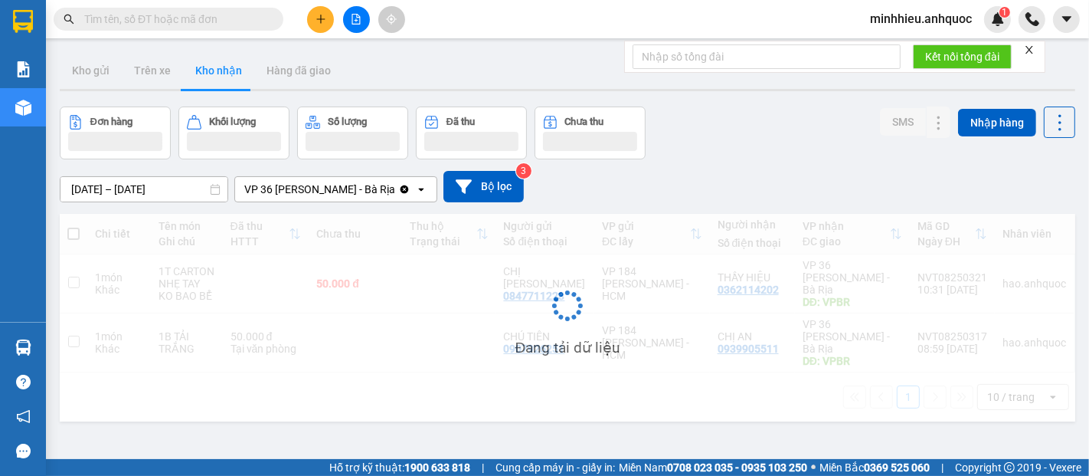
click at [948, 20] on span "minhhieu.anhquoc" at bounding box center [921, 18] width 126 height 19
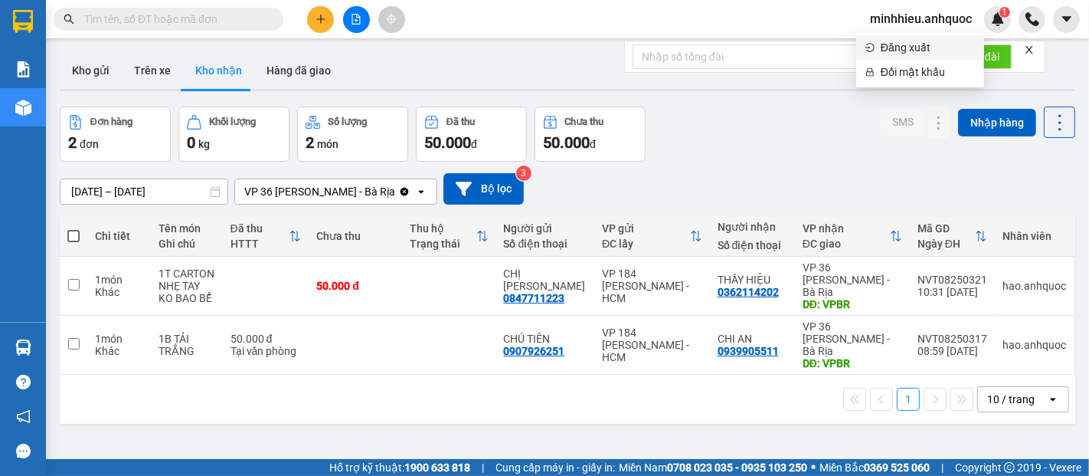
click at [914, 50] on span "Đăng xuất" at bounding box center [928, 47] width 94 height 17
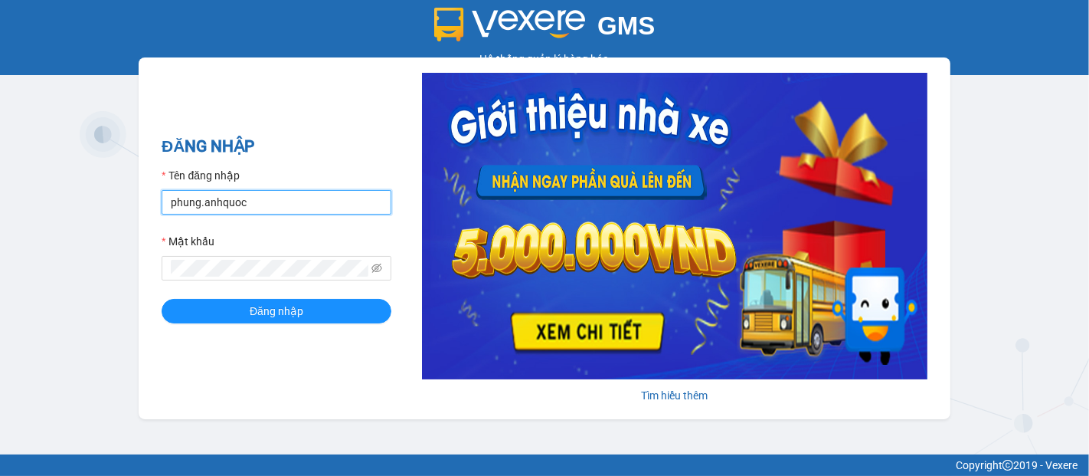
click at [251, 201] on input "phung.anhquoc" at bounding box center [277, 202] width 230 height 25
type input "hongtrang.anhquoc"
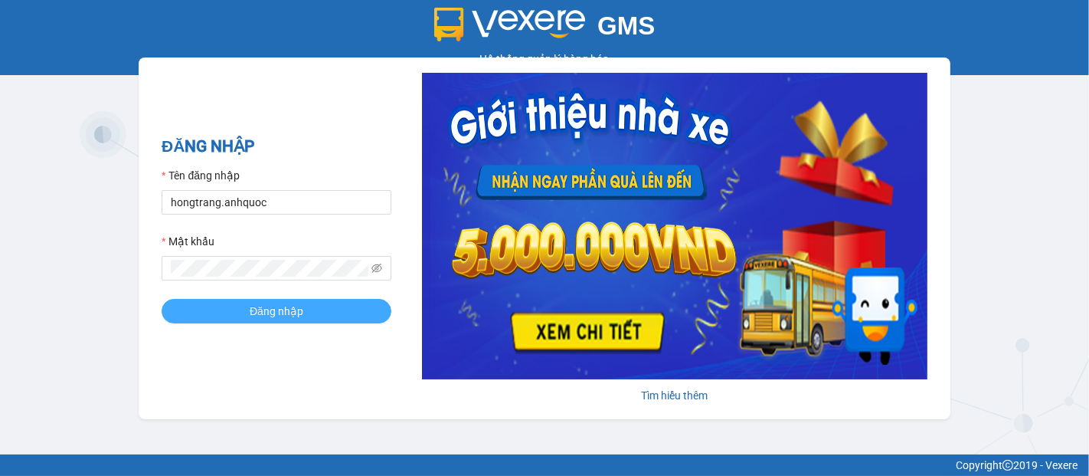
click at [245, 312] on button "Đăng nhập" at bounding box center [277, 311] width 230 height 25
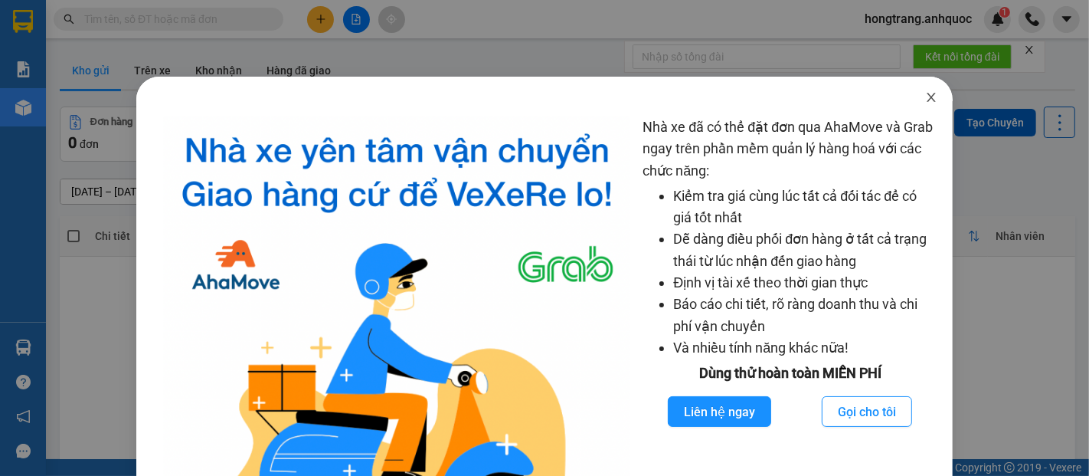
click at [925, 96] on icon "close" at bounding box center [931, 97] width 12 height 12
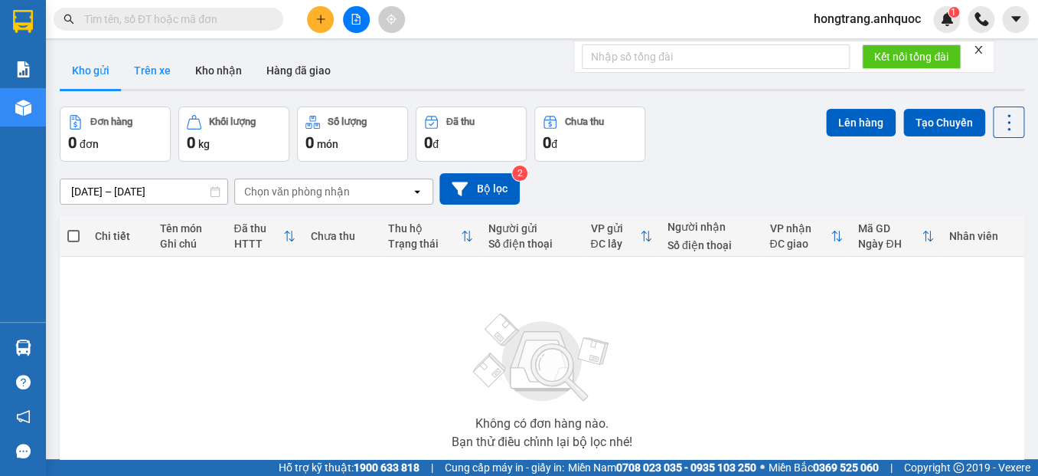
click at [159, 68] on button "Trên xe" at bounding box center [152, 70] width 61 height 37
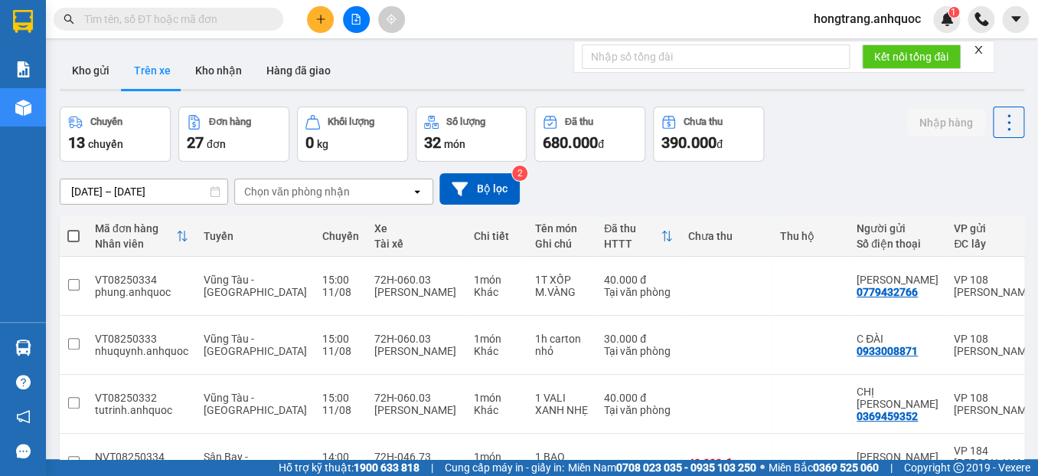
click at [162, 188] on div "ver 1.8.137 Kho gửi Trên xe Kho nhận Hàng đã giao Chuyến 13 chuyến Đơn hàng 27 …" at bounding box center [542, 461] width 977 height 831
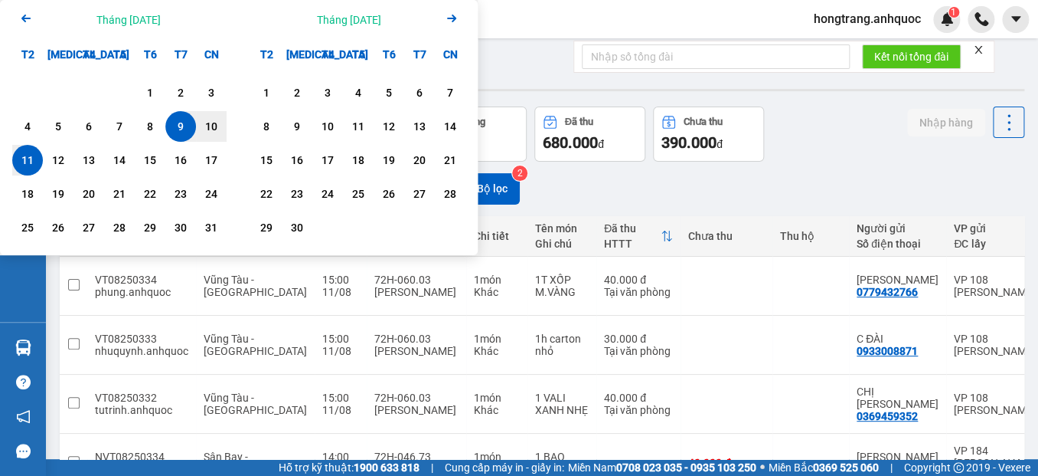
click at [15, 155] on div "11" at bounding box center [27, 160] width 31 height 31
type input "[DATE] – [DATE]"
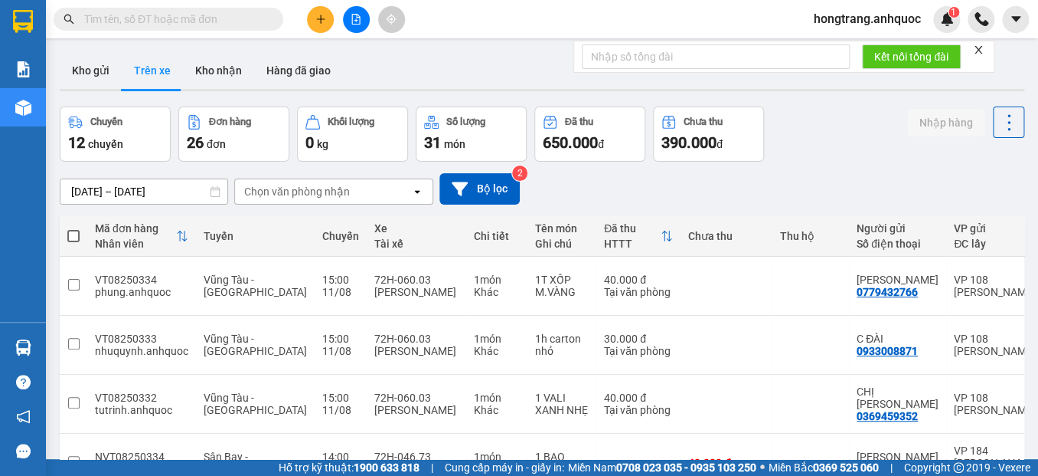
click at [316, 187] on div "Chọn văn phòng nhận" at bounding box center [297, 191] width 106 height 15
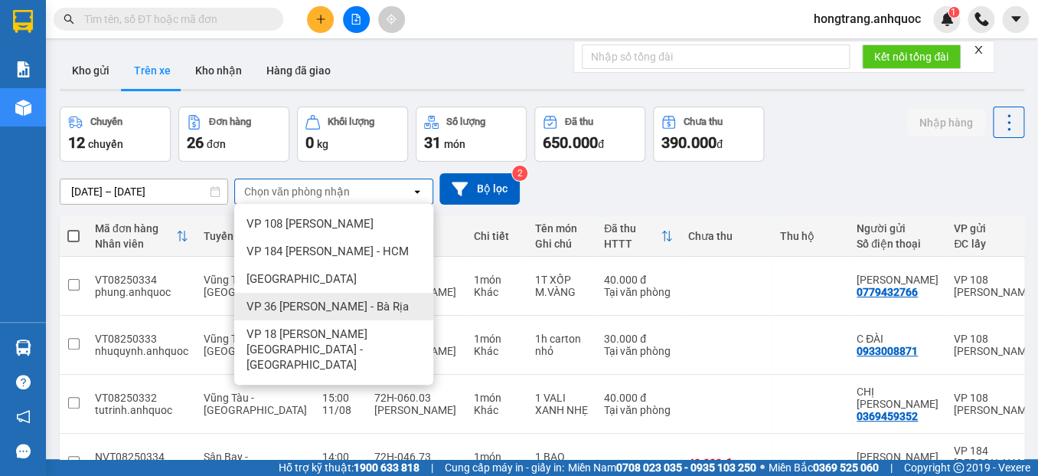
click at [282, 300] on span "VP 36 [PERSON_NAME] - Bà Rịa" at bounding box center [328, 306] width 162 height 15
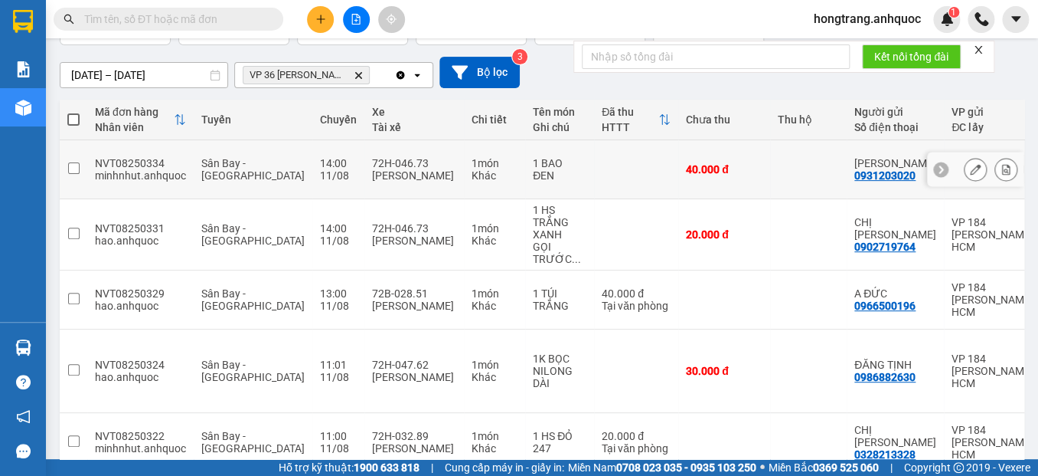
scroll to position [123, 0]
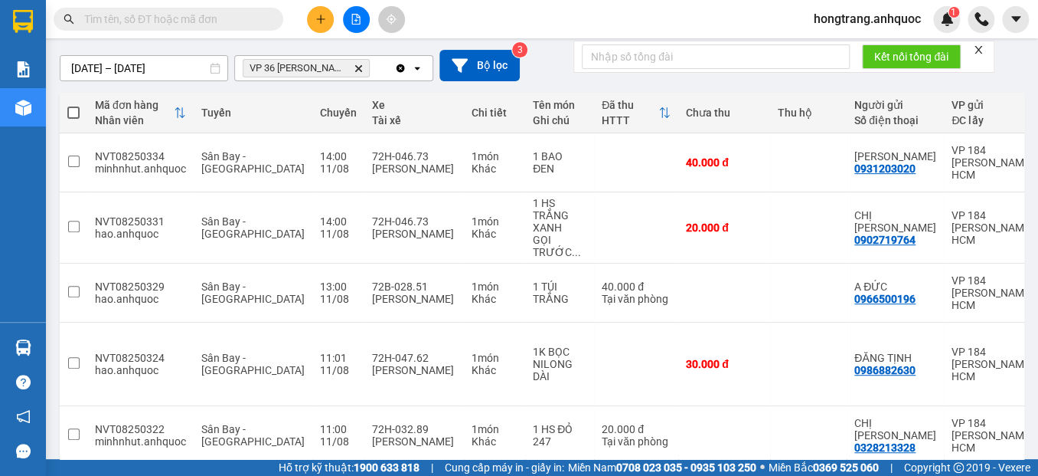
drag, startPoint x: 459, startPoint y: 396, endPoint x: 477, endPoint y: 394, distance: 17.8
click at [478, 395] on div "Mã đơn hàng Nhân viên Tuyến Chuyến Xe Tài xế Chi tiết Tên món Ghi chú Đã thu HT…" at bounding box center [542, 303] width 965 height 421
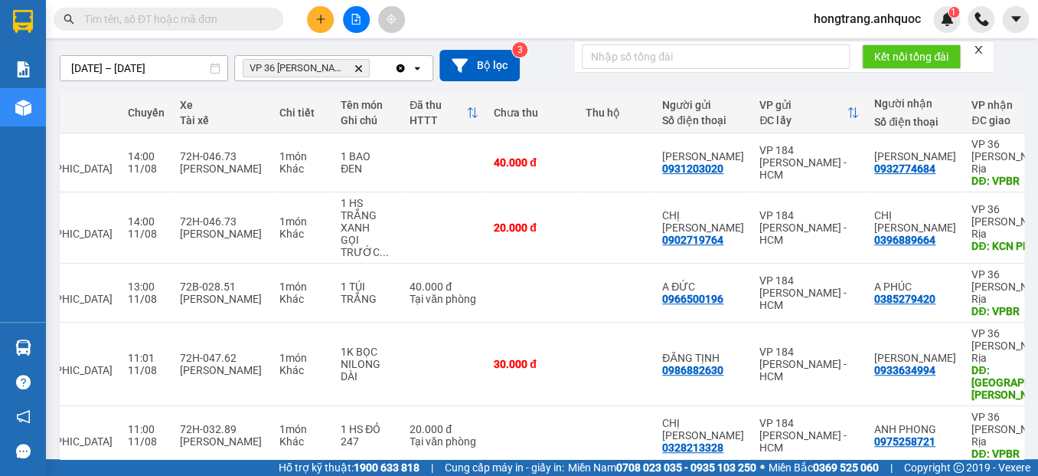
scroll to position [0, 193]
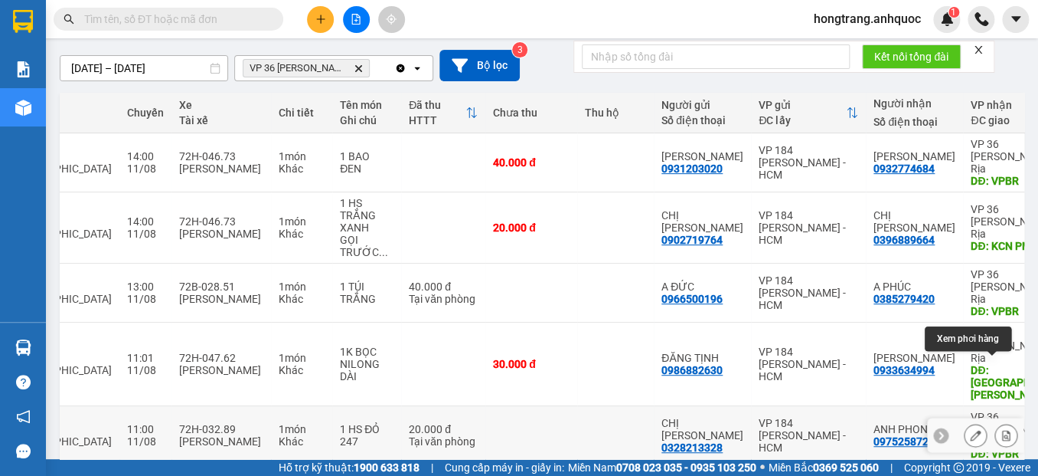
click at [1001, 430] on icon at bounding box center [1006, 435] width 11 height 11
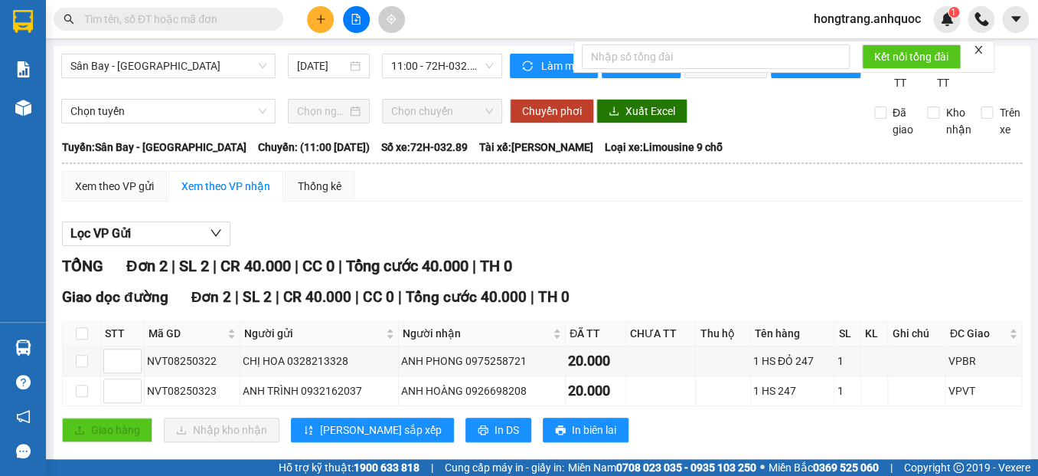
scroll to position [42, 0]
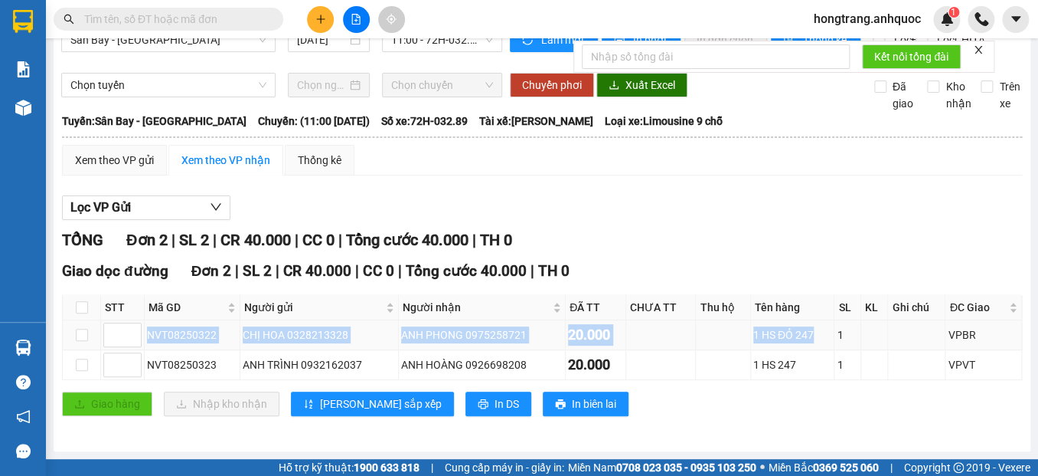
drag, startPoint x: 145, startPoint y: 333, endPoint x: 811, endPoint y: 338, distance: 666.3
click at [811, 338] on tr "NVT08250322 CHỊ HOA 0328213328 ANH PHONG 0975258721 20.000 1 HS ĐỎ 247 1 VPBR" at bounding box center [543, 335] width 960 height 30
copy tr "NVT08250322 CHỊ HOA 0328213328 ANH PHONG 0975258721 20.000 1 HS ĐỎ 247"
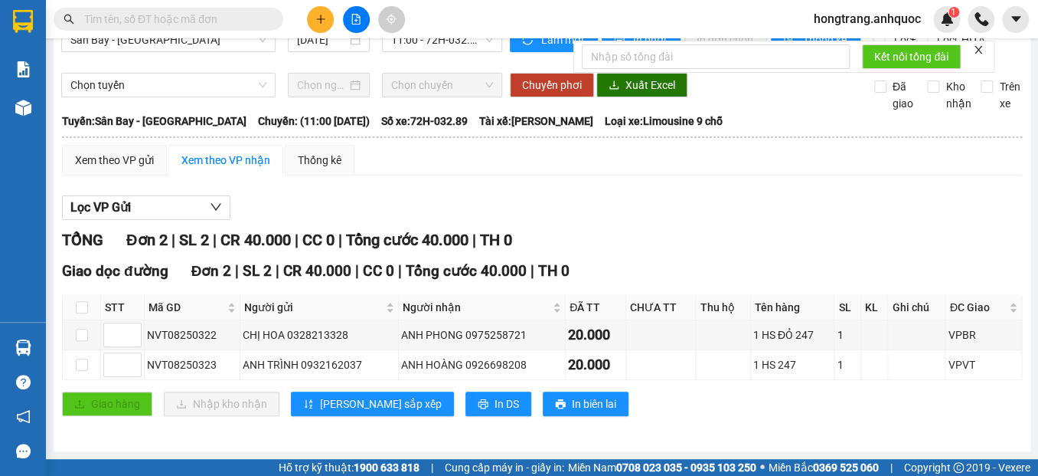
click at [432, 190] on div "Lọc VP Gửi TỔNG Đơn 2 | SL 2 | CR 40.000 | CC 0 | Tổng cước 40.000 | TH 0 Giao…" at bounding box center [542, 311] width 960 height 247
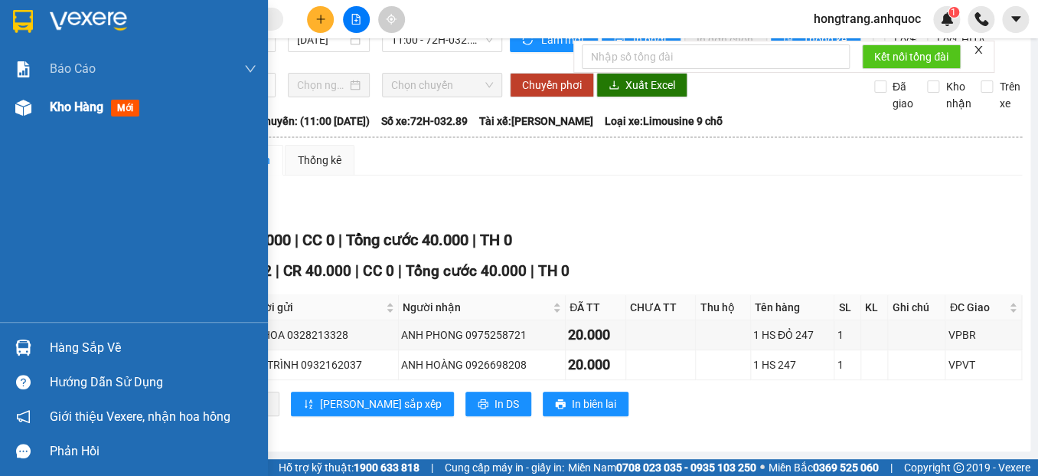
click at [40, 103] on div "Kho hàng mới" at bounding box center [134, 107] width 268 height 38
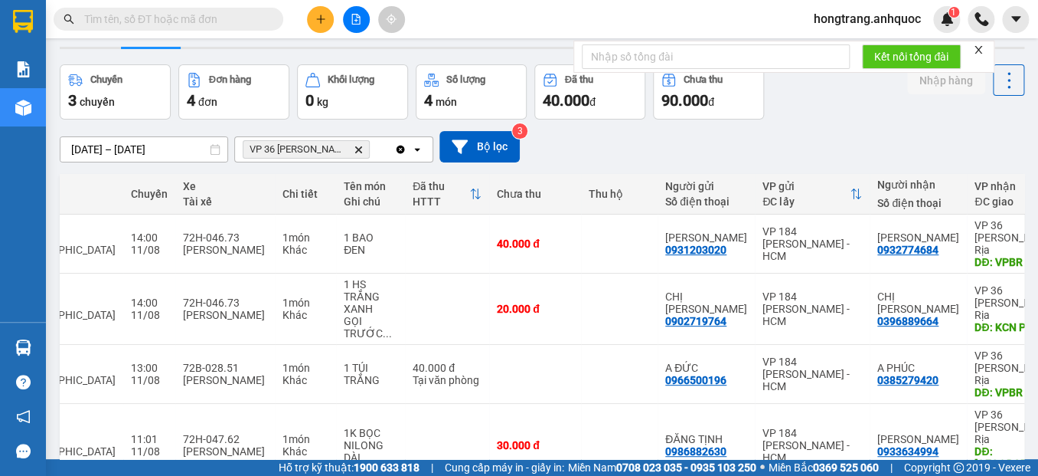
scroll to position [0, 191]
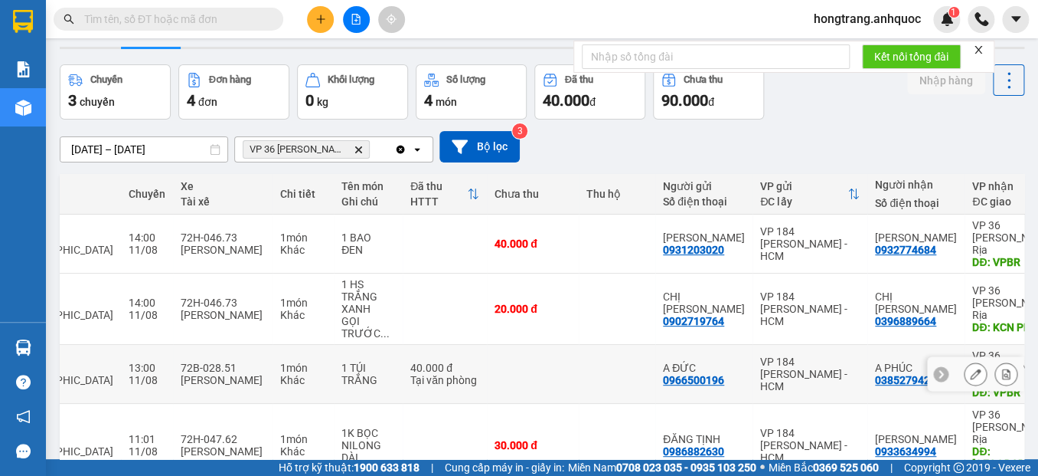
click at [999, 361] on button at bounding box center [1006, 374] width 21 height 27
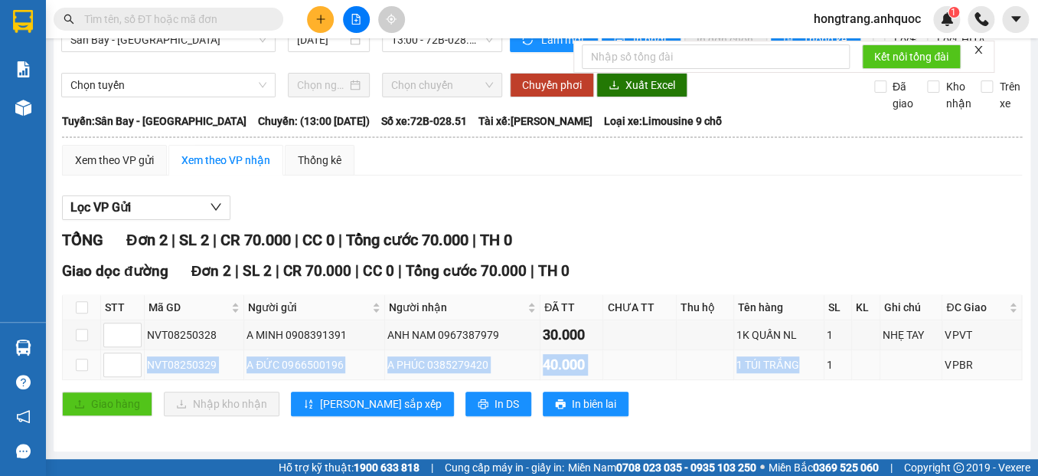
drag, startPoint x: 143, startPoint y: 361, endPoint x: 803, endPoint y: 374, distance: 659.5
click at [803, 374] on tr "NVT08250329 A ĐỨC 0966500196 A PHÚC 0385279420 40.000 1 TÚI TRẮNG 1 VPBR" at bounding box center [543, 365] width 960 height 30
copy tr "NVT08250329 A ĐỨC 0966500196 A PHÚC 0385279420 40.000 1 TÚI TRẮNG"
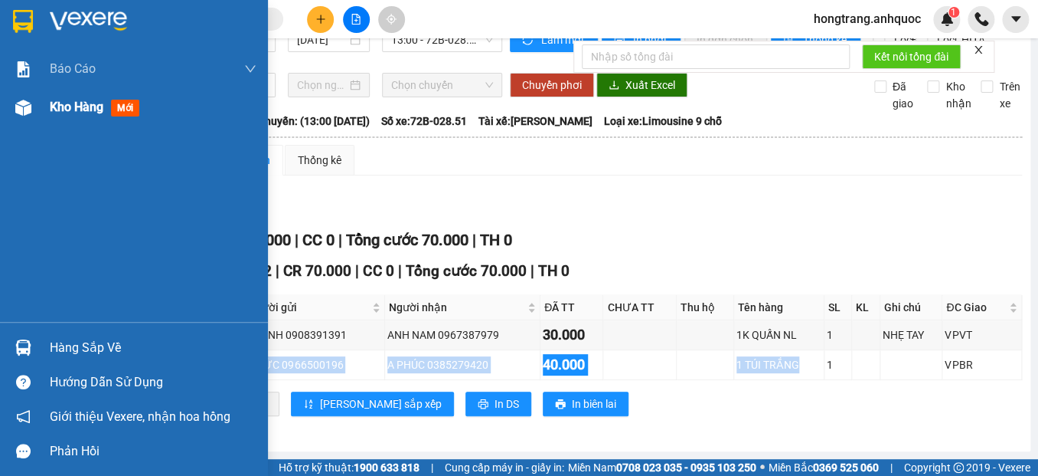
click at [55, 108] on span "Kho hàng" at bounding box center [77, 107] width 54 height 15
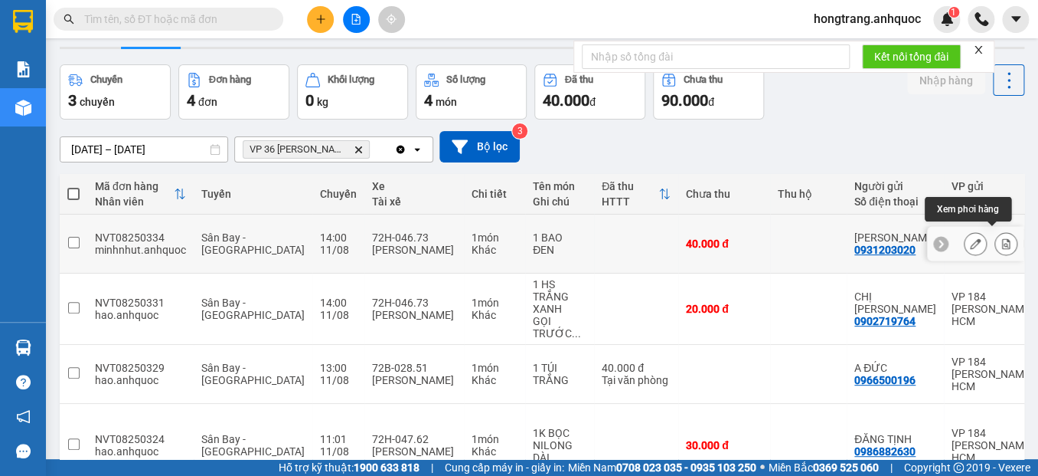
click at [1002, 238] on icon at bounding box center [1006, 243] width 8 height 11
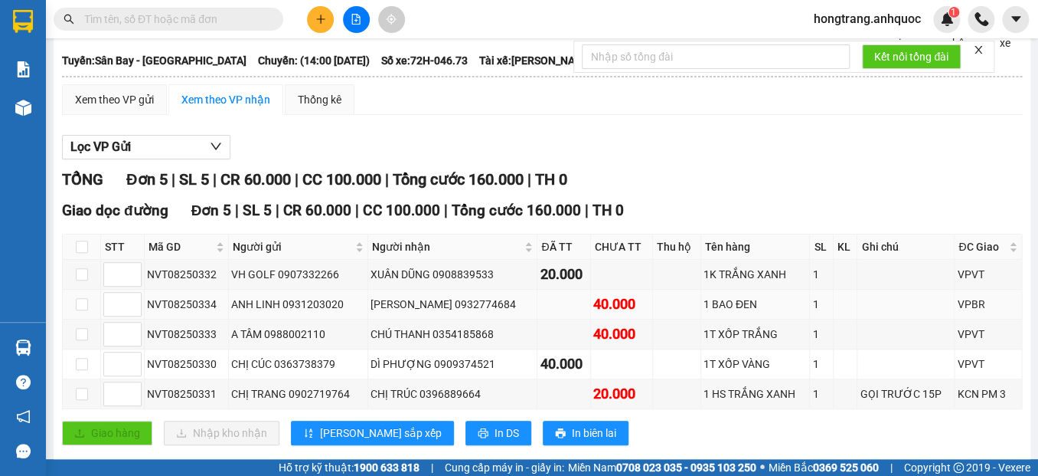
scroll to position [130, 0]
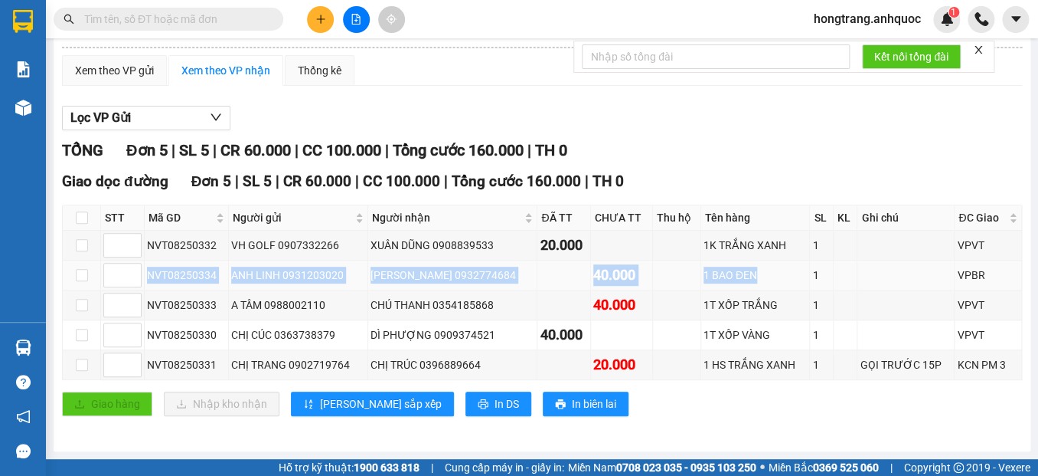
copy tr "NVT08250334 ANH LINH 0931203020 ANH CHINH 0932774684 40.000 1 BAO ĐEN"
drag, startPoint x: 147, startPoint y: 274, endPoint x: 780, endPoint y: 280, distance: 633.3
click at [780, 280] on tr "NVT08250334 ANH LINH 0931203020 ANH CHINH 0932774684 40.000 1 BAO ĐEN 1 VPBR" at bounding box center [543, 275] width 960 height 30
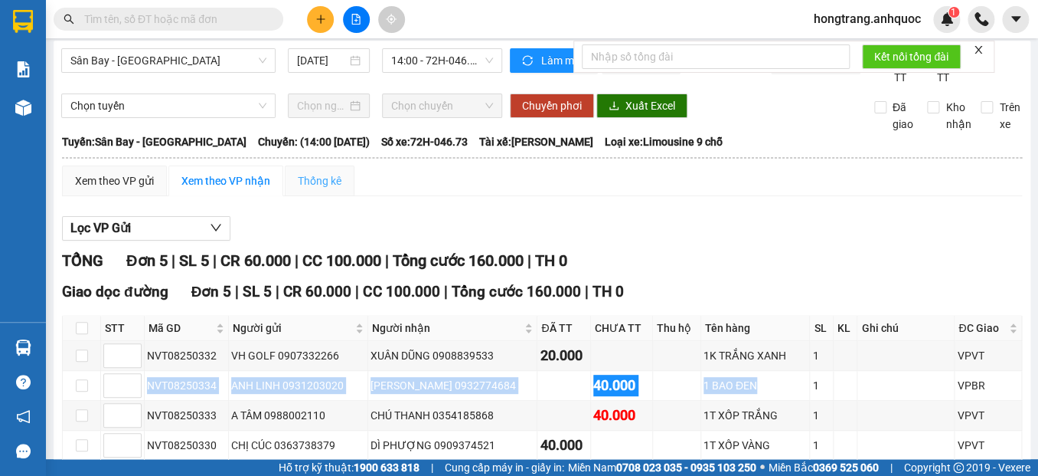
scroll to position [0, 0]
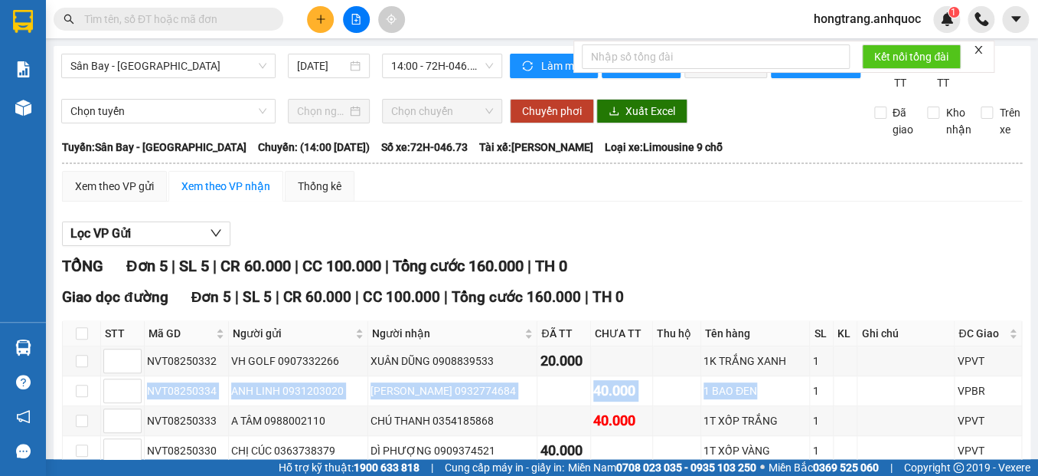
drag, startPoint x: 262, startPoint y: 164, endPoint x: 614, endPoint y: 162, distance: 352.3
click at [614, 155] on div "Tuyến: [GEOGRAPHIC_DATA] - [GEOGRAPHIC_DATA][PERSON_NAME]: (14:00 [DATE]) Số xe…" at bounding box center [542, 147] width 960 height 17
copy div "14:00 [DATE]) Số xe: 72H-046.73 Tài xế: [PERSON_NAME]"
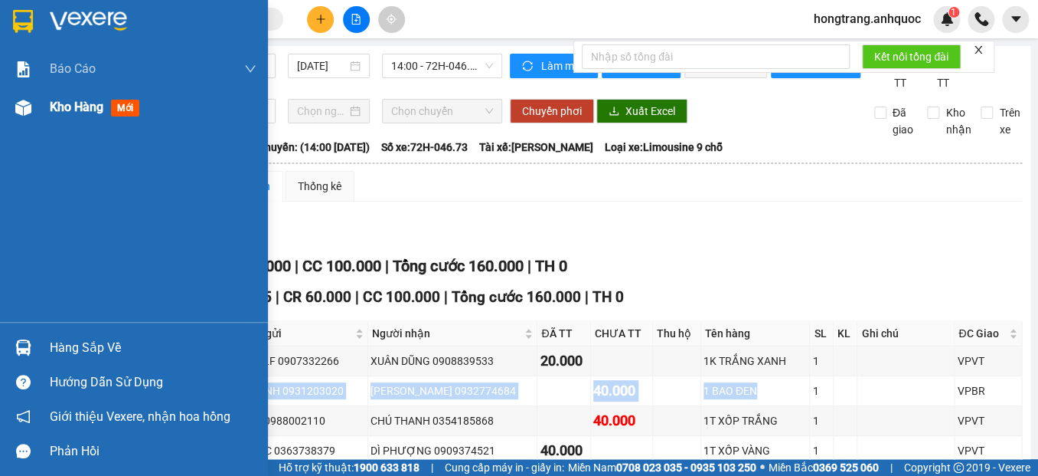
click at [25, 100] on img at bounding box center [23, 108] width 16 height 16
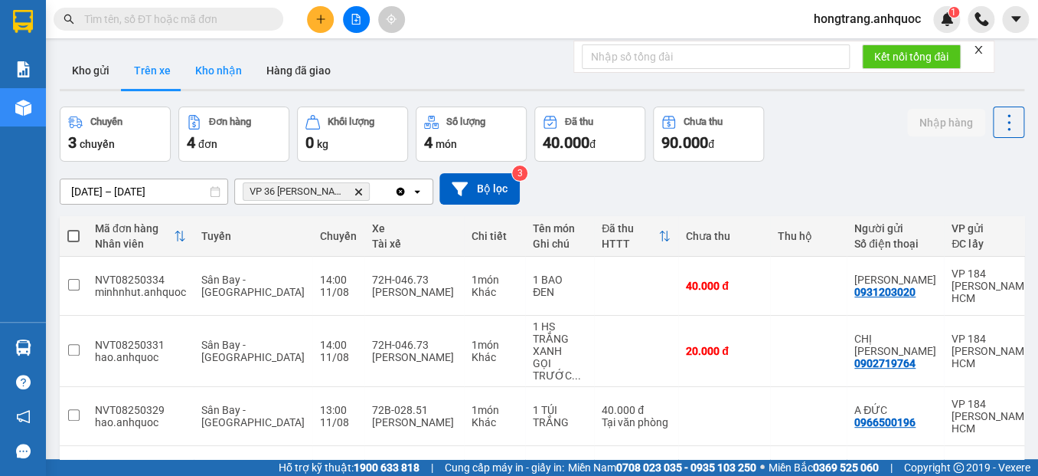
click at [225, 67] on button "Kho nhận" at bounding box center [218, 70] width 71 height 37
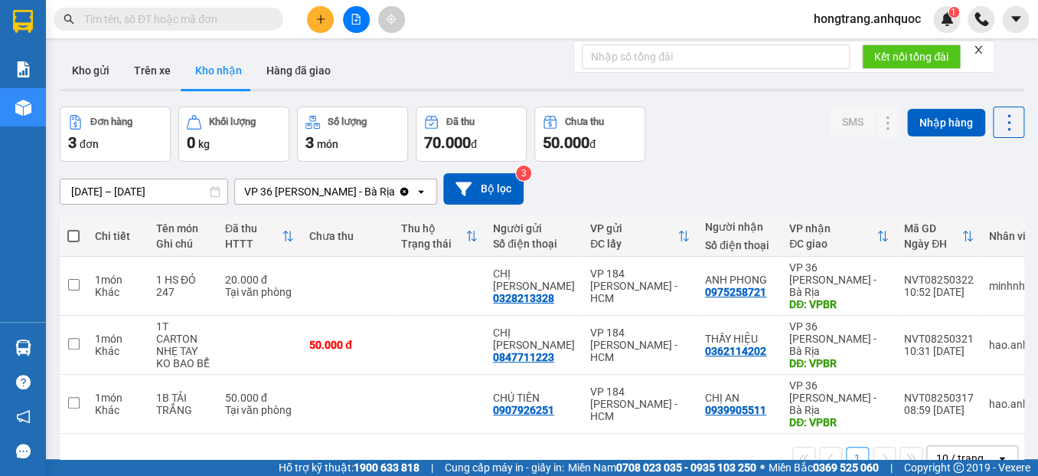
click at [188, 195] on div "ver 1.8.137 Kho gửi Trên xe Kho nhận Hàng đã giao Đơn hàng 3 đơn Khối lượng 0 k…" at bounding box center [542, 284] width 977 height 476
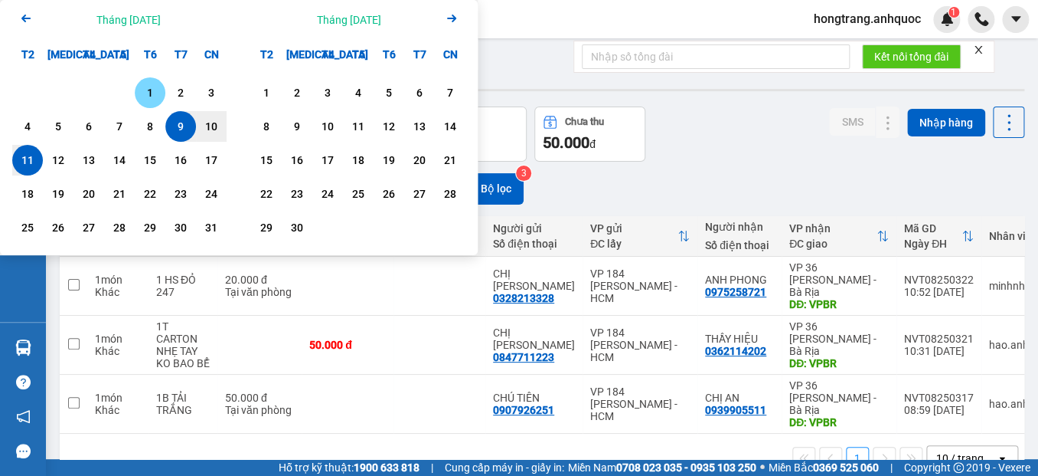
click at [153, 87] on div "1" at bounding box center [149, 92] width 21 height 18
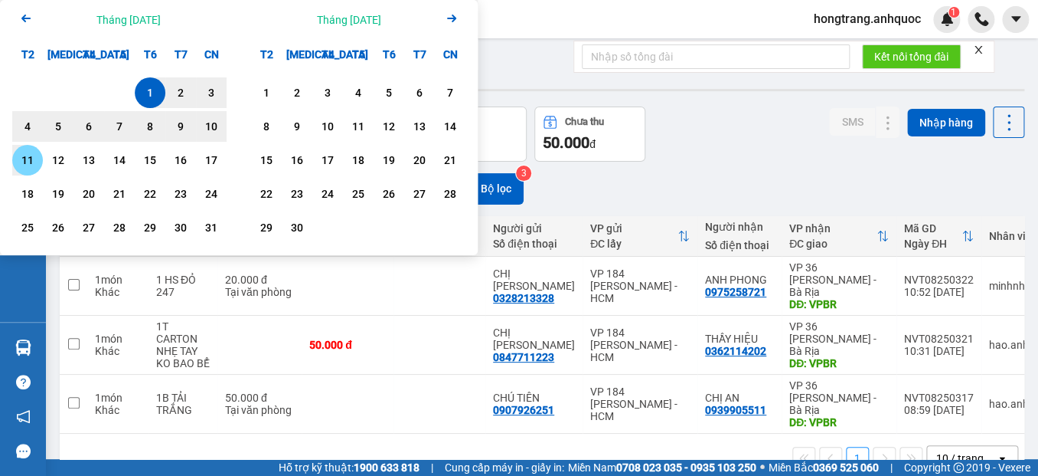
click at [23, 159] on div "11" at bounding box center [27, 160] width 21 height 18
type input "[DATE] – [DATE]"
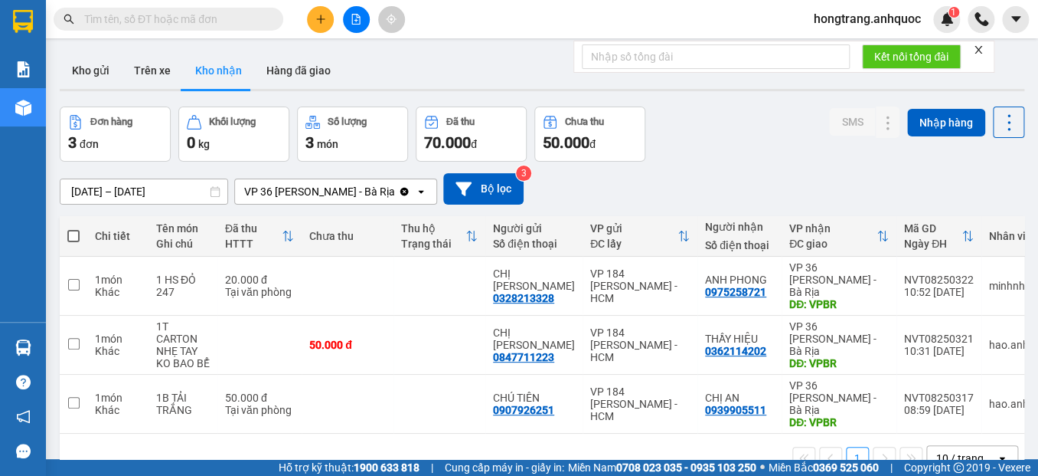
scroll to position [0, 60]
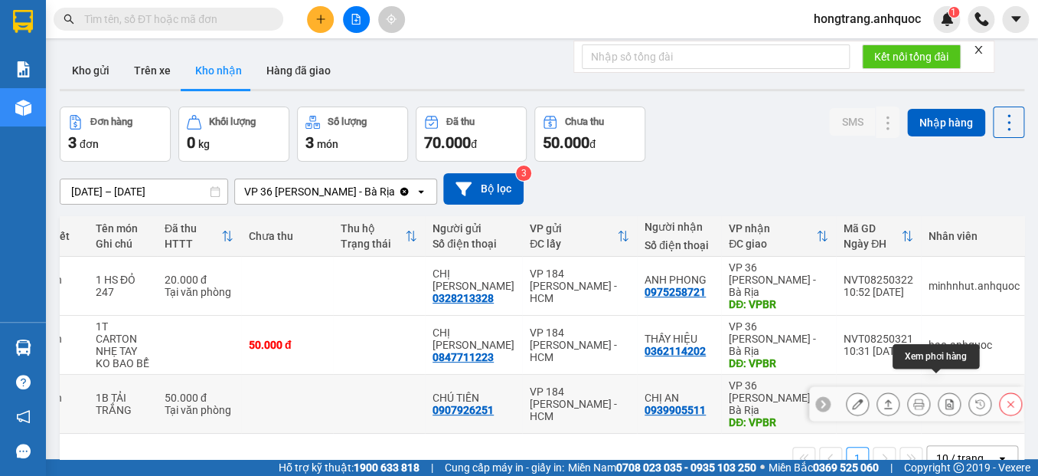
click at [944, 398] on icon at bounding box center [949, 403] width 11 height 11
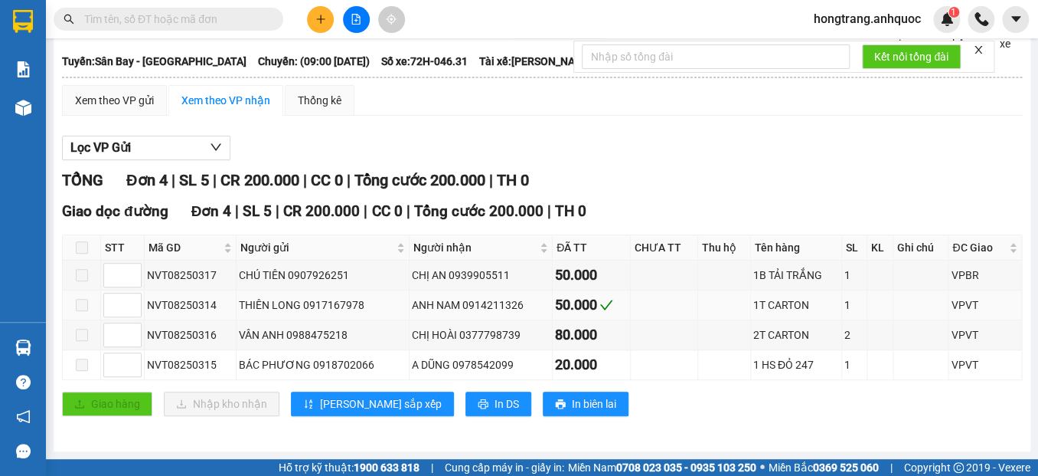
scroll to position [101, 0]
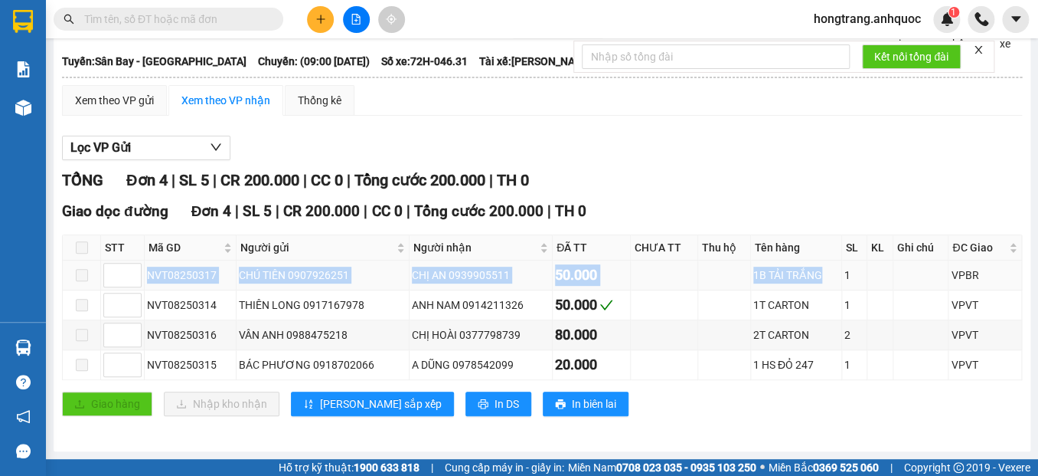
drag, startPoint x: 143, startPoint y: 276, endPoint x: 816, endPoint y: 271, distance: 673.2
click at [816, 271] on tr "NVT08250317 CHÚ TIÊN 0907926251 CHỊ AN 0939905511 50.000 1B TẢI TRẮNG 1 VPBR" at bounding box center [543, 275] width 960 height 30
copy tr "NVT08250317 CHÚ TIÊN 0907926251 CHỊ AN 0939905511 50.000 1B TẢI TRẮNG"
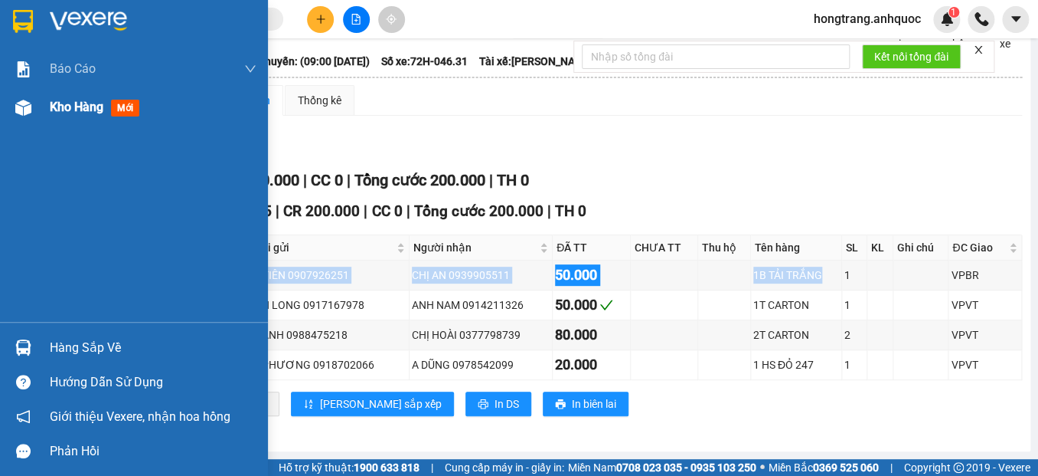
click at [50, 109] on span "Kho hàng" at bounding box center [77, 107] width 54 height 15
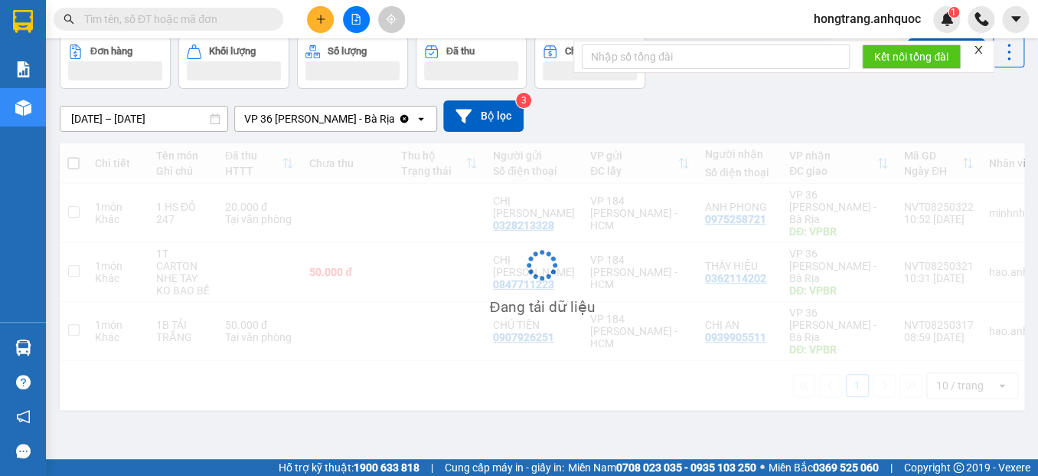
scroll to position [70, 0]
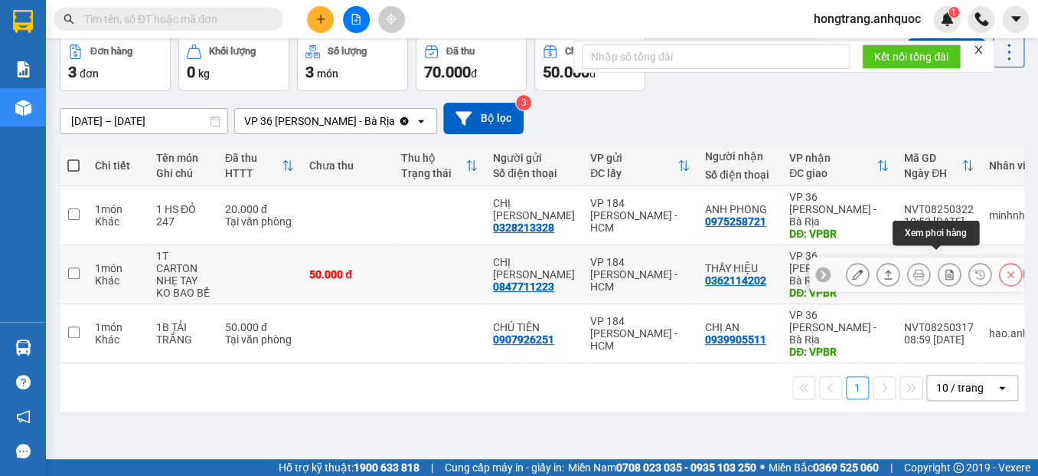
click at [946, 269] on icon at bounding box center [950, 274] width 8 height 11
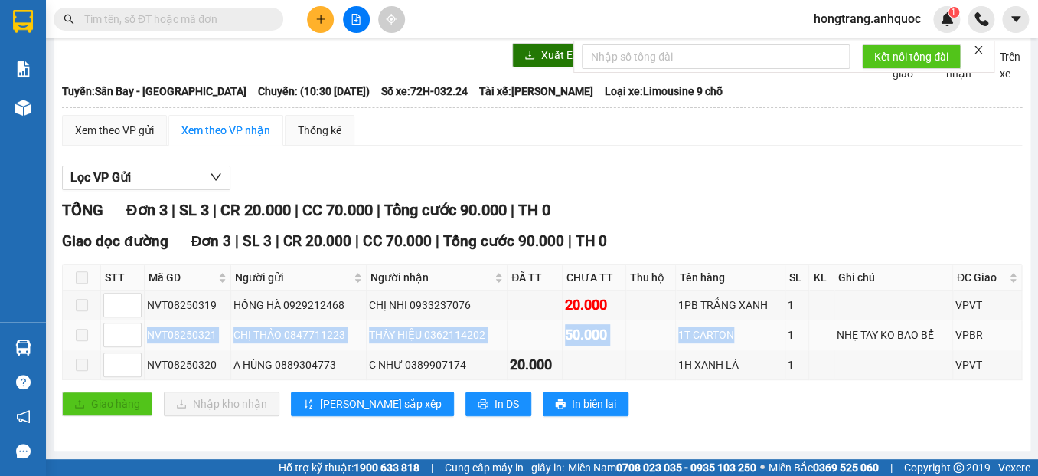
copy tr "NVT08250321 CHỊ THẢO 0847711223 THẦY HIỆU 0362114202 50.000 1T CARTON"
drag, startPoint x: 142, startPoint y: 335, endPoint x: 736, endPoint y: 348, distance: 594.4
click at [736, 348] on tr "NVT08250321 CHỊ THẢO 0847711223 THẦY HIỆU 0362114202 50.000 1T CARTON 1 NHẸ TAY…" at bounding box center [543, 335] width 960 height 30
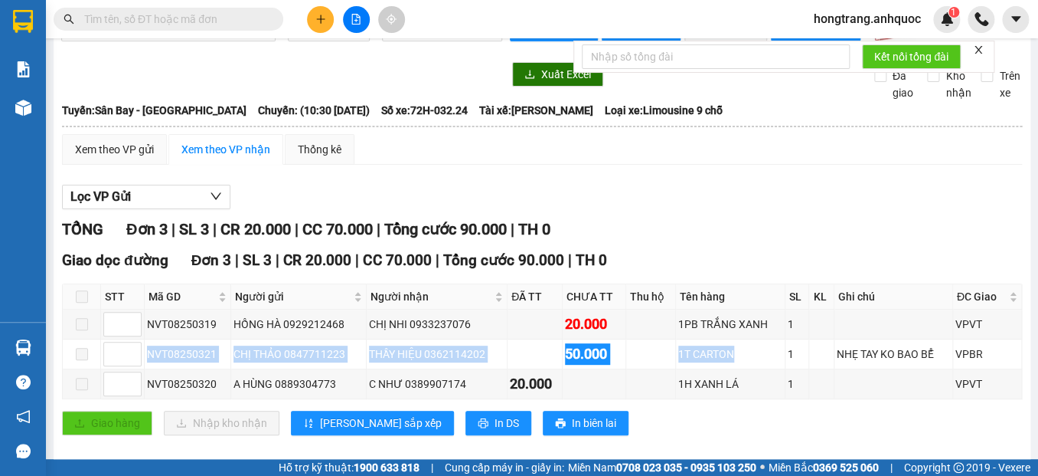
scroll to position [71, 0]
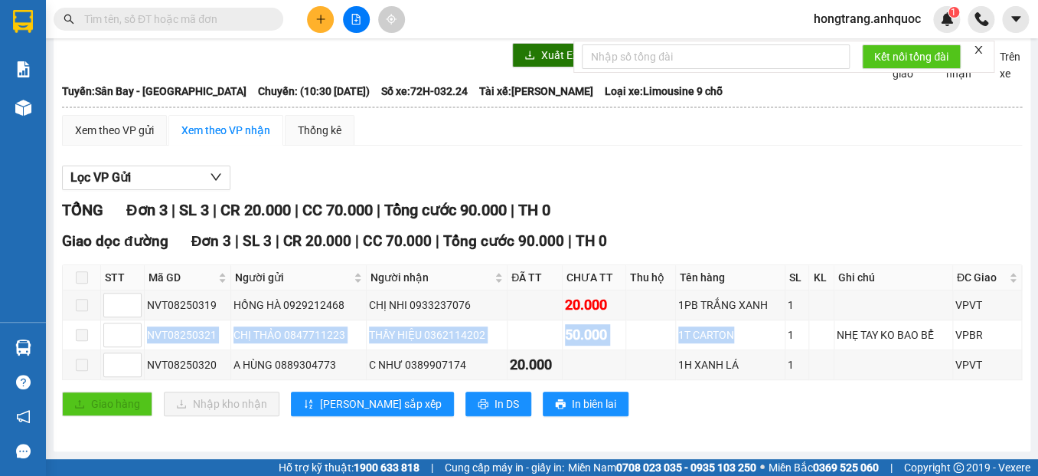
drag, startPoint x: 261, startPoint y: 90, endPoint x: 607, endPoint y: 90, distance: 345.4
click at [607, 90] on div "Tuyến: [GEOGRAPHIC_DATA] - [GEOGRAPHIC_DATA]: (10:30 [DATE]) Số xe: 72H-032.24 …" at bounding box center [542, 91] width 960 height 17
copy div "10:30 [DATE]) Số xe: 72H-032.24 Tài xế: [PERSON_NAME]"
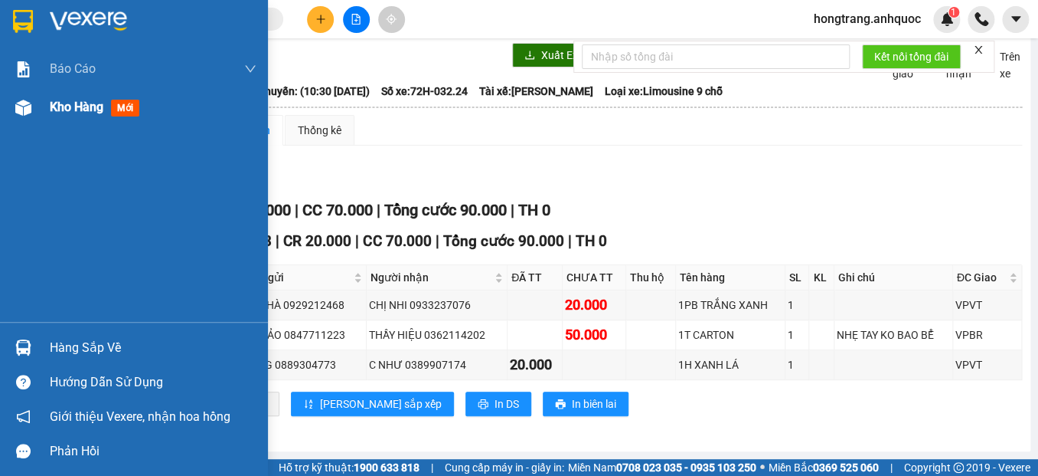
click at [31, 106] on div at bounding box center [23, 107] width 27 height 27
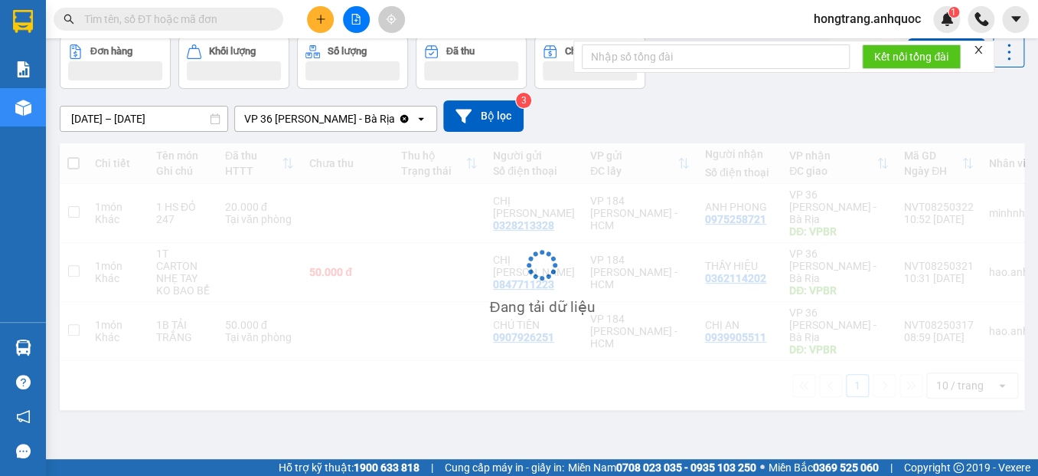
scroll to position [70, 0]
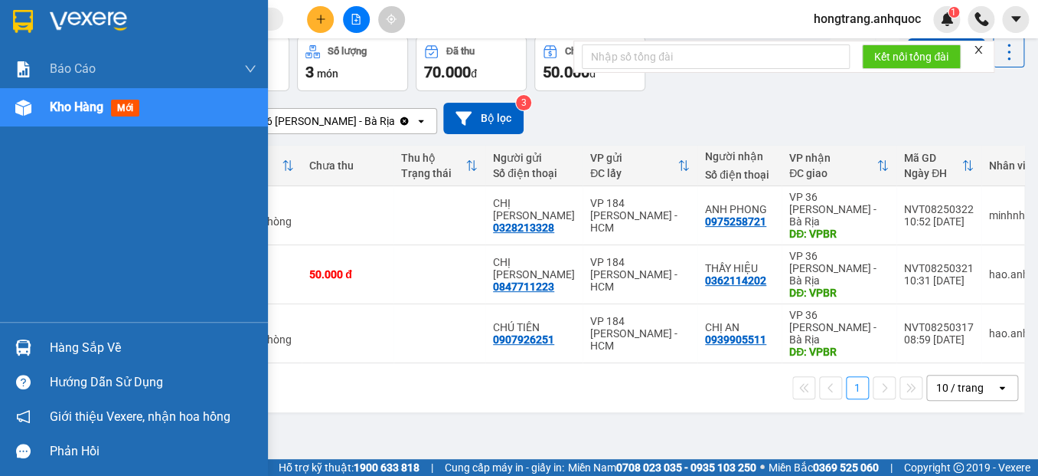
drag, startPoint x: 6, startPoint y: 228, endPoint x: 135, endPoint y: 5, distance: 257.3
click at [6, 226] on div "Báo cáo Báo cáo dòng tiền (nhân viên) Doanh số tạo đơn theo VP gửi (nhà xe) Doa…" at bounding box center [134, 186] width 268 height 272
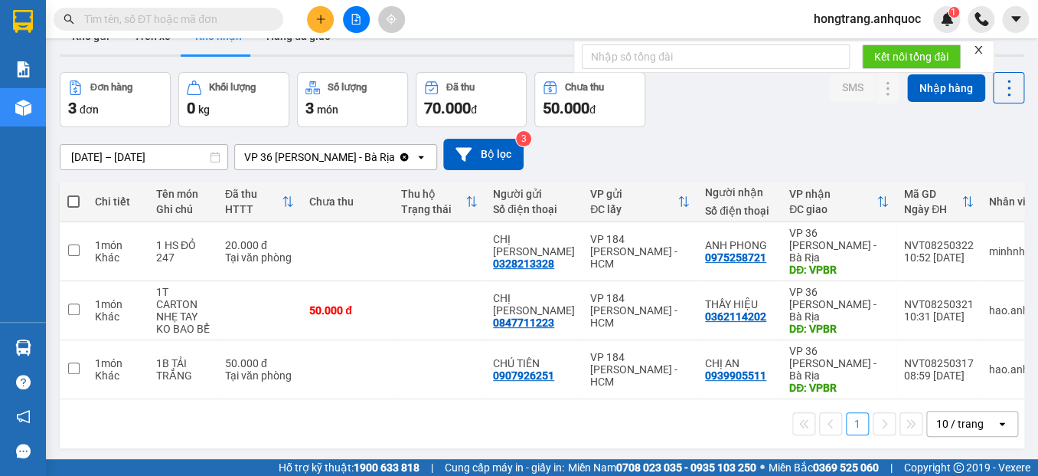
scroll to position [0, 0]
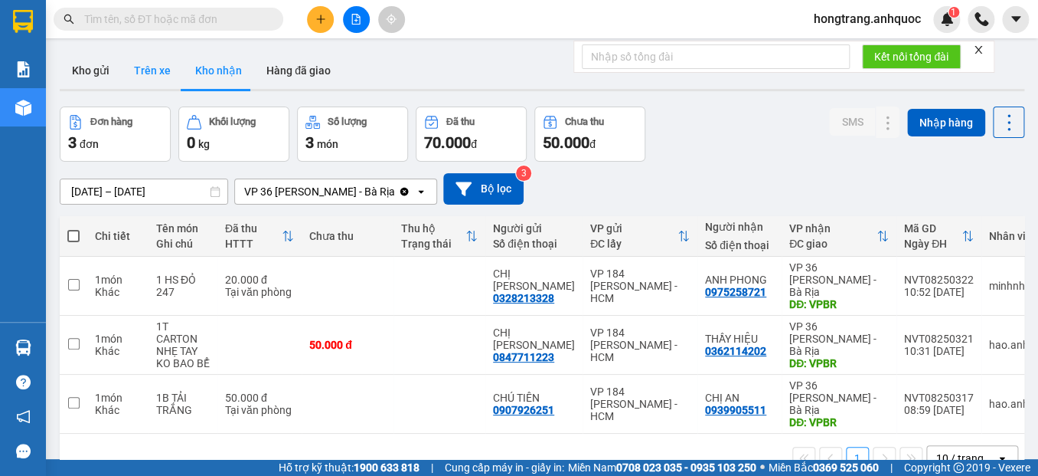
click at [139, 60] on button "Trên xe" at bounding box center [152, 70] width 61 height 37
type input "[DATE] – [DATE]"
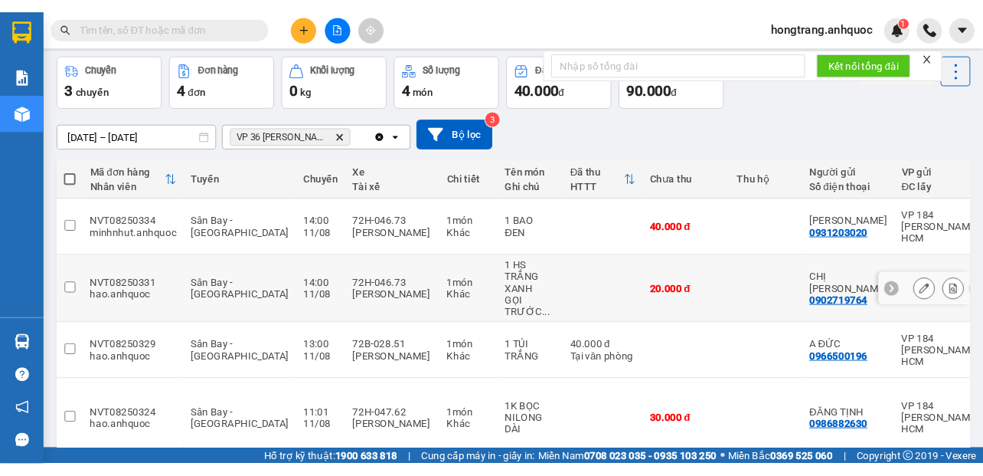
scroll to position [77, 0]
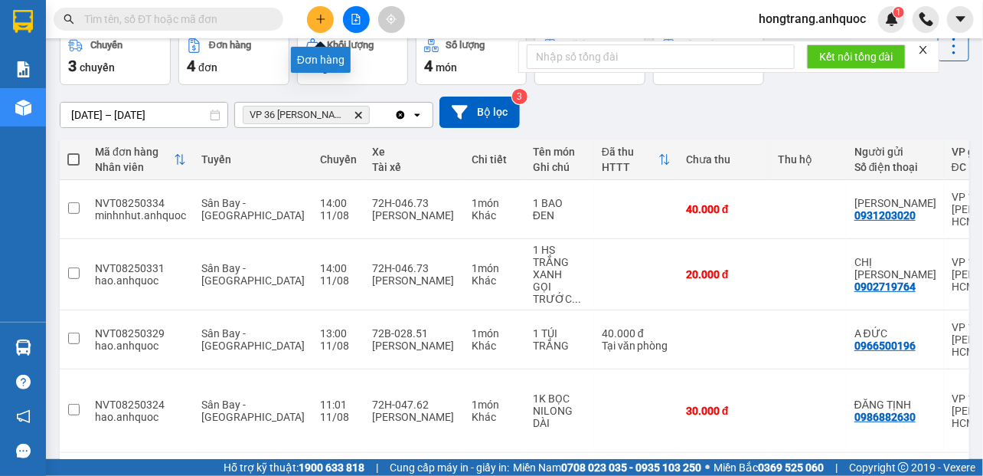
click at [327, 18] on button at bounding box center [320, 19] width 27 height 27
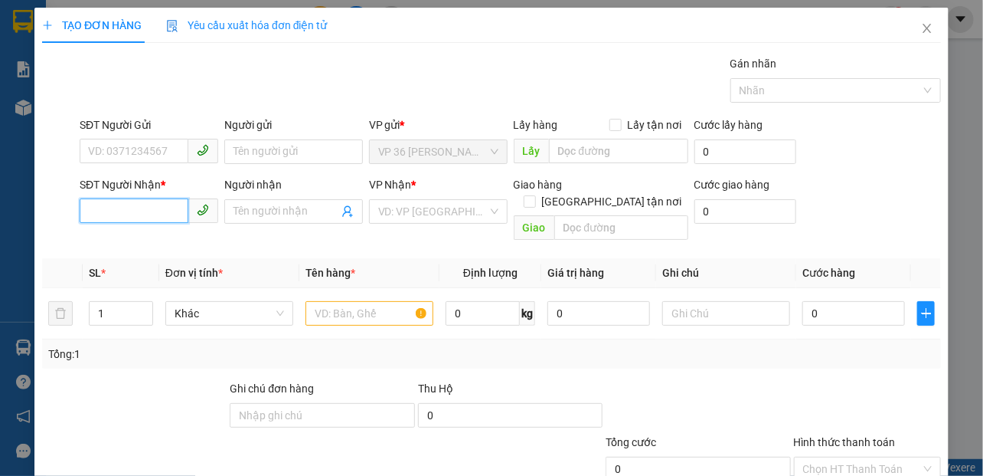
click at [159, 207] on input "SĐT Người Nhận *" at bounding box center [134, 210] width 109 height 25
type input "0902665544"
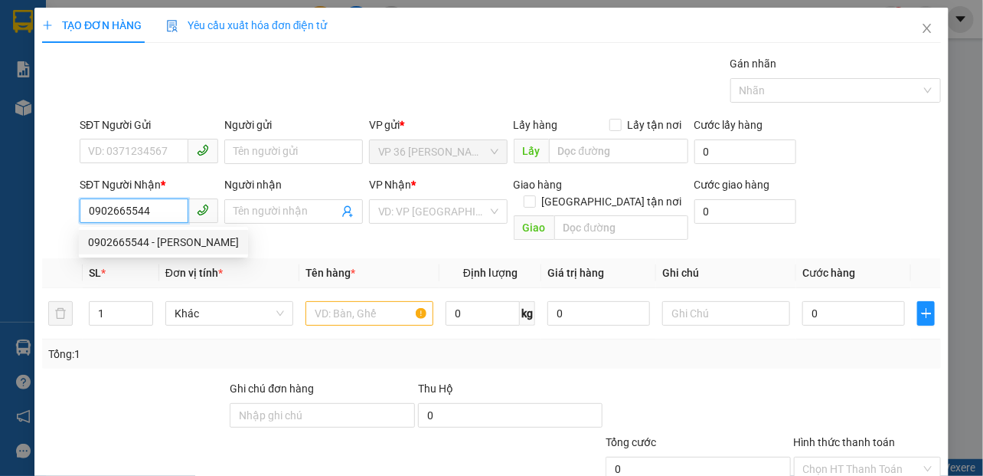
click at [153, 244] on div "0902665544 - [PERSON_NAME]" at bounding box center [163, 242] width 151 height 17
type input "C HOÀNG"
type input "VPVT"
type input "40.000"
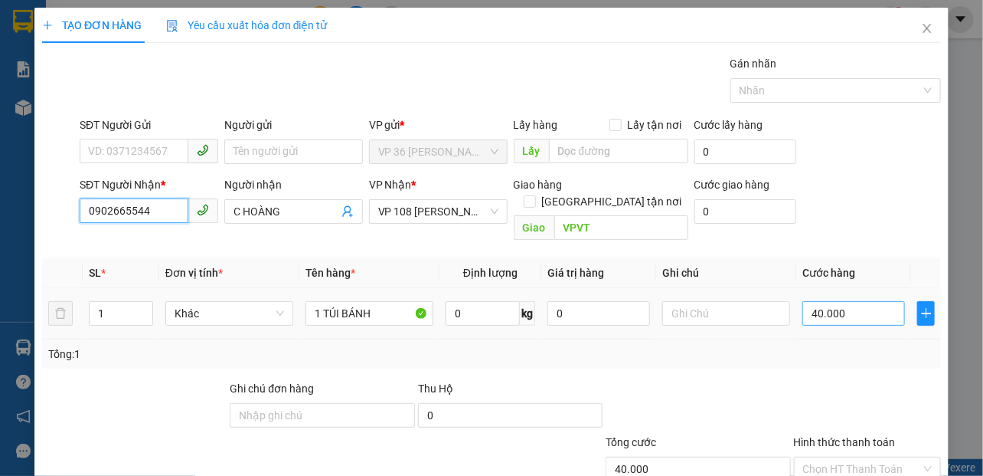
type input "0902665544"
click at [805, 301] on input "40.000" at bounding box center [854, 313] width 103 height 25
type input "2"
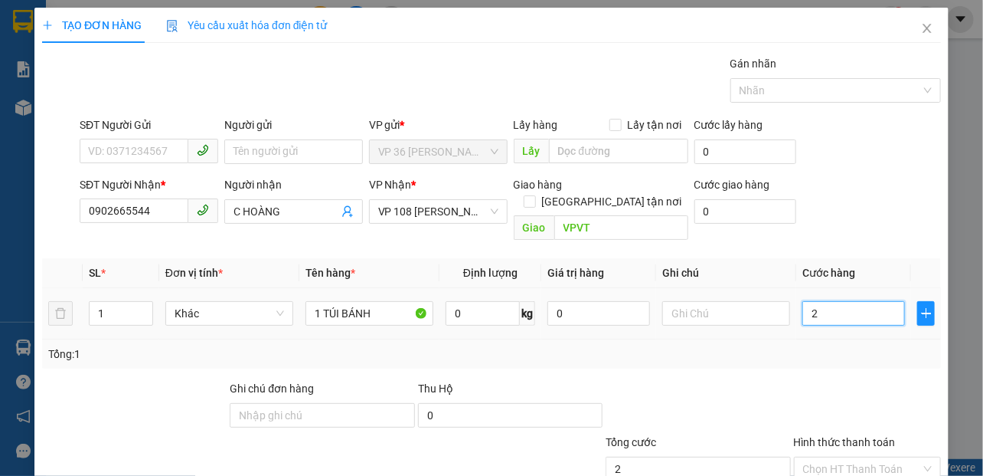
type input "20"
type input "200"
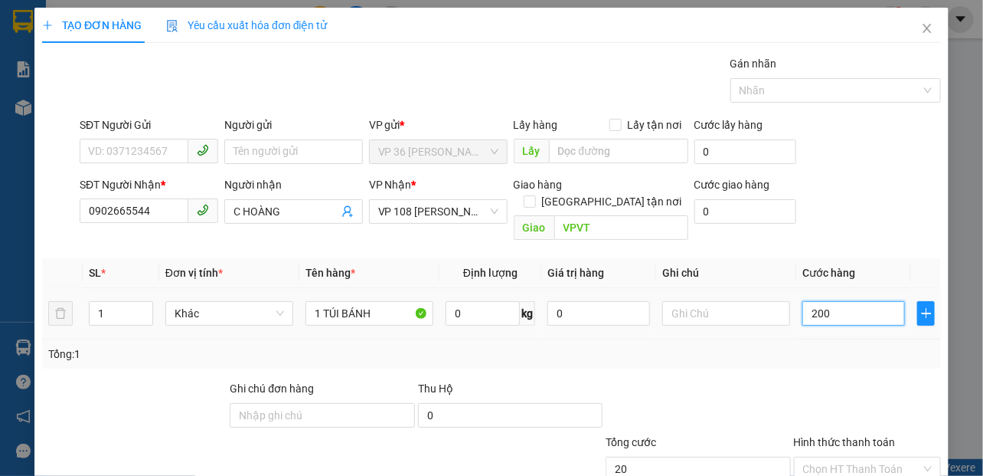
type input "200"
type input "2.000"
type input "20.000"
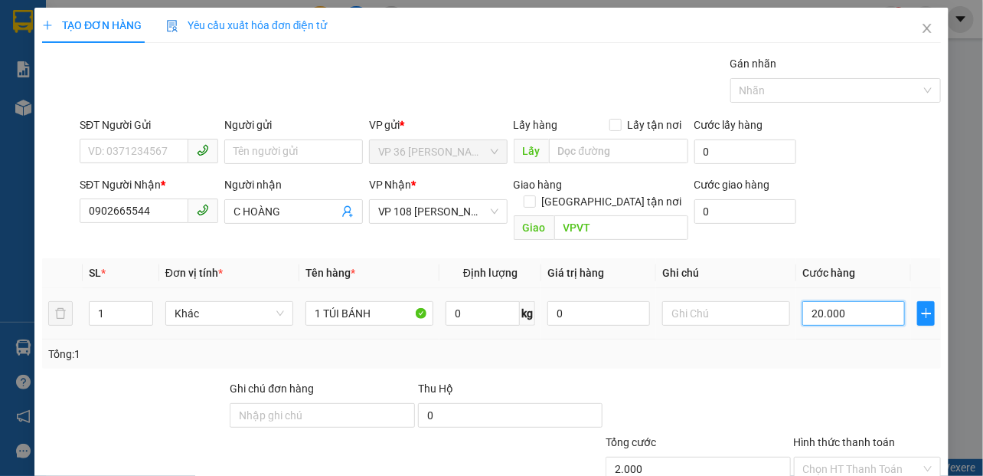
type input "20.000"
click at [878, 217] on div "SĐT Người Nhận * 0902665544 Người nhận C HOÀNG VP Nhận * VP 108 [PERSON_NAME] …" at bounding box center [511, 211] width 868 height 70
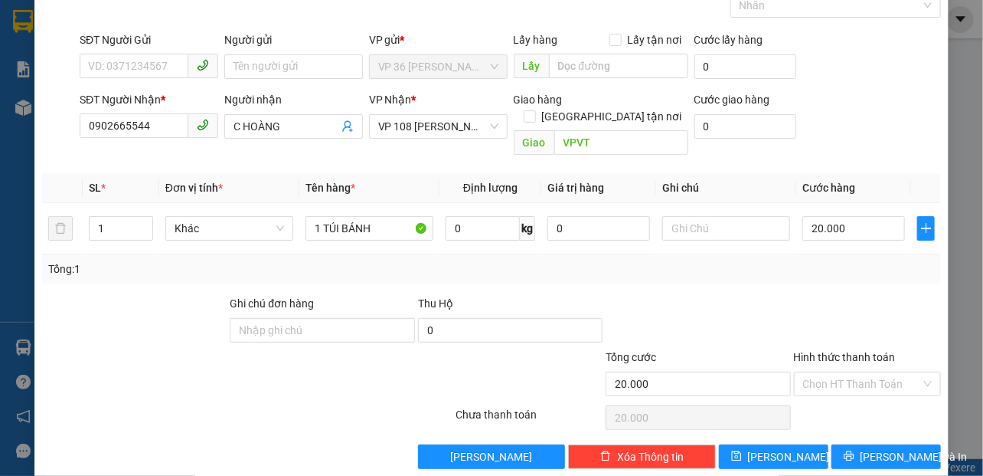
scroll to position [90, 0]
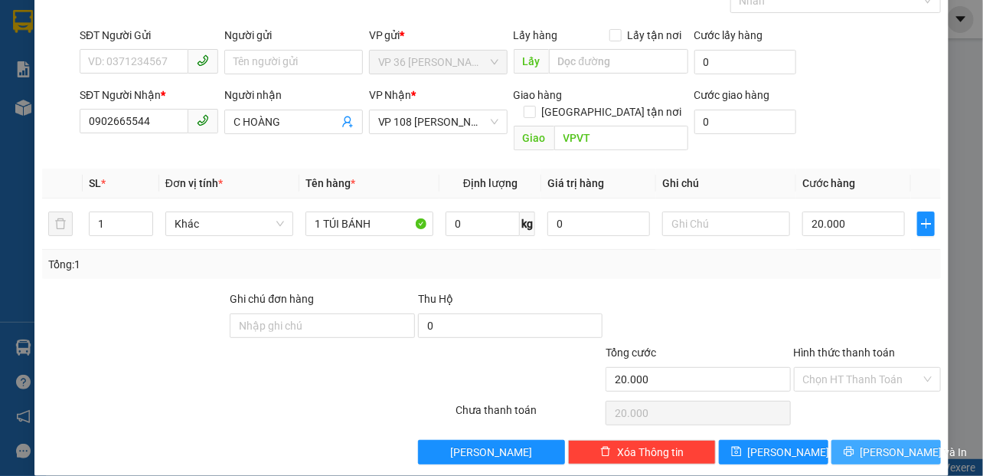
click at [836, 440] on button "[PERSON_NAME] và In" at bounding box center [887, 452] width 110 height 25
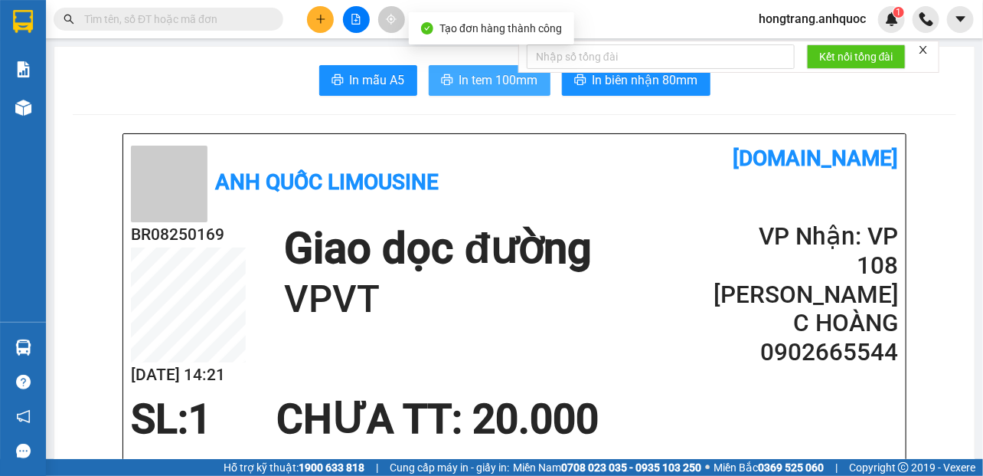
click at [465, 81] on span "In tem 100mm" at bounding box center [498, 79] width 79 height 19
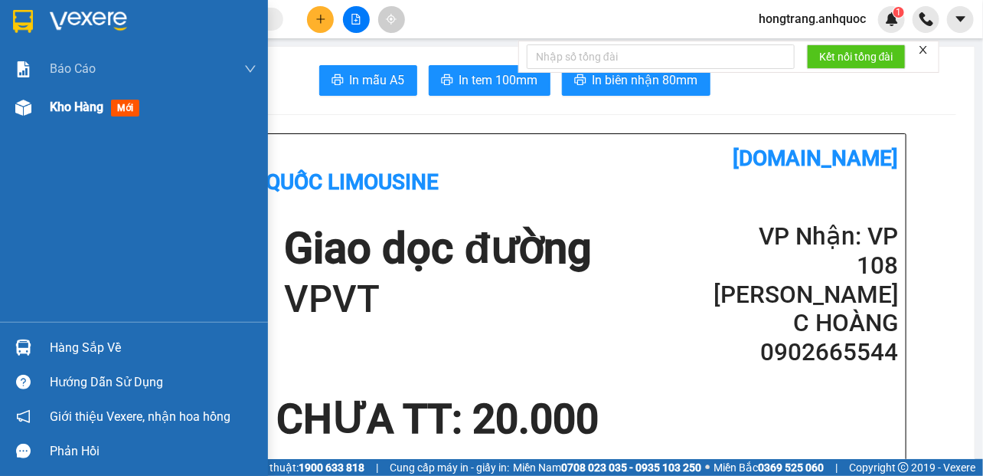
click at [22, 100] on img at bounding box center [23, 108] width 16 height 16
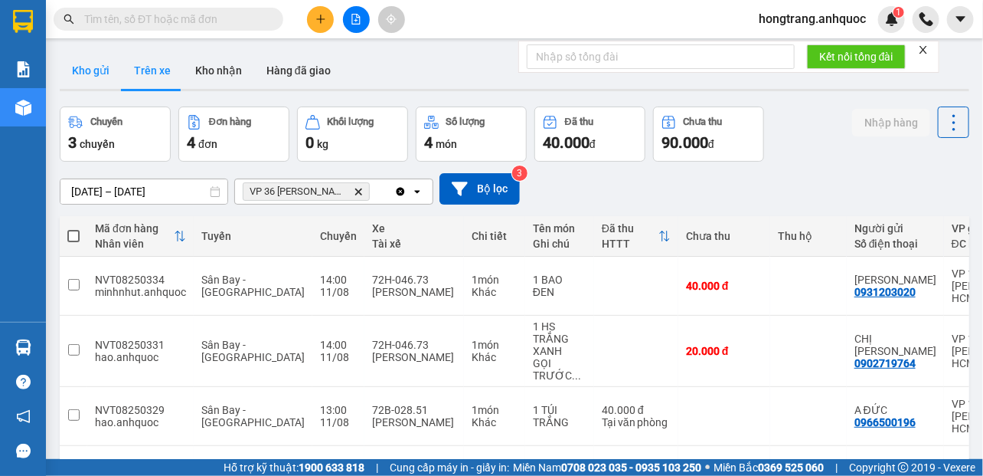
click at [86, 68] on button "Kho gửi" at bounding box center [91, 70] width 62 height 37
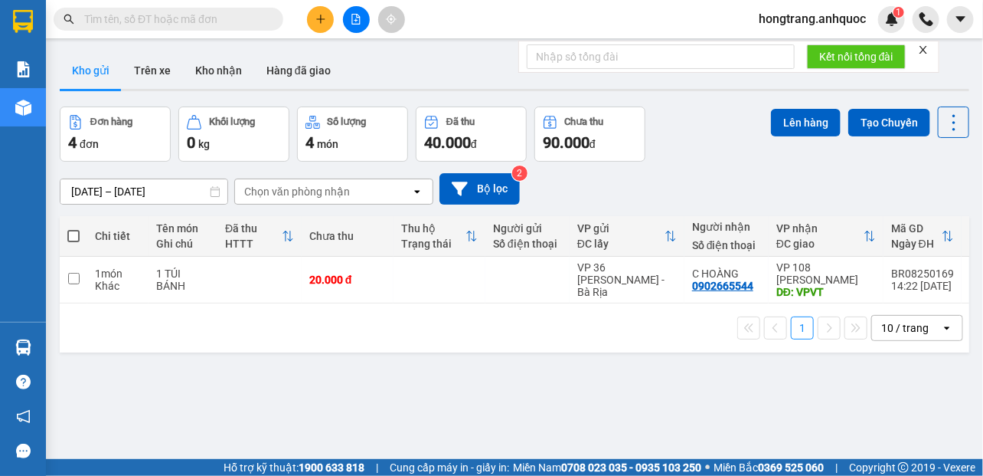
click at [165, 384] on div "ver 1.8.137 Kho gửi Trên xe Kho nhận Hàng đã giao Đơn hàng 4 đơn Khối lượng 0 k…" at bounding box center [515, 284] width 922 height 476
click at [67, 282] on td at bounding box center [74, 280] width 28 height 47
checkbox input "true"
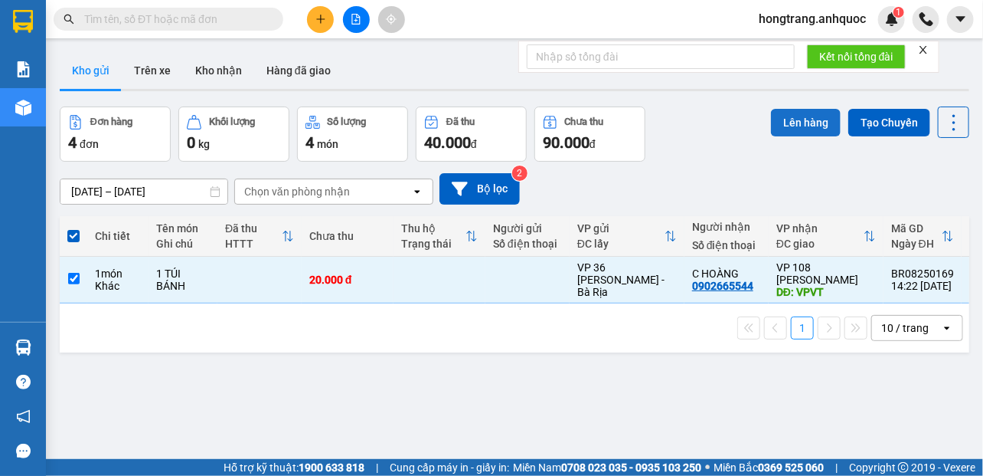
click at [773, 119] on button "Lên hàng" at bounding box center [806, 123] width 70 height 28
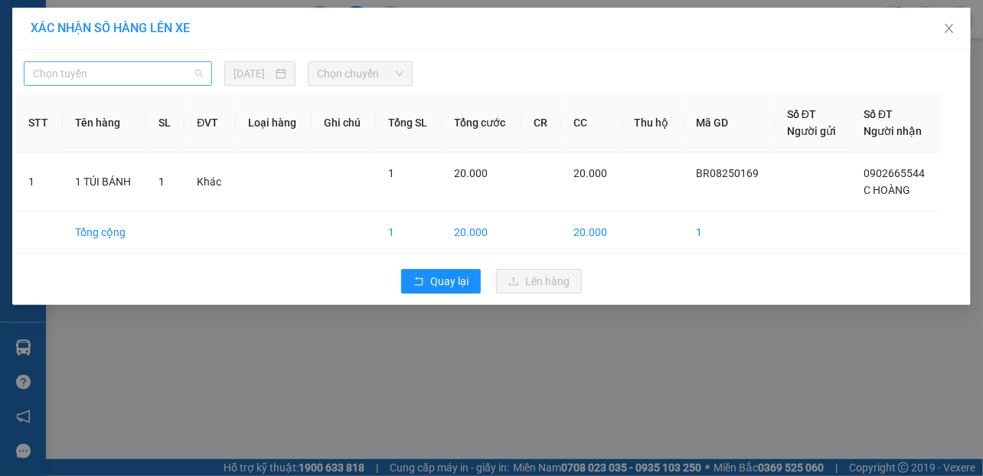
click at [132, 77] on span "Chọn tuyến" at bounding box center [118, 73] width 170 height 23
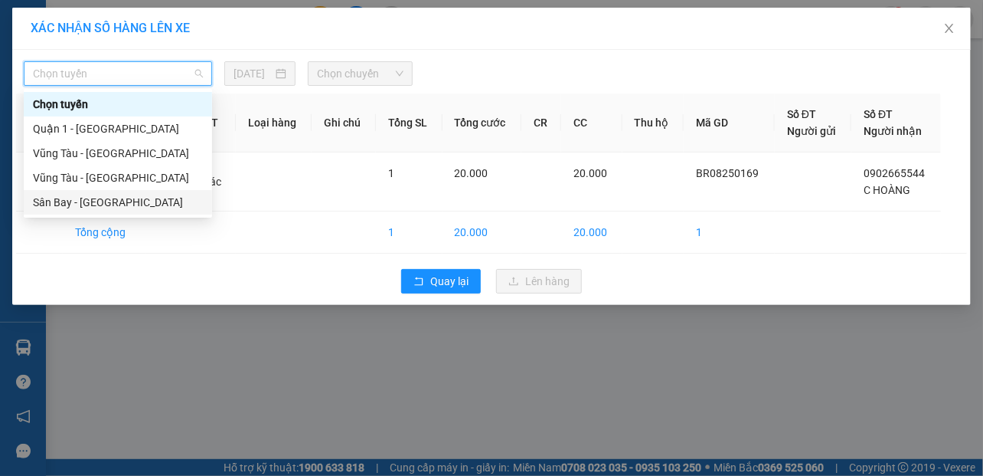
click at [47, 195] on div "Sân Bay - [GEOGRAPHIC_DATA]" at bounding box center [118, 202] width 170 height 17
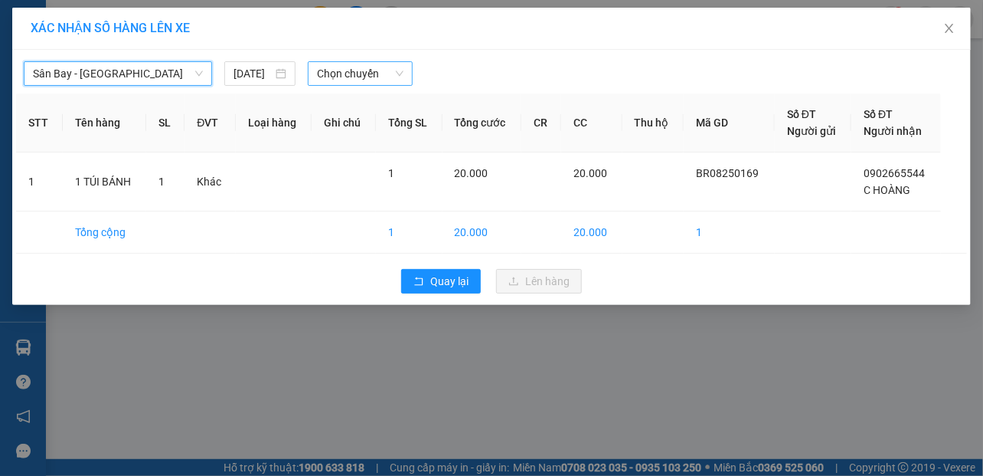
click at [367, 72] on span "Chọn chuyến" at bounding box center [360, 73] width 87 height 23
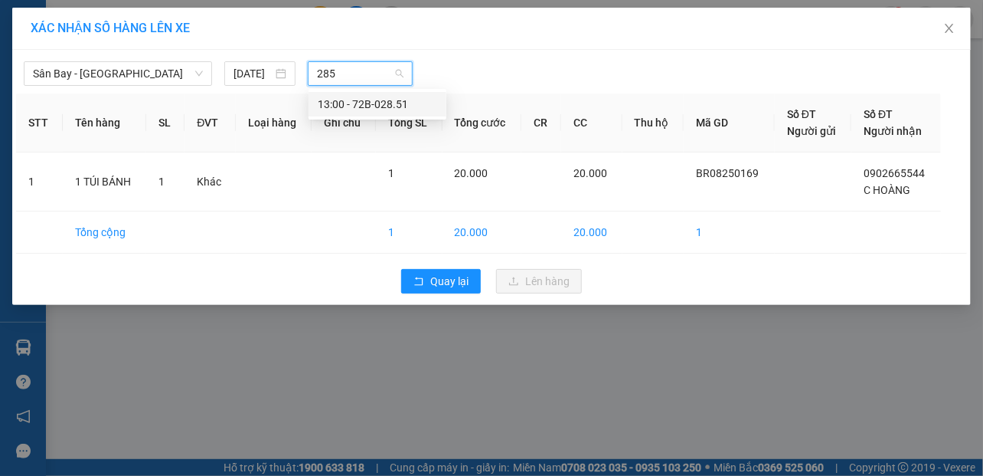
type input "2851"
click at [322, 106] on div "13:00 - 72B-028.51" at bounding box center [377, 104] width 119 height 17
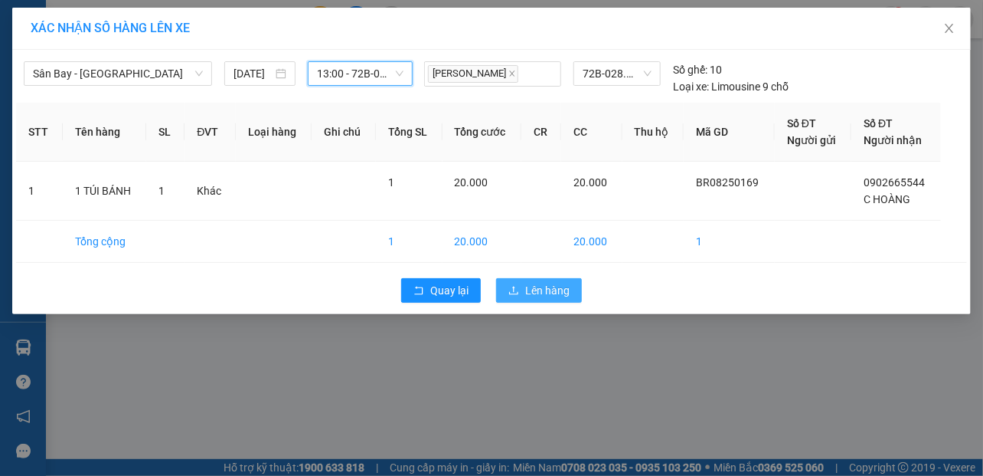
click at [526, 294] on span "Lên hàng" at bounding box center [547, 290] width 44 height 17
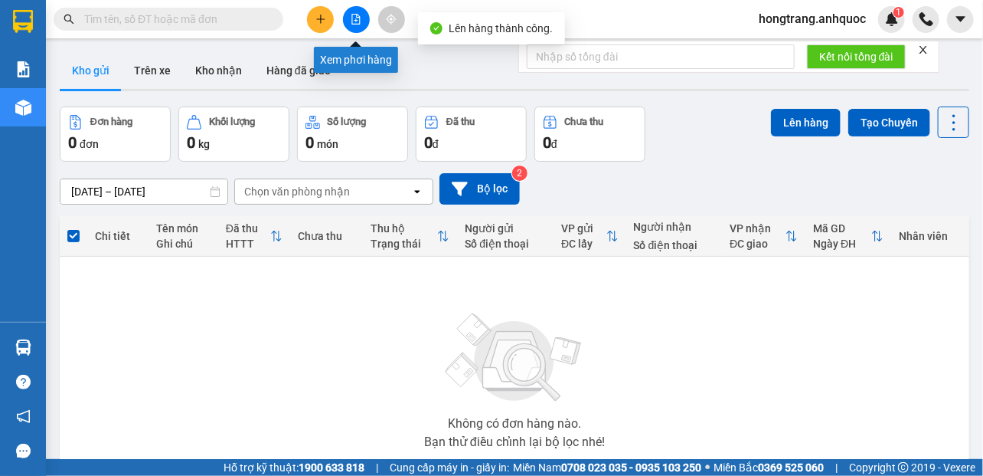
click at [351, 14] on icon "file-add" at bounding box center [356, 19] width 11 height 11
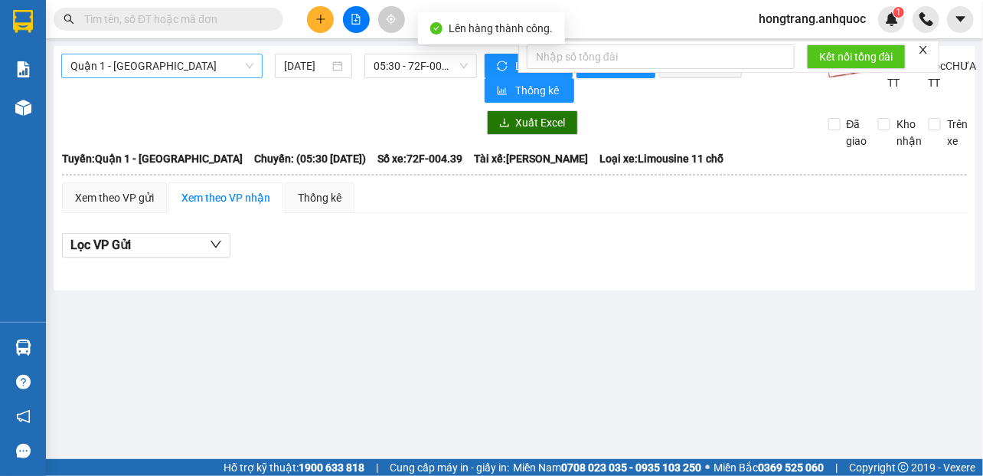
click at [156, 73] on span "Quận 1 - [GEOGRAPHIC_DATA]" at bounding box center [161, 65] width 183 height 23
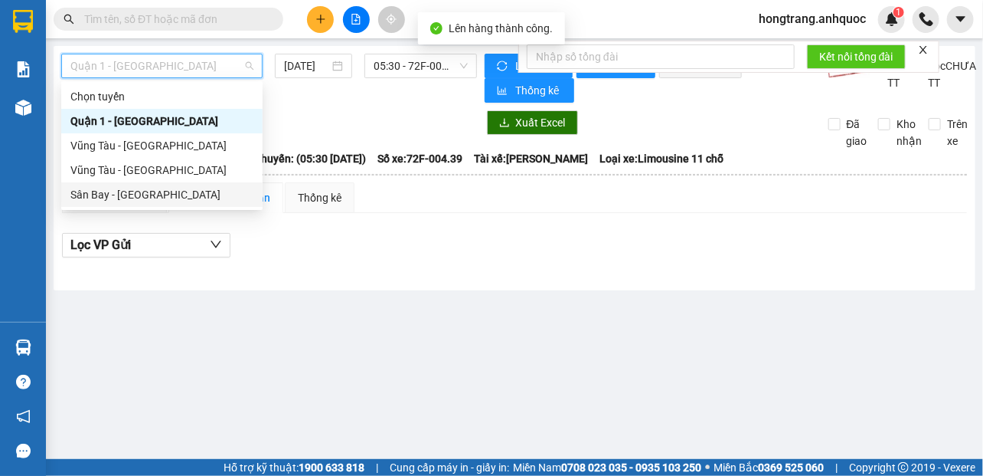
click at [89, 196] on div "Sân Bay - [GEOGRAPHIC_DATA]" at bounding box center [161, 194] width 183 height 17
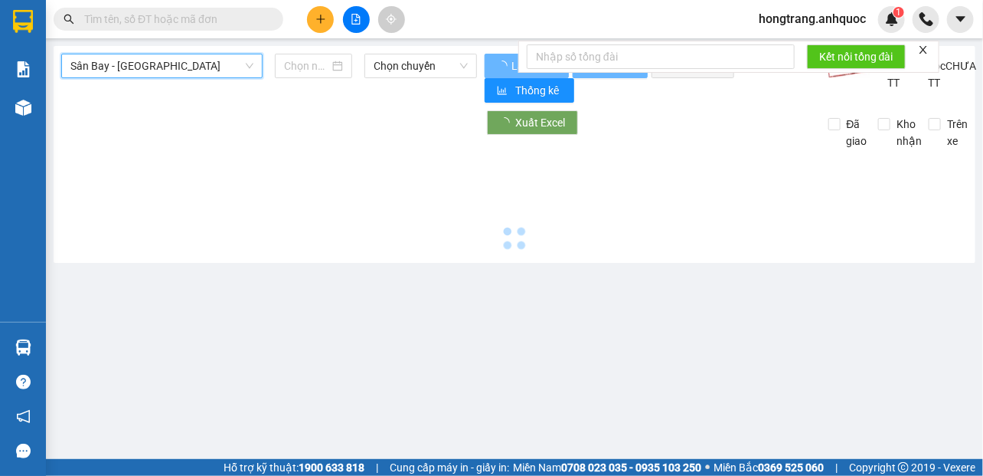
type input "[DATE]"
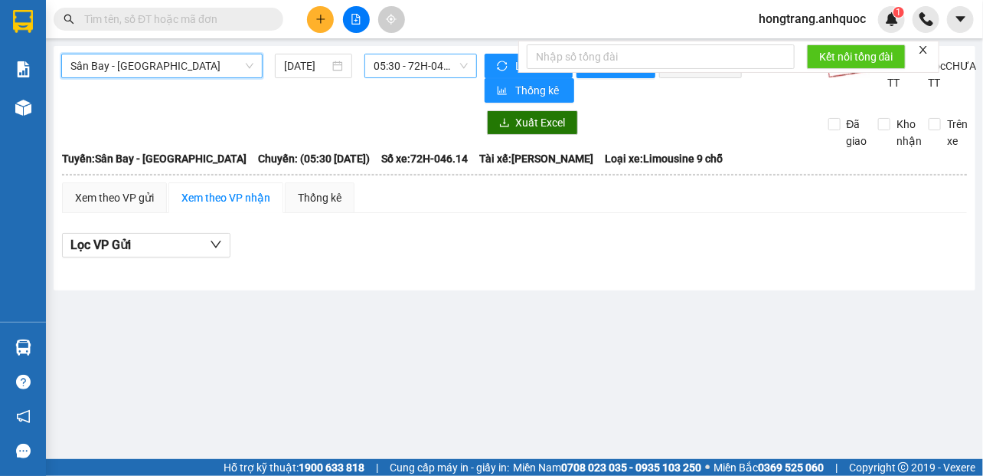
click at [441, 68] on span "05:30 - 72H-046.14" at bounding box center [421, 65] width 94 height 23
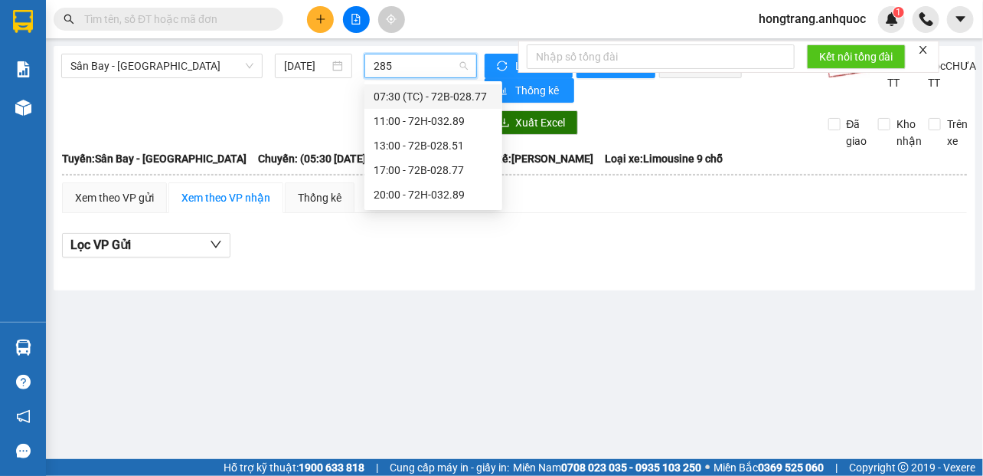
type input "2851"
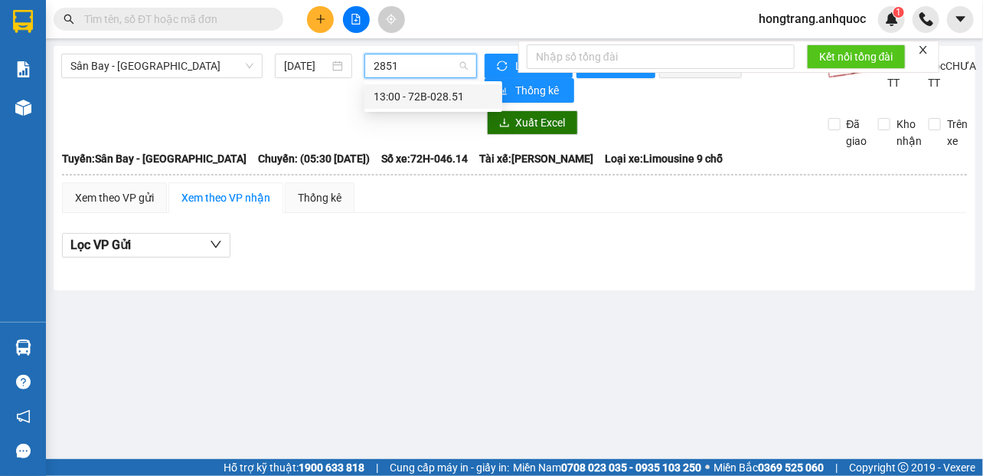
click at [433, 94] on div "13:00 - 72B-028.51" at bounding box center [433, 96] width 119 height 17
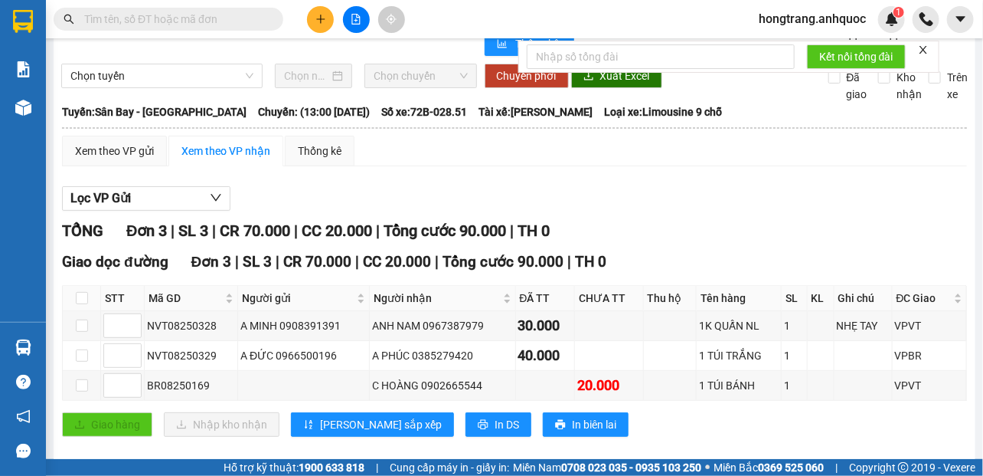
scroll to position [71, 0]
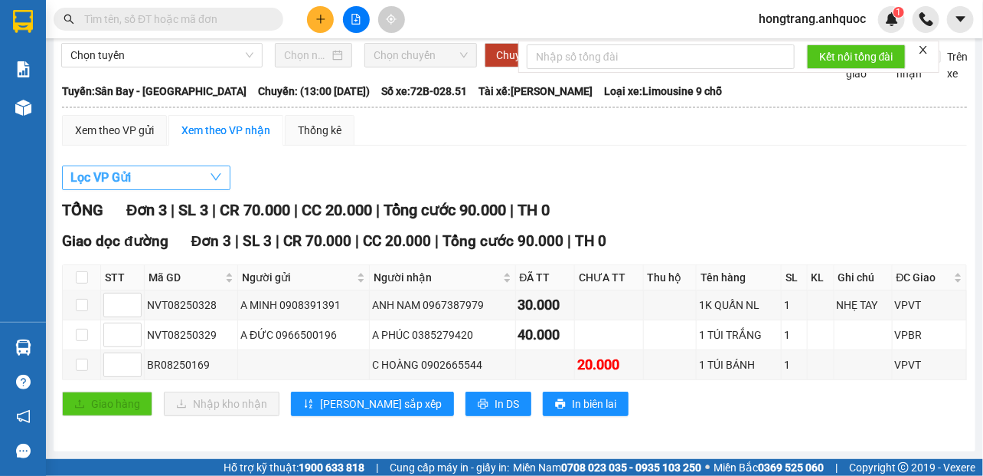
click at [166, 186] on button "Lọc VP Gửi" at bounding box center [146, 177] width 168 height 25
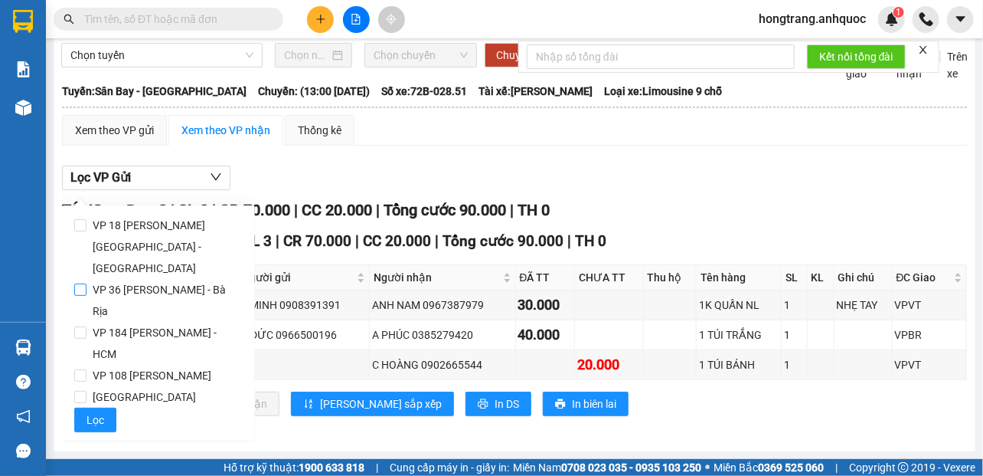
click at [126, 279] on span "VP 36 [PERSON_NAME] - Bà Rịa" at bounding box center [165, 300] width 156 height 43
click at [87, 283] on input "VP 36 [PERSON_NAME] - Bà Rịa" at bounding box center [80, 289] width 12 height 12
checkbox input "true"
click at [85, 407] on button "Lọc" at bounding box center [95, 419] width 42 height 25
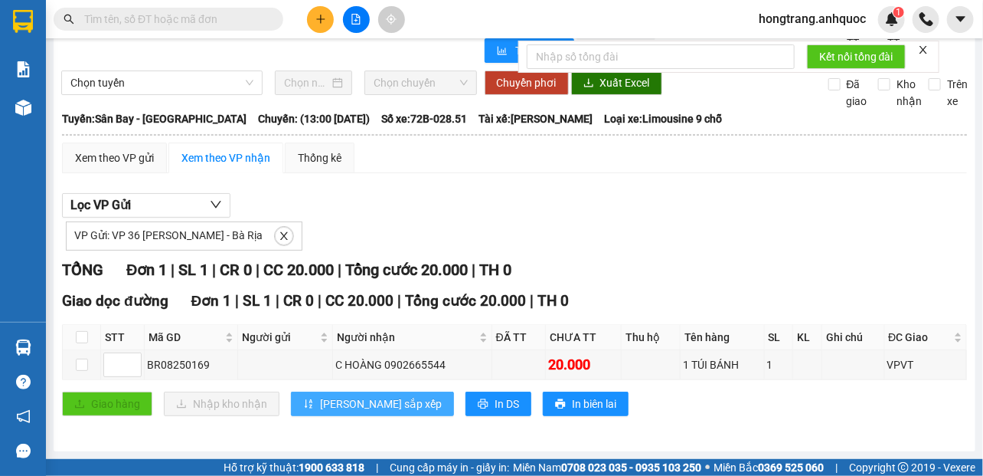
scroll to position [44, 0]
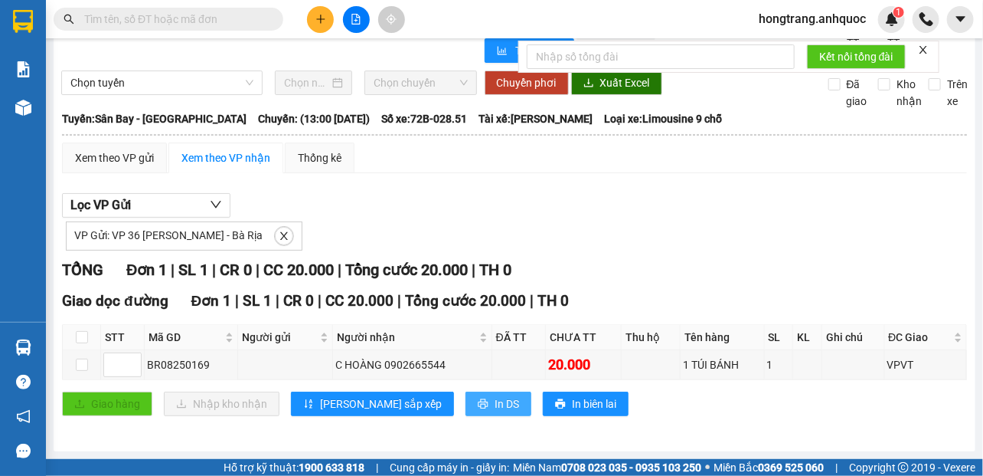
click at [466, 399] on button "In DS" at bounding box center [499, 403] width 66 height 25
click at [325, 21] on button at bounding box center [320, 19] width 27 height 27
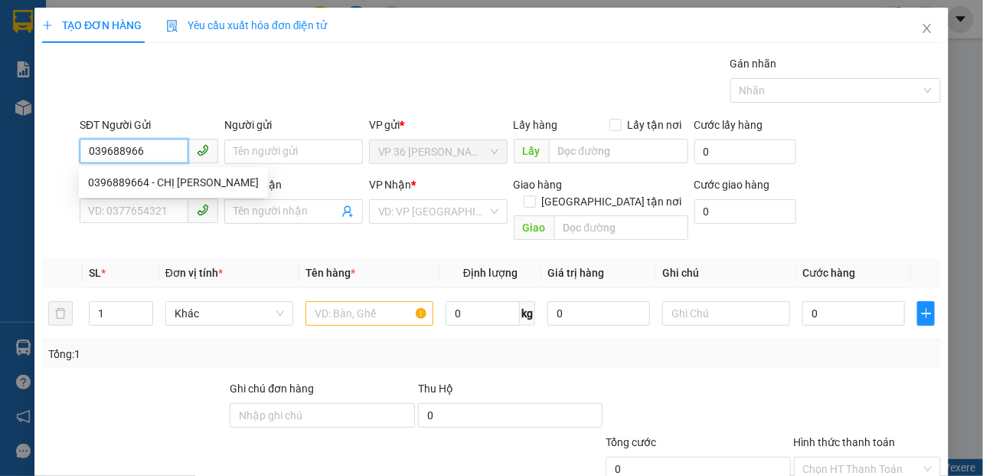
type input "0396889664"
click at [116, 184] on div "0396889664 - CHỊ [PERSON_NAME]" at bounding box center [173, 182] width 171 height 17
type input "CHỊ [PERSON_NAME]"
type input "0902719764"
type input "CHỊ [PERSON_NAME]"
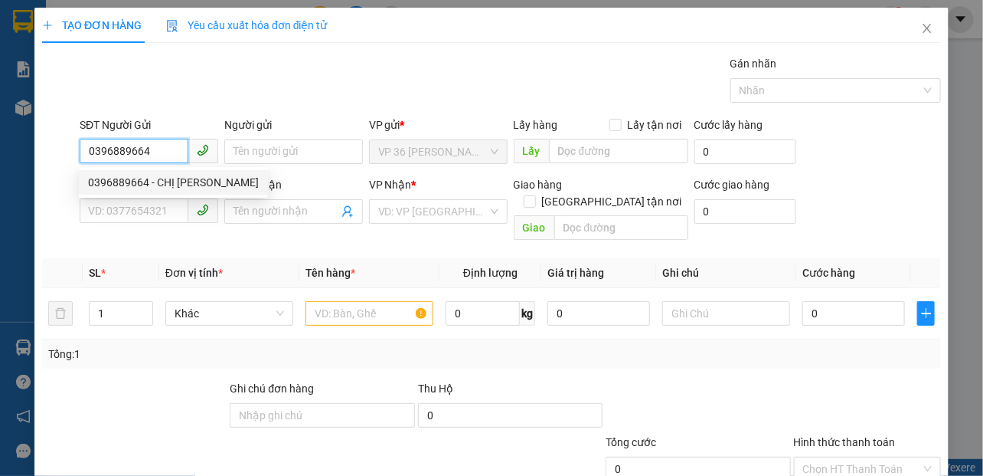
type input "VP184"
type input "20.000"
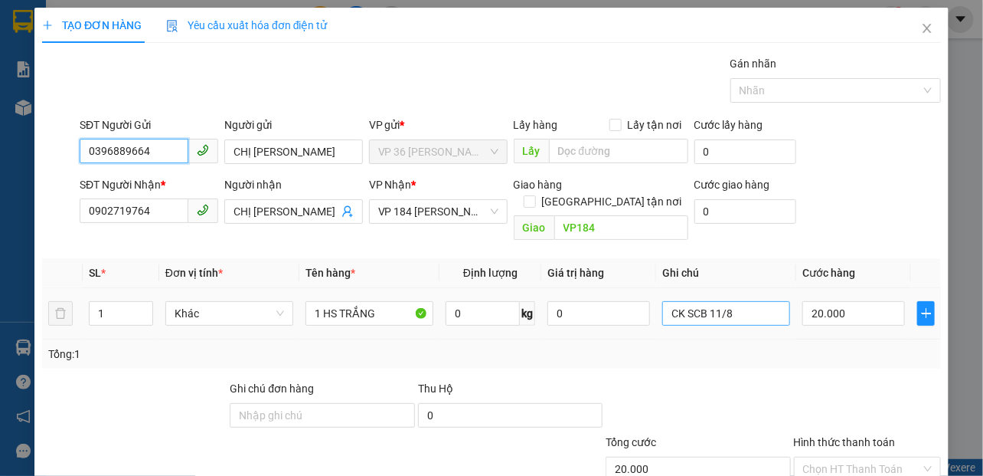
type input "0396889664"
click at [686, 301] on input "CK SCB 11/8" at bounding box center [726, 313] width 128 height 25
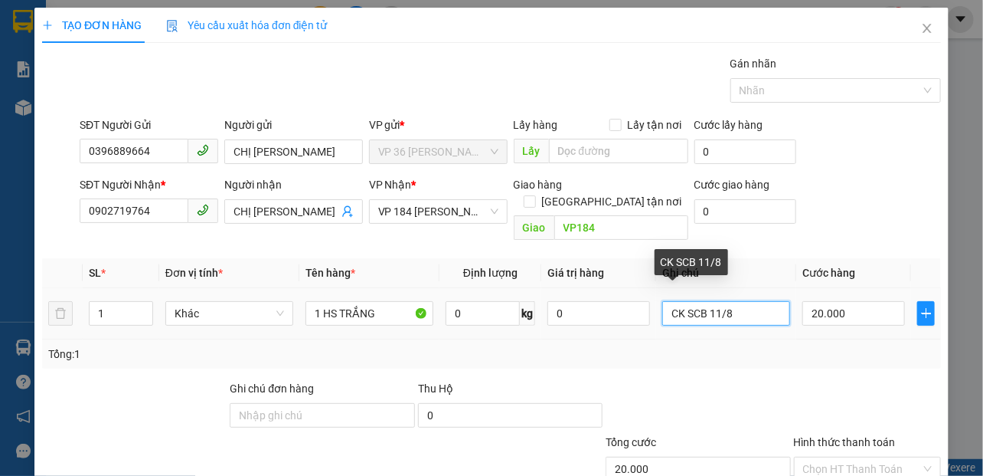
click at [686, 301] on input "CK SCB 11/8" at bounding box center [726, 313] width 128 height 25
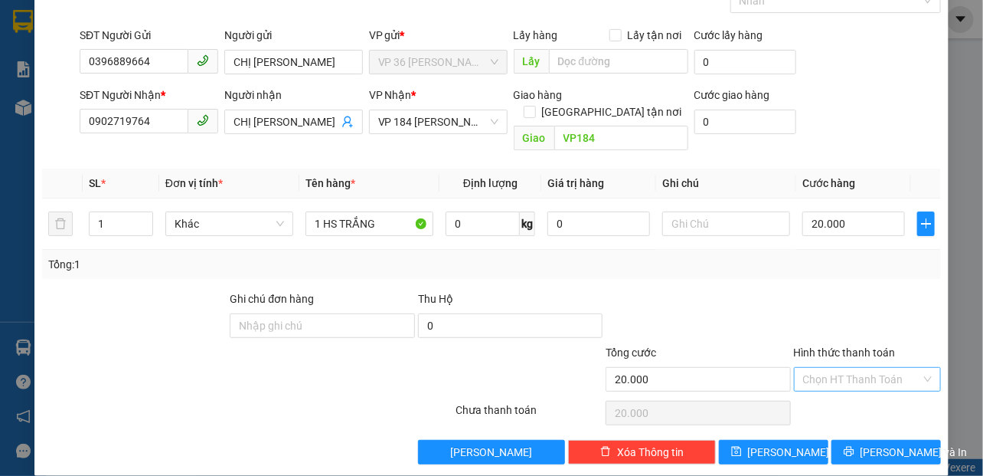
click at [831, 368] on input "Hình thức thanh toán" at bounding box center [862, 379] width 118 height 23
click at [819, 391] on div "Tại văn phòng" at bounding box center [856, 392] width 127 height 17
type input "0"
click at [847, 446] on icon "printer" at bounding box center [849, 451] width 11 height 11
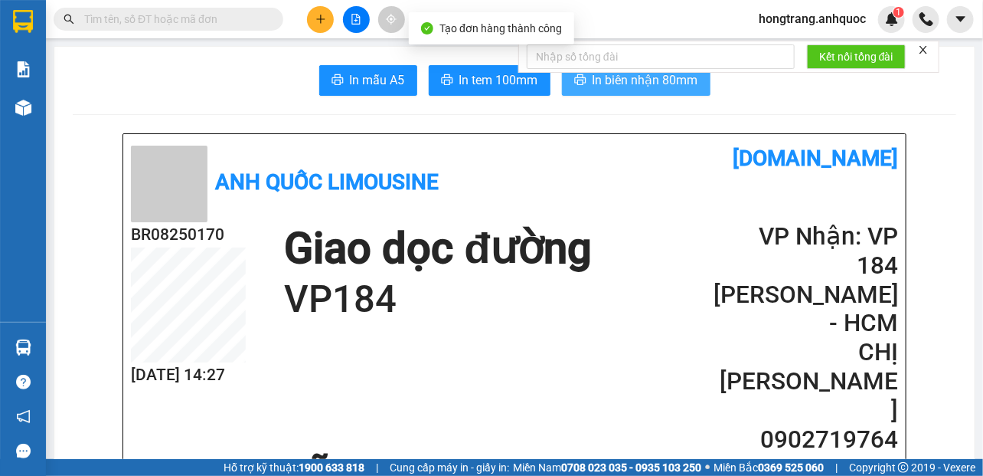
click at [636, 80] on span "In biên nhận 80mm" at bounding box center [646, 79] width 106 height 19
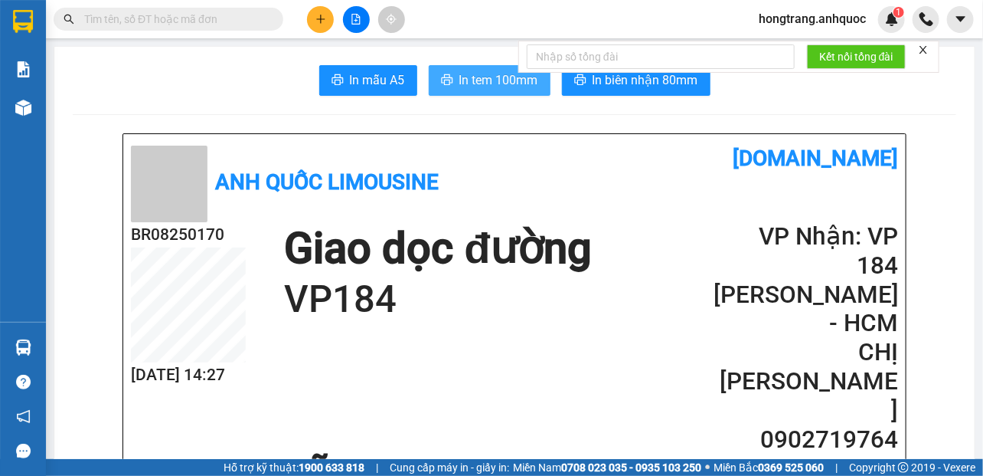
click at [447, 73] on button "In tem 100mm" at bounding box center [490, 80] width 122 height 31
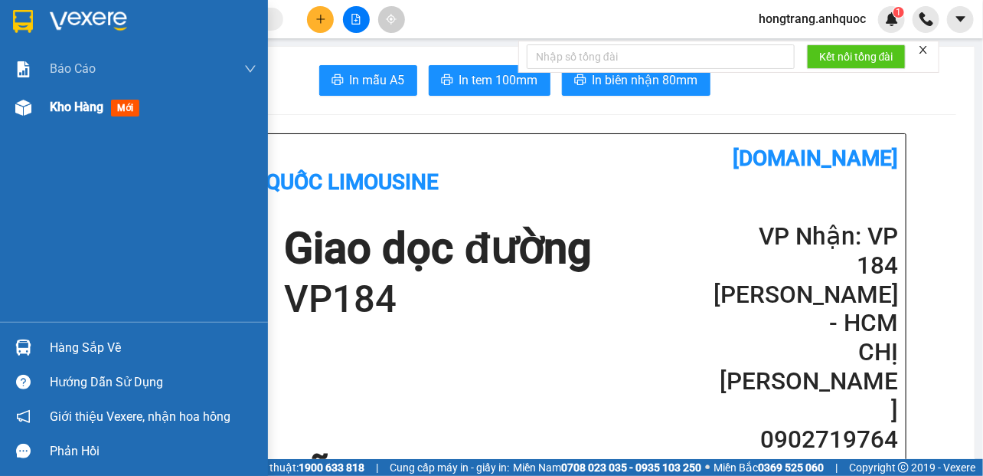
click at [18, 112] on img at bounding box center [23, 108] width 16 height 16
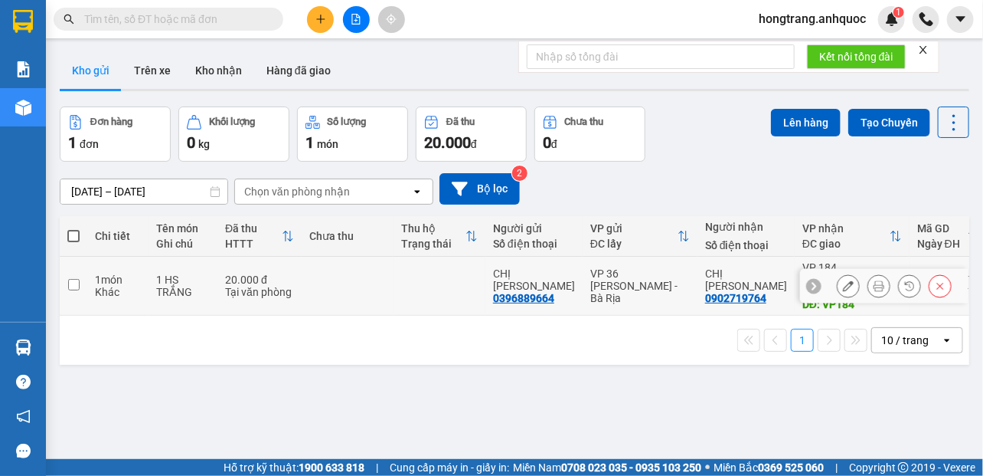
click at [81, 276] on td at bounding box center [74, 286] width 28 height 59
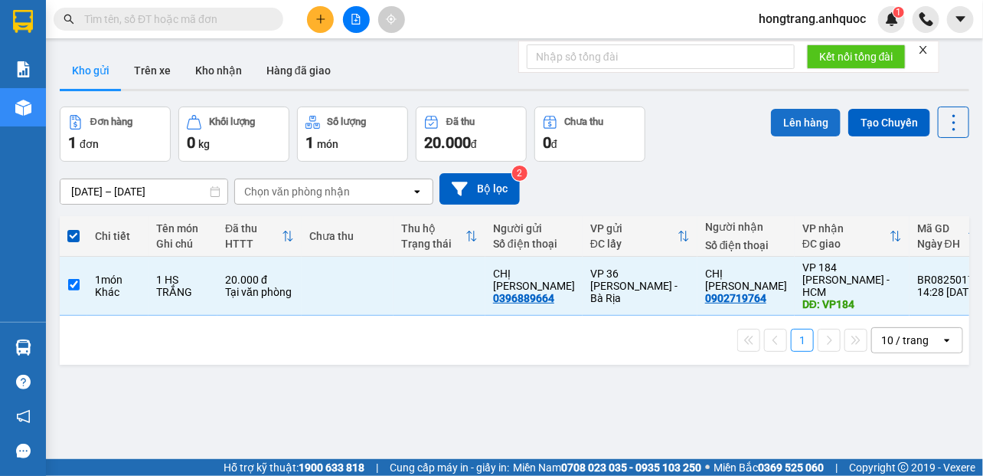
click at [809, 121] on button "Lên hàng" at bounding box center [806, 123] width 70 height 28
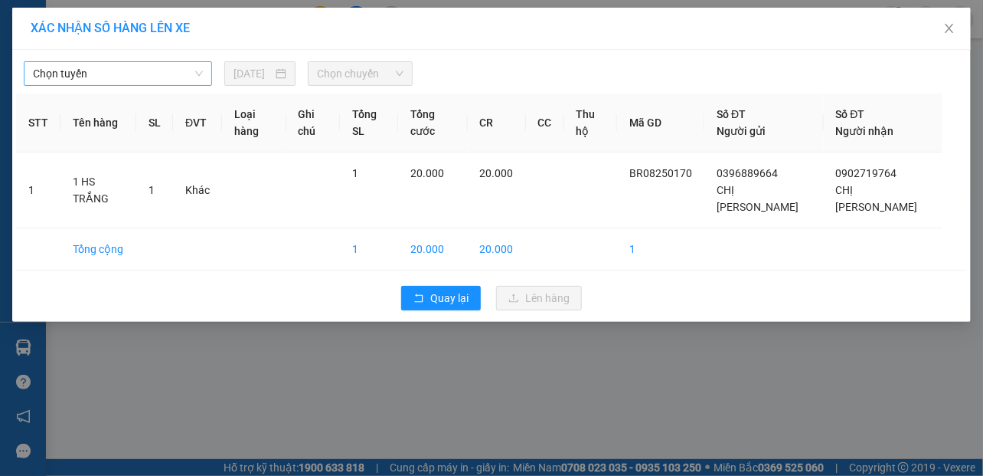
click at [76, 64] on span "Chọn tuyến" at bounding box center [118, 73] width 170 height 23
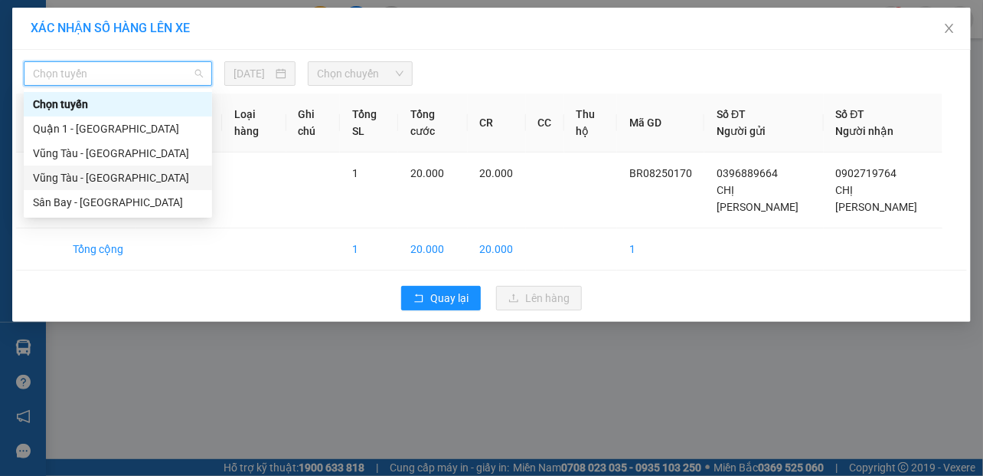
click at [63, 180] on div "Vũng Tàu - [GEOGRAPHIC_DATA]" at bounding box center [118, 177] width 170 height 17
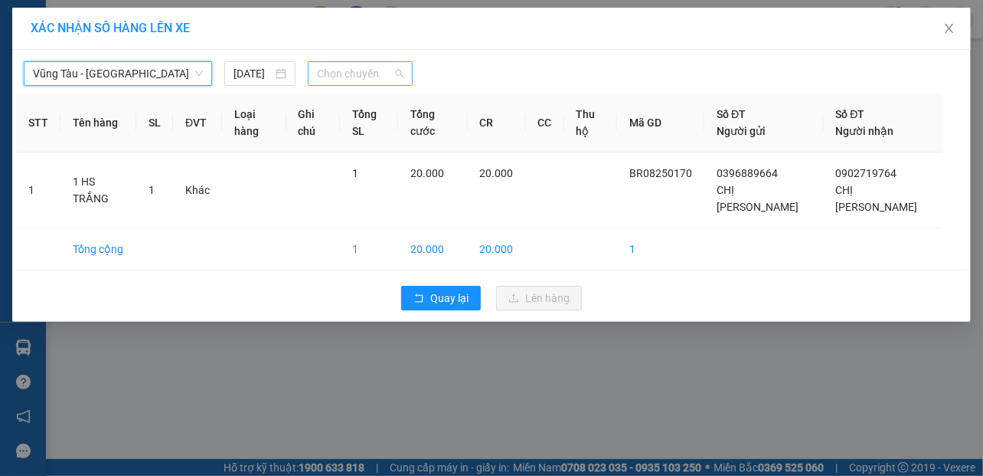
click at [359, 66] on span "Chọn chuyến" at bounding box center [360, 73] width 87 height 23
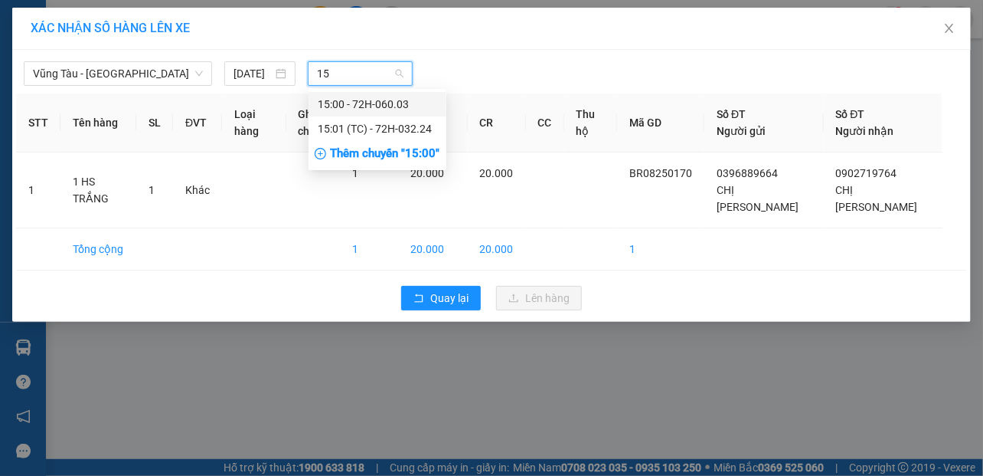
type input "15"
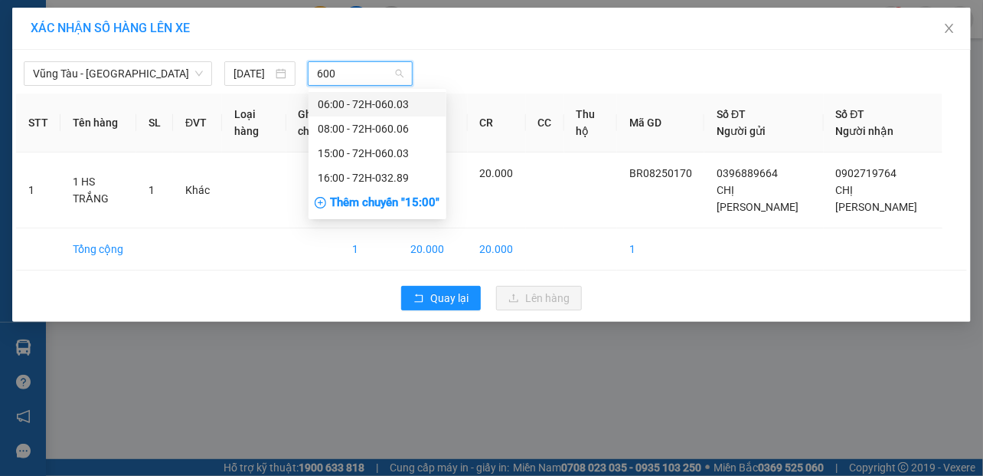
type input "6003"
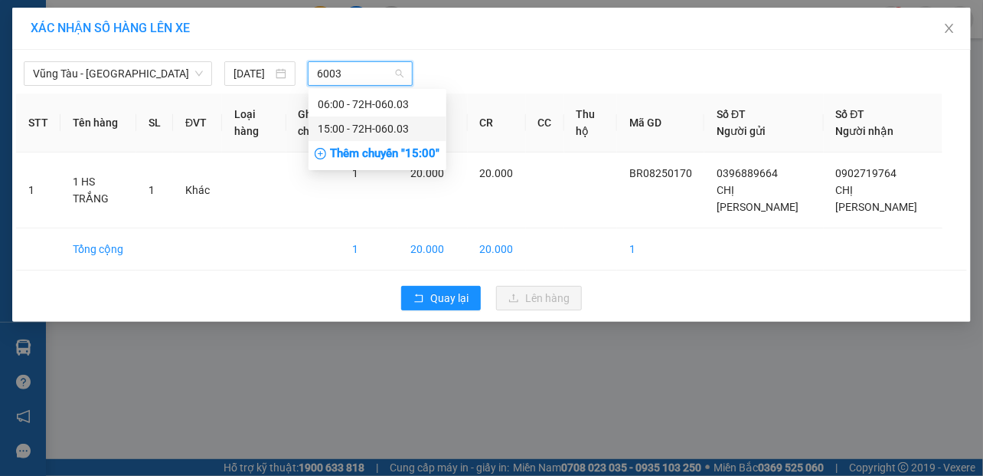
click at [339, 123] on div "15:00 - 72H-060.03" at bounding box center [377, 128] width 119 height 17
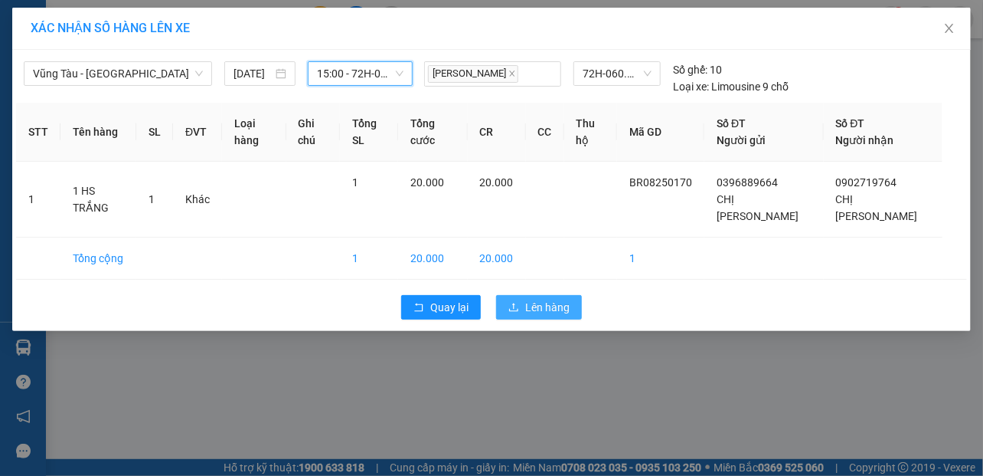
click at [515, 302] on icon "upload" at bounding box center [513, 307] width 11 height 11
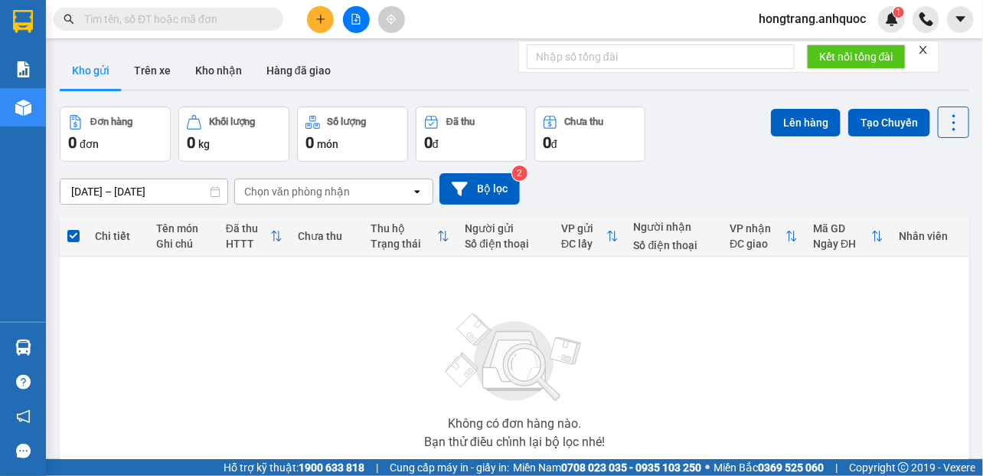
click at [211, 18] on input "text" at bounding box center [174, 19] width 181 height 17
paste input "BR08250160"
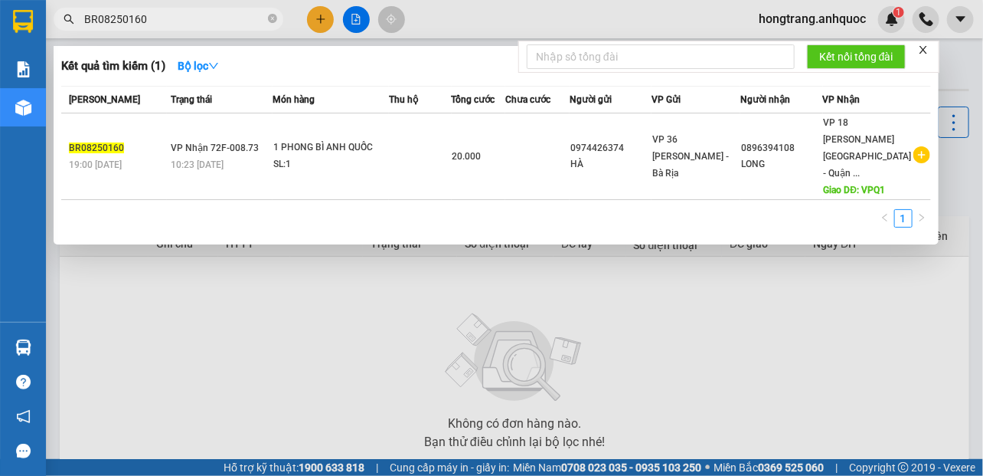
type input "BR08250160"
drag, startPoint x: 447, startPoint y: 15, endPoint x: 388, endPoint y: 11, distance: 59.1
click at [447, 15] on div at bounding box center [491, 238] width 983 height 476
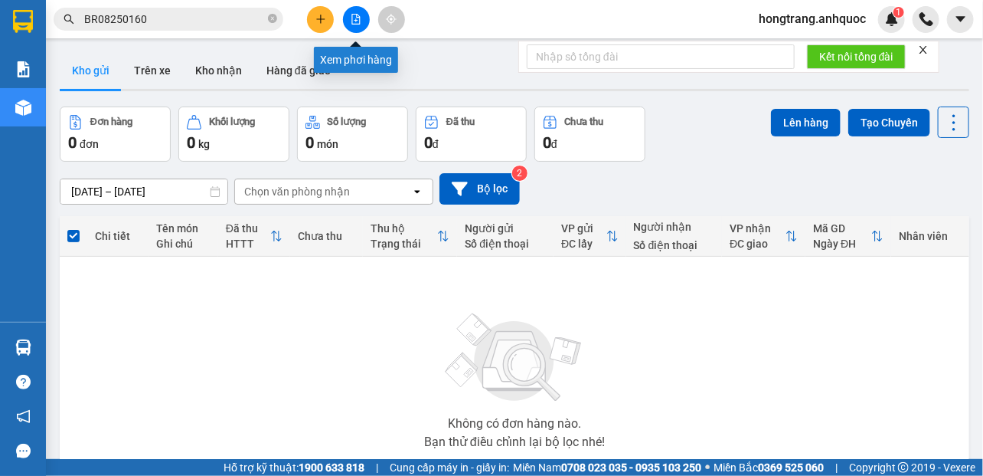
click at [357, 26] on button at bounding box center [356, 19] width 27 height 27
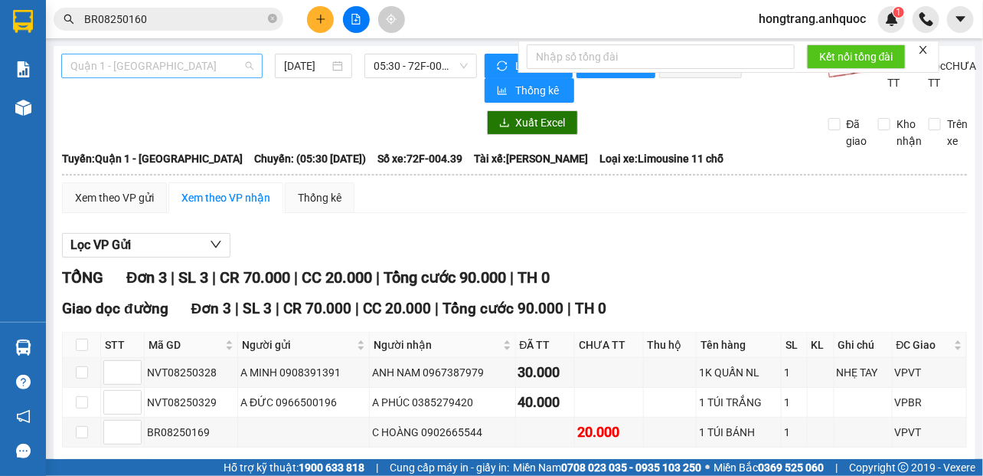
click at [135, 74] on span "Quận 1 - [GEOGRAPHIC_DATA]" at bounding box center [161, 65] width 183 height 23
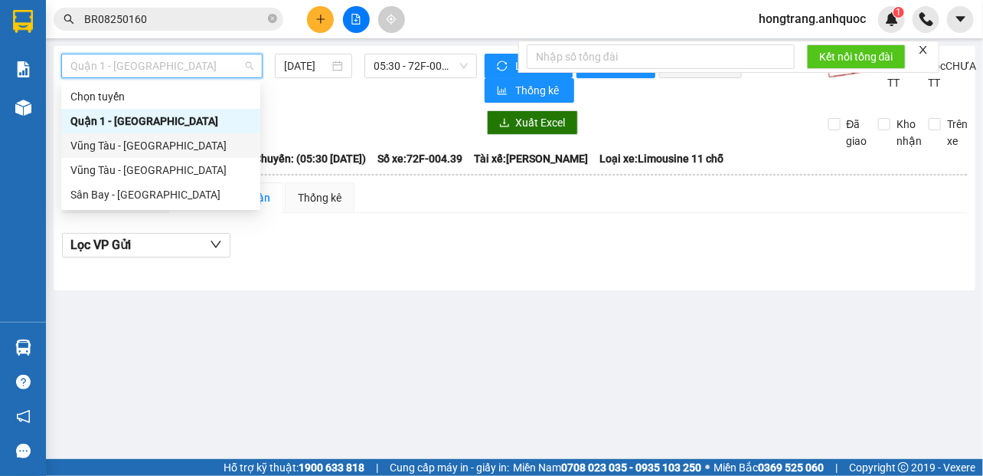
click at [110, 146] on div "Vũng Tàu - [GEOGRAPHIC_DATA]" at bounding box center [160, 145] width 181 height 17
type input "[DATE]"
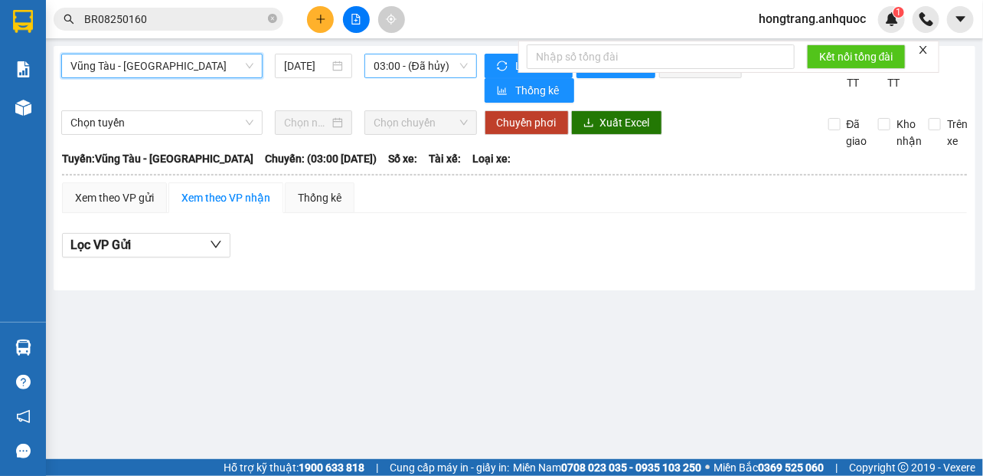
click at [377, 67] on span "03:00 - (Đã hủy)" at bounding box center [421, 65] width 94 height 23
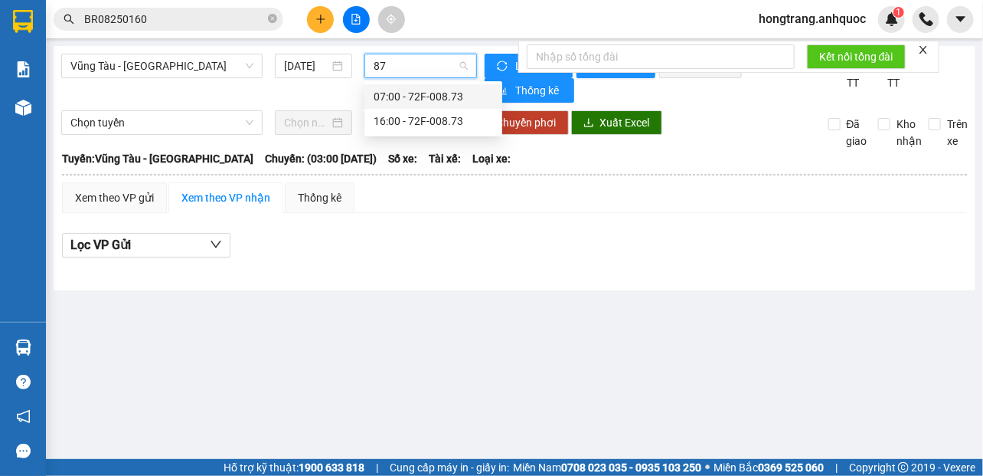
type input "873"
click at [386, 90] on div "07:00 - 72F-008.73" at bounding box center [433, 96] width 119 height 17
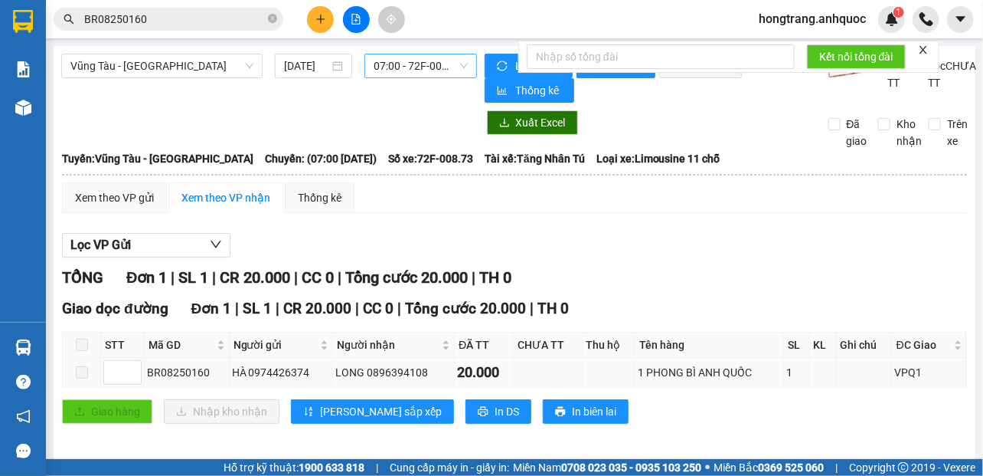
drag, startPoint x: 148, startPoint y: 364, endPoint x: 743, endPoint y: 367, distance: 595.0
click at [743, 367] on tr "BR08250160 HÀ 0974426374 LONG 0896394108 20.000 1 PHONG BÌ ANH QUỐC 1 VPQ1" at bounding box center [515, 373] width 904 height 30
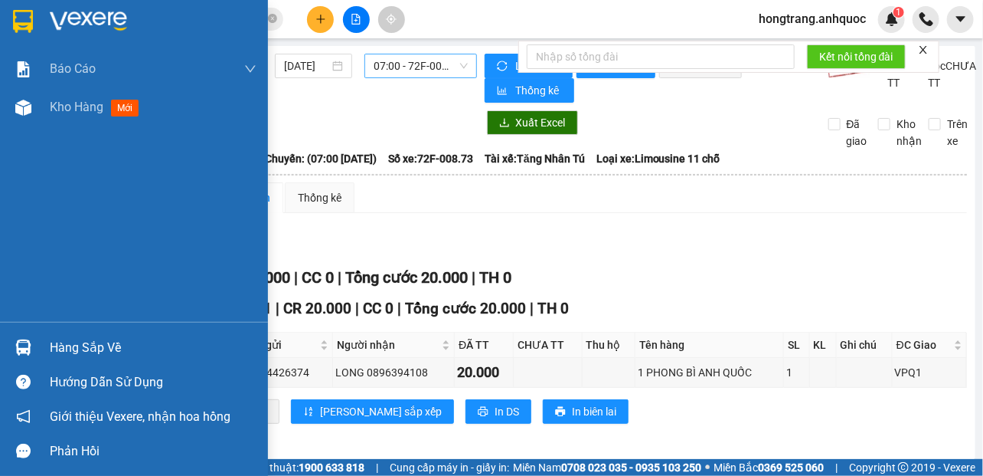
click at [6, 190] on div "Báo cáo Báo cáo dòng tiền (nhân viên) Doanh số tạo đơn theo VP gửi (nhà xe) Doa…" at bounding box center [134, 186] width 268 height 272
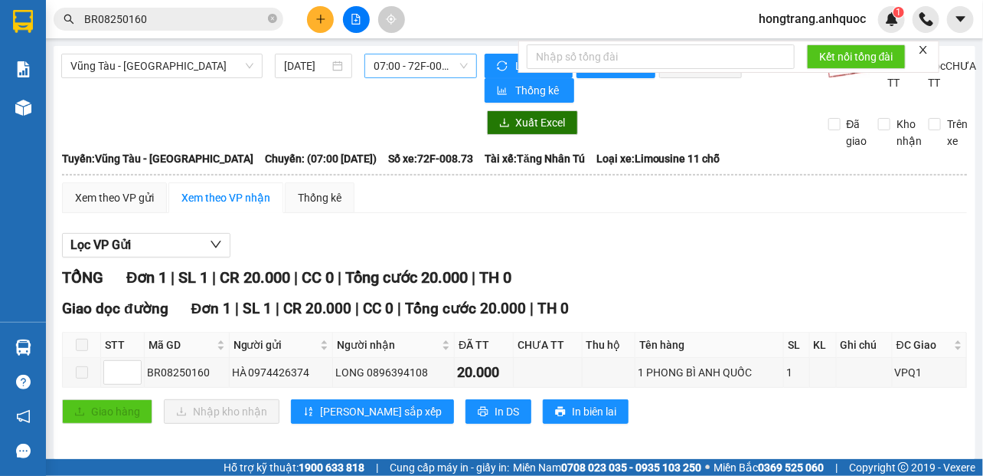
drag, startPoint x: 256, startPoint y: 164, endPoint x: 574, endPoint y: 164, distance: 318.6
click at [574, 164] on div "Tuyến: Vũng Tàu - Quận 1 [GEOGRAPHIC_DATA]: (07:00 [DATE]) Số xe: 72F-008.73 Tà…" at bounding box center [514, 158] width 905 height 17
click at [28, 217] on div "Báo cáo Báo cáo dòng tiền (nhân viên) Doanh số tạo đơn theo VP gửi (nhà xe) Doa…" at bounding box center [23, 186] width 46 height 272
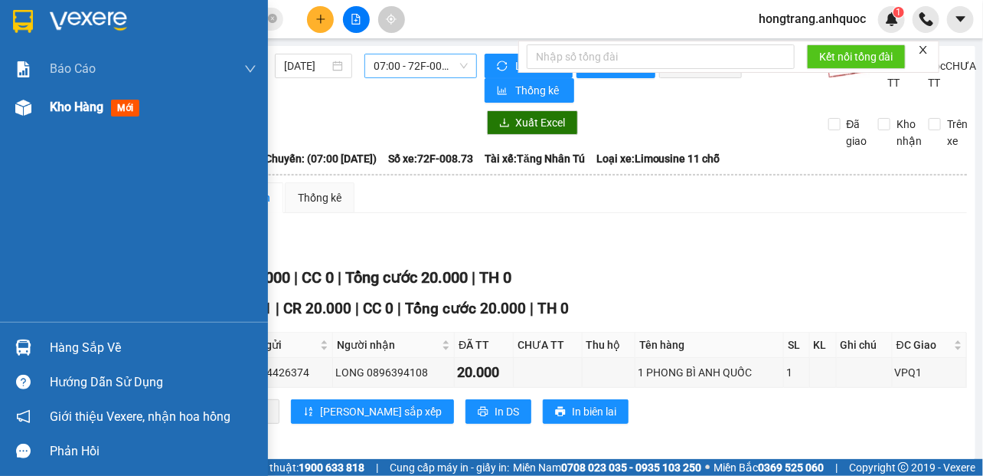
click at [51, 106] on span "Kho hàng" at bounding box center [77, 107] width 54 height 15
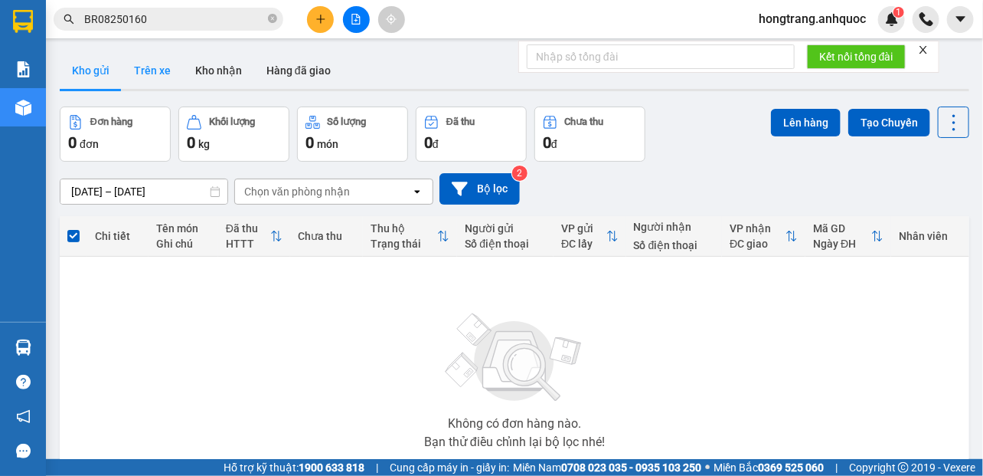
click at [155, 66] on button "Trên xe" at bounding box center [152, 70] width 61 height 37
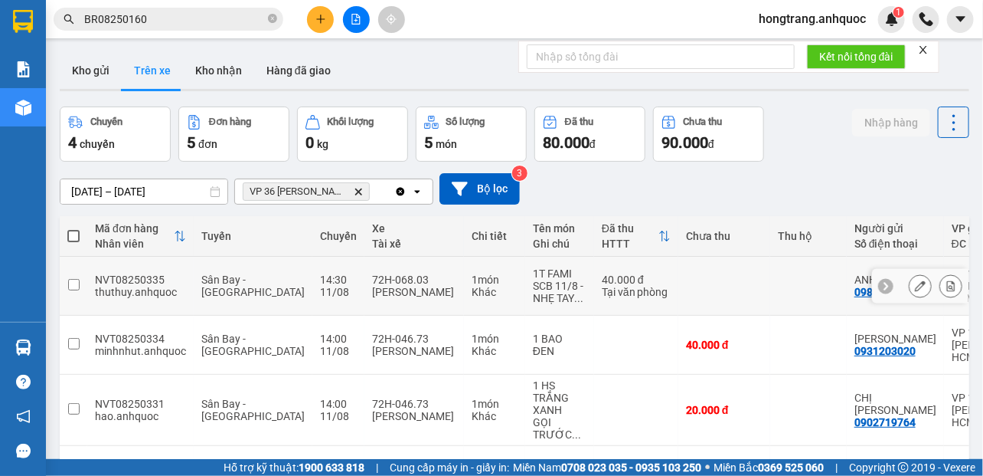
click at [946, 280] on icon at bounding box center [951, 285] width 11 height 11
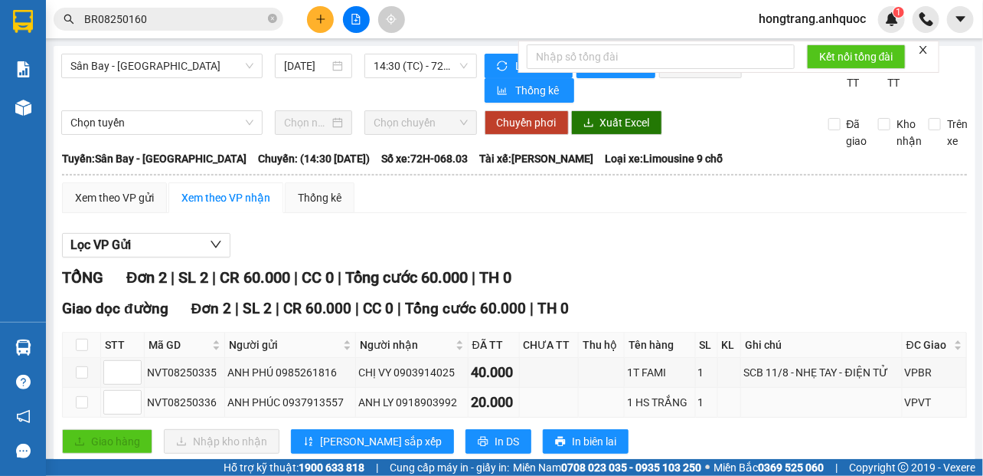
drag, startPoint x: 147, startPoint y: 335, endPoint x: 667, endPoint y: 349, distance: 520.2
click at [667, 358] on tbody "NVT08250335 ANH PHÚ 0985261816 CHỊ VY 0903914025 40.000 1T FAMI 1 SCB 11/8 - NH…" at bounding box center [515, 388] width 904 height 60
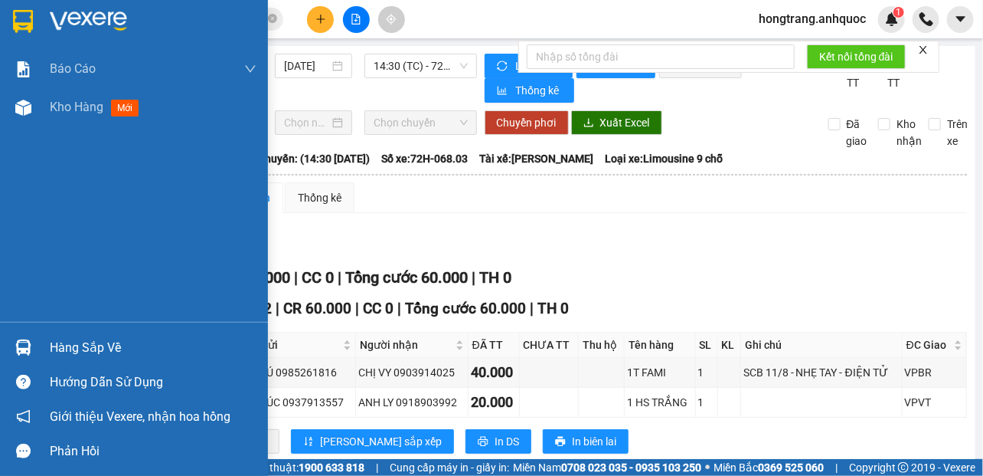
click at [20, 200] on div "Báo cáo Báo cáo dòng tiền (nhân viên) Doanh số tạo đơn theo VP gửi (nhà xe) Doa…" at bounding box center [134, 186] width 268 height 272
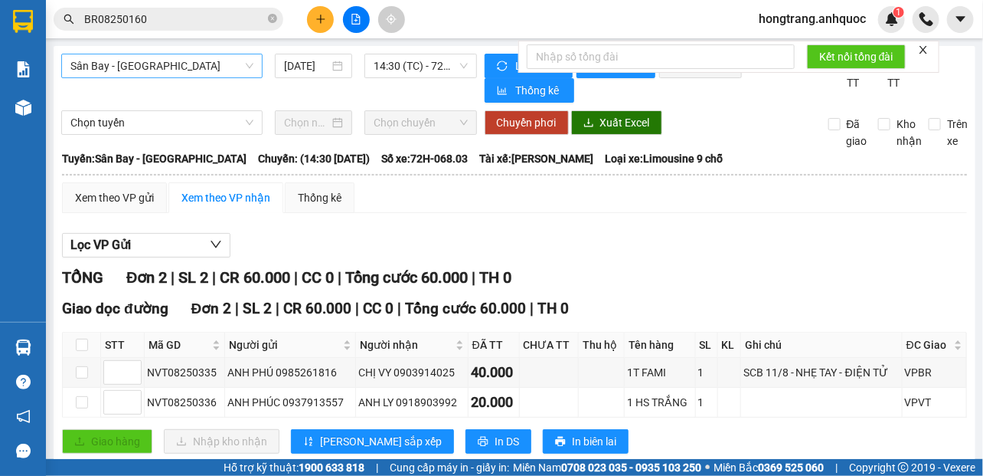
click at [153, 68] on span "Sân Bay - [GEOGRAPHIC_DATA]" at bounding box center [161, 65] width 183 height 23
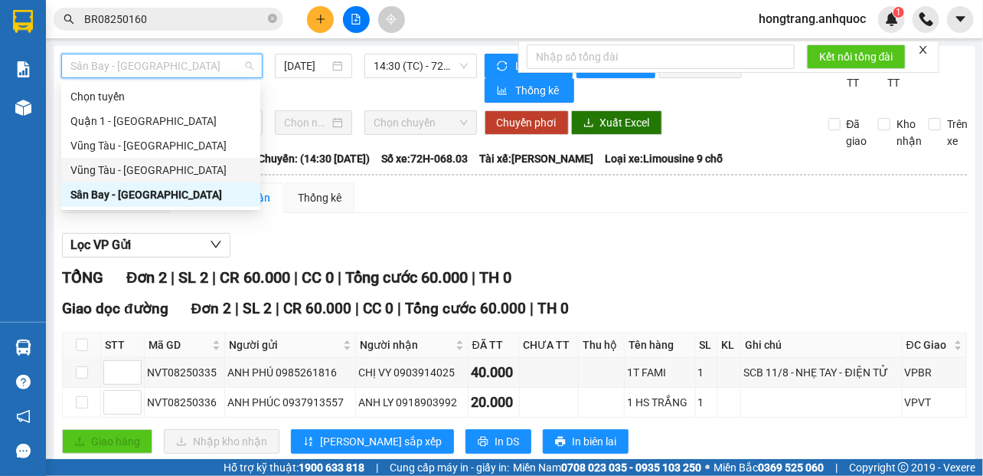
click at [100, 169] on div "Vũng Tàu - [GEOGRAPHIC_DATA]" at bounding box center [160, 170] width 181 height 17
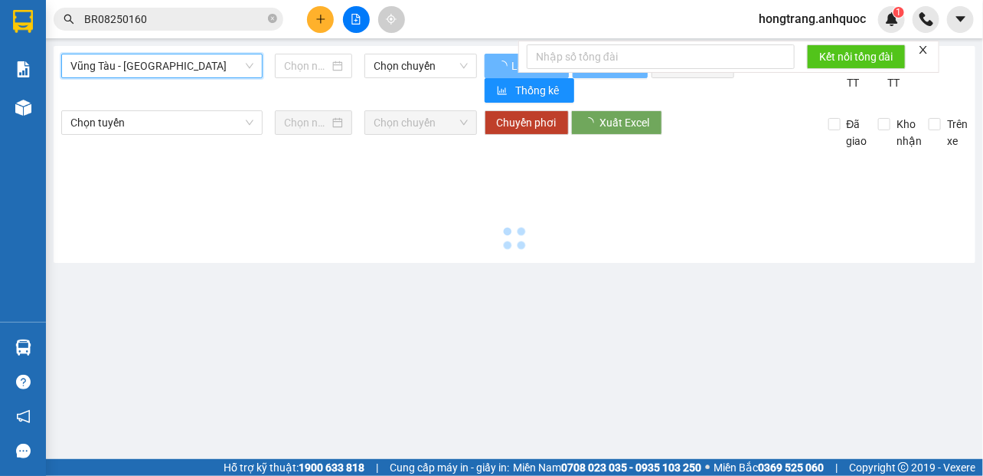
type input "[DATE]"
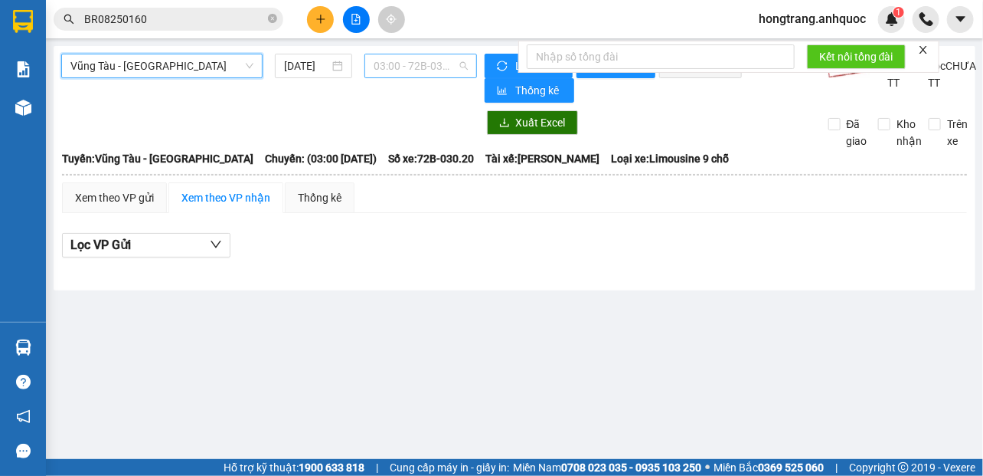
click at [420, 61] on span "03:00 - 72B-030.20" at bounding box center [421, 65] width 94 height 23
click at [263, 362] on main "[GEOGRAPHIC_DATA] - [GEOGRAPHIC_DATA] [DATE] 03:00 - 72B-030.20 Làm mới In phơi…" at bounding box center [491, 229] width 983 height 459
drag, startPoint x: 129, startPoint y: 336, endPoint x: 195, endPoint y: 184, distance: 166.0
click at [129, 336] on main "[GEOGRAPHIC_DATA] - [GEOGRAPHIC_DATA] [DATE] 03:00 - 72B-030.20 Làm mới In phơi…" at bounding box center [491, 229] width 983 height 459
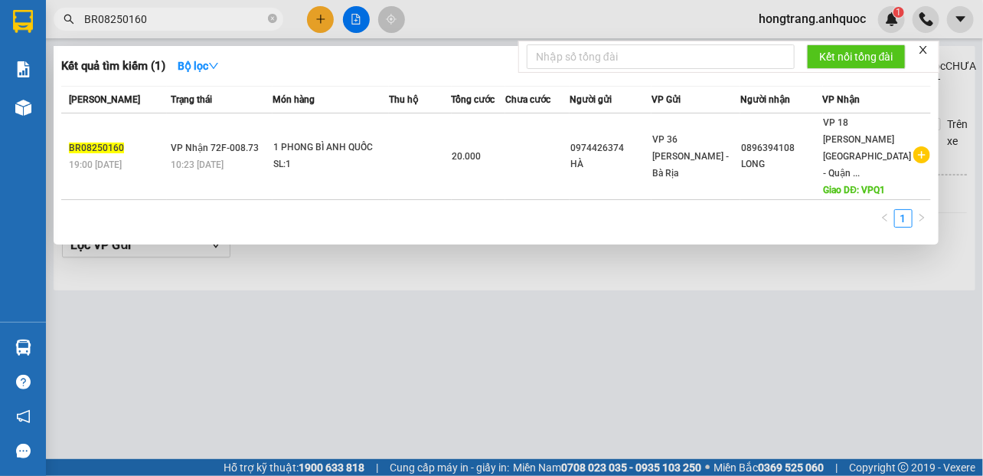
click at [165, 18] on input "BR08250160" at bounding box center [174, 19] width 181 height 17
paste input "0974477374"
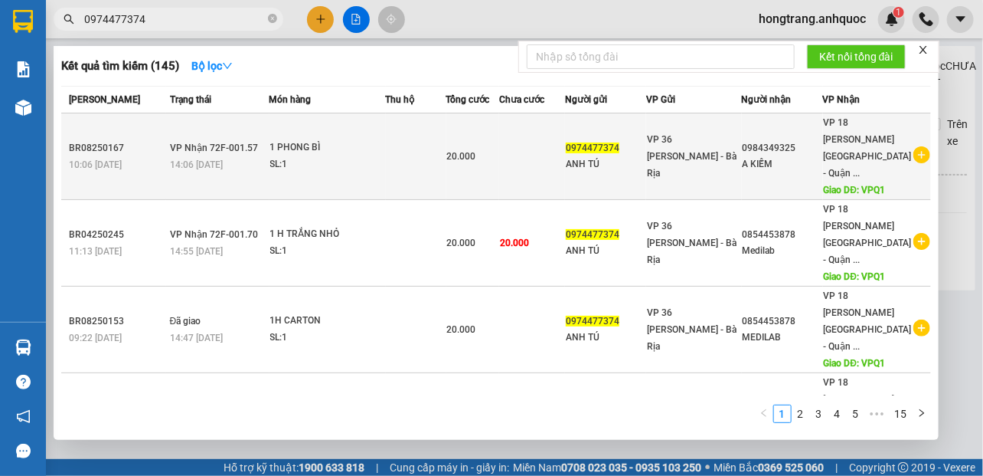
type input "0974477374"
click at [245, 146] on td "VP Nhận 72F-001.57 14:06 [DATE]" at bounding box center [217, 156] width 103 height 87
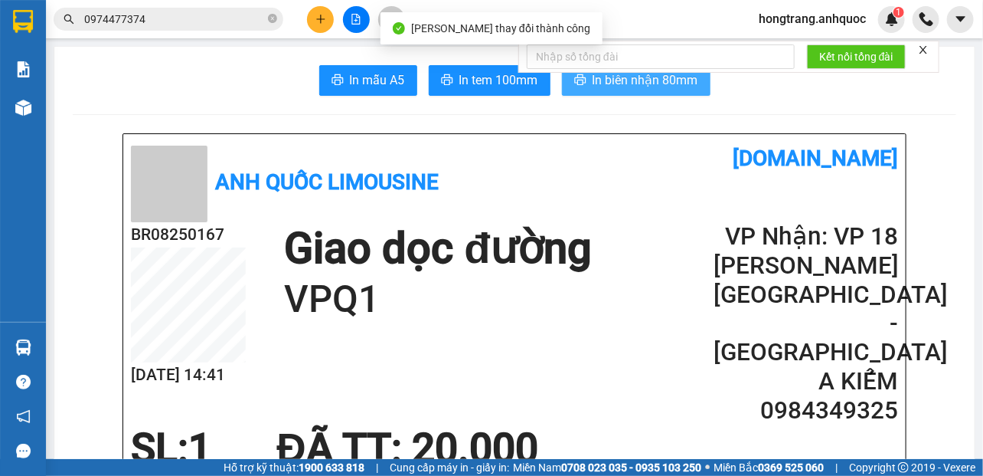
click at [603, 84] on span "In biên nhận 80mm" at bounding box center [646, 79] width 106 height 19
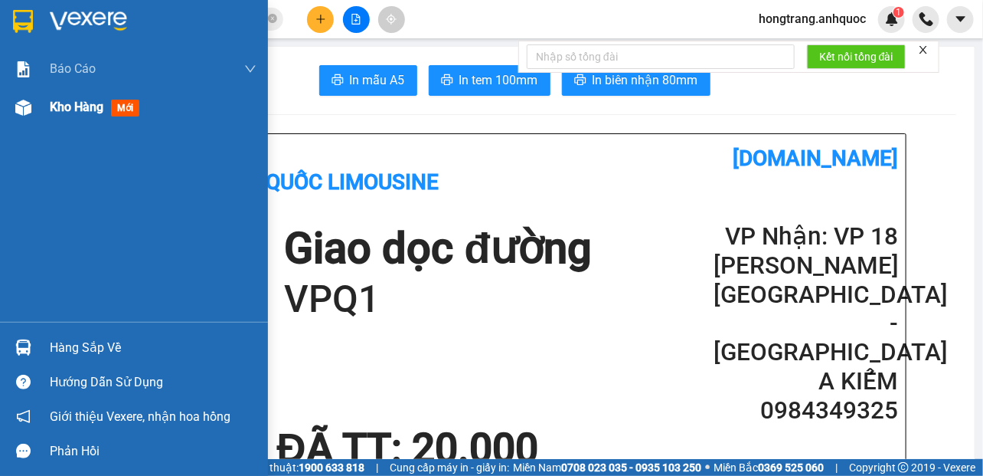
click at [35, 106] on div at bounding box center [23, 107] width 27 height 27
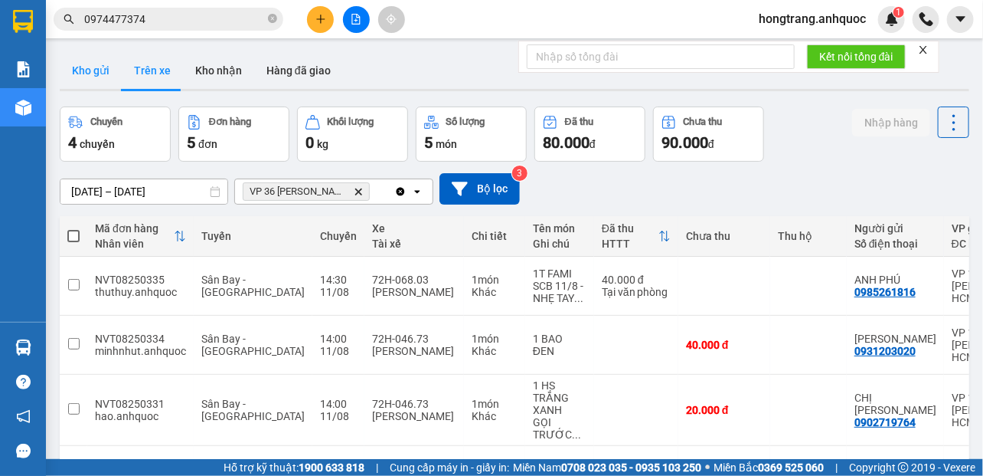
click at [103, 76] on button "Kho gửi" at bounding box center [91, 70] width 62 height 37
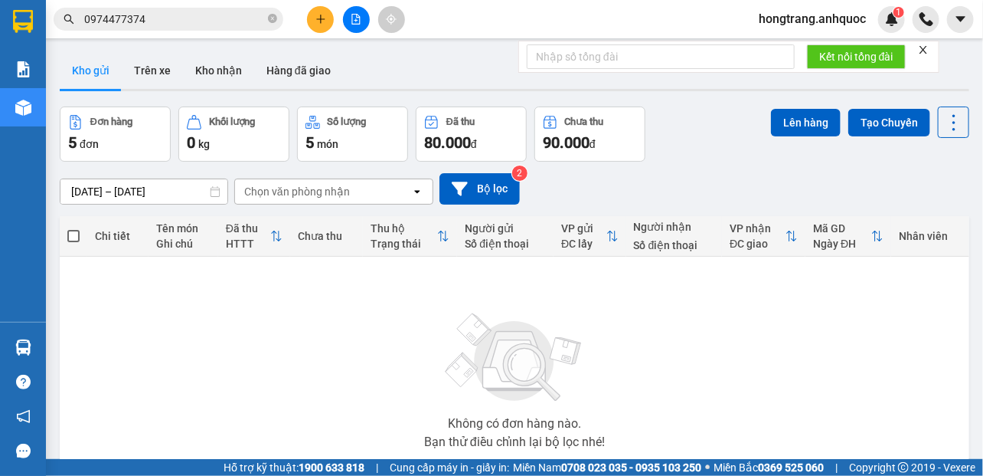
click at [185, 21] on input "0974477374" at bounding box center [174, 19] width 181 height 17
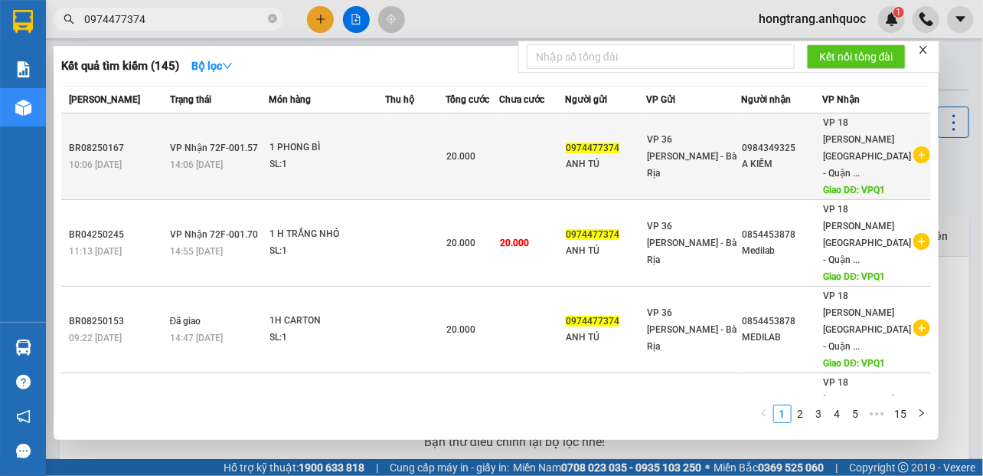
click at [250, 156] on div "14:06 [DATE]" at bounding box center [219, 164] width 99 height 17
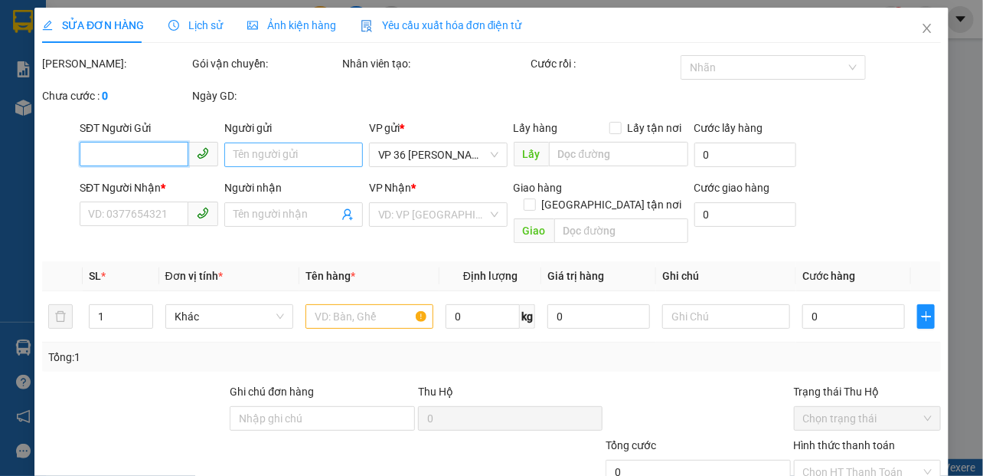
type input "0974477374"
type input "ANH TÚ"
type input "0984349325"
type input "A KIẾM"
type input "VPQ1"
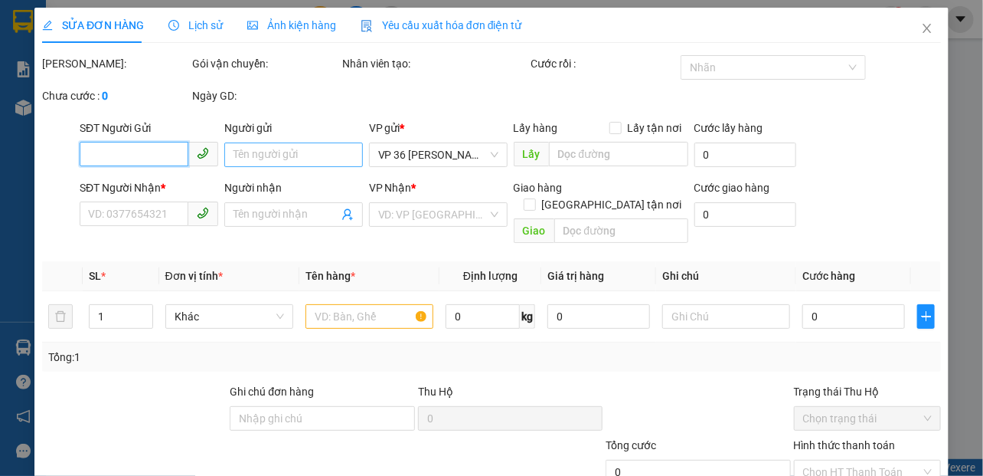
type input "20.000"
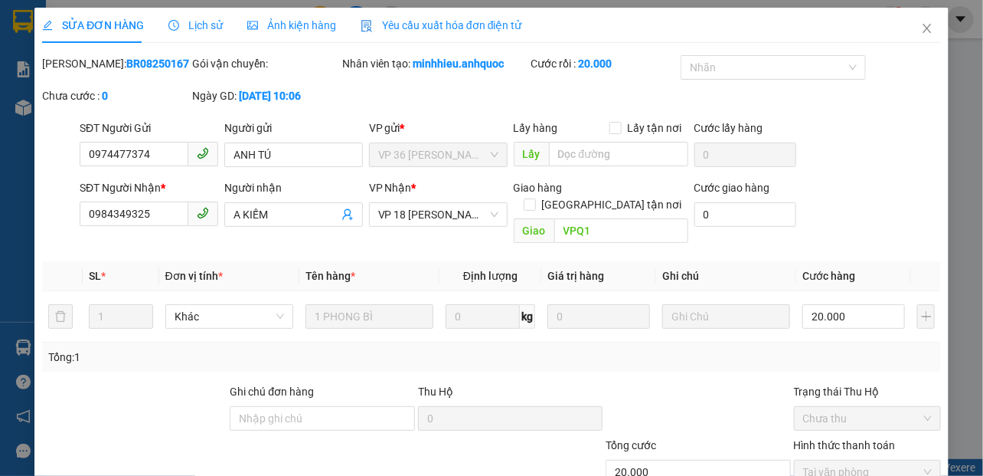
click at [116, 119] on div "Chưa cước : 0" at bounding box center [116, 103] width 150 height 32
click at [155, 226] on input "0984349325" at bounding box center [134, 213] width 109 height 25
type input "0854453878"
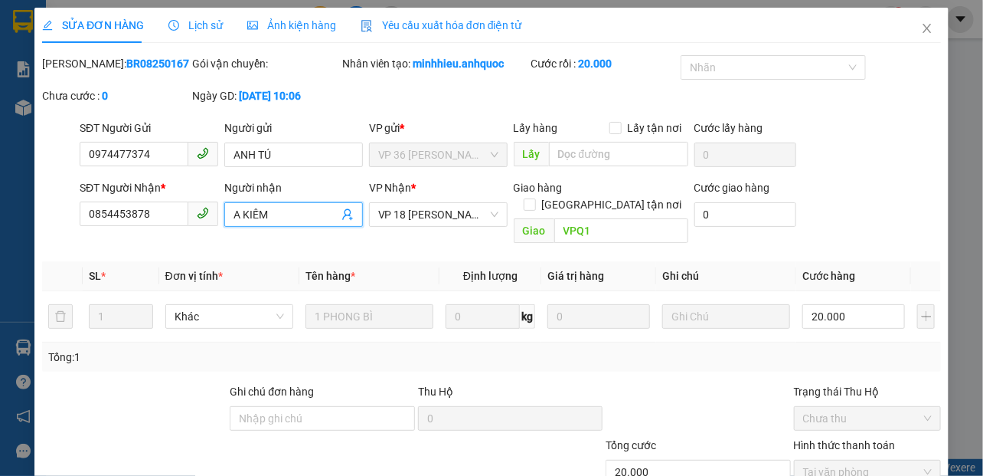
click at [279, 223] on input "A KIẾM" at bounding box center [286, 214] width 105 height 17
click at [341, 111] on div "[PERSON_NAME]: BR08250167 Gói vận chuyển: Nhân viên tạo: minhhieu.anhquoc Cước …" at bounding box center [492, 87] width 902 height 64
click at [114, 275] on div "SL *" at bounding box center [121, 275] width 64 height 17
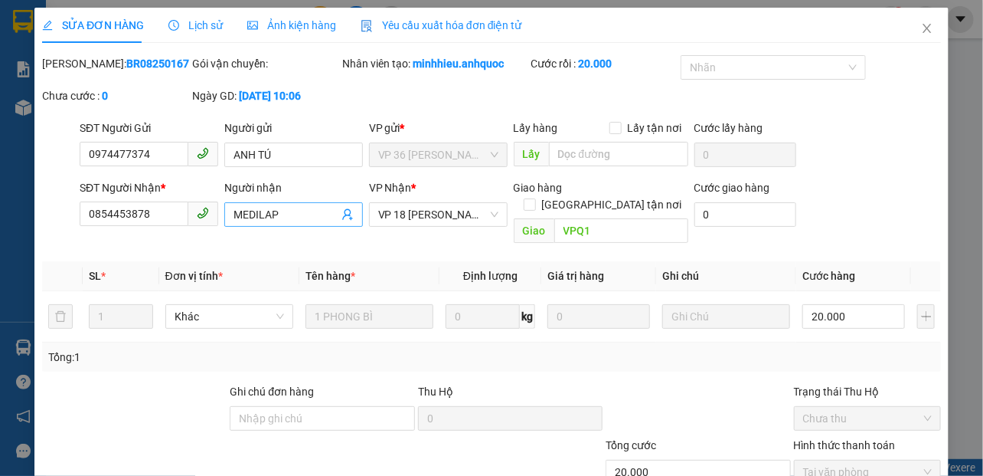
click at [282, 223] on input "MEDILAP" at bounding box center [286, 214] width 105 height 17
type input "MEDILAB"
click at [417, 109] on div "[PERSON_NAME]: BR08250167 Gói vận chuyển: Nhân viên tạo: minhhieu.anhquoc Cước …" at bounding box center [492, 87] width 902 height 64
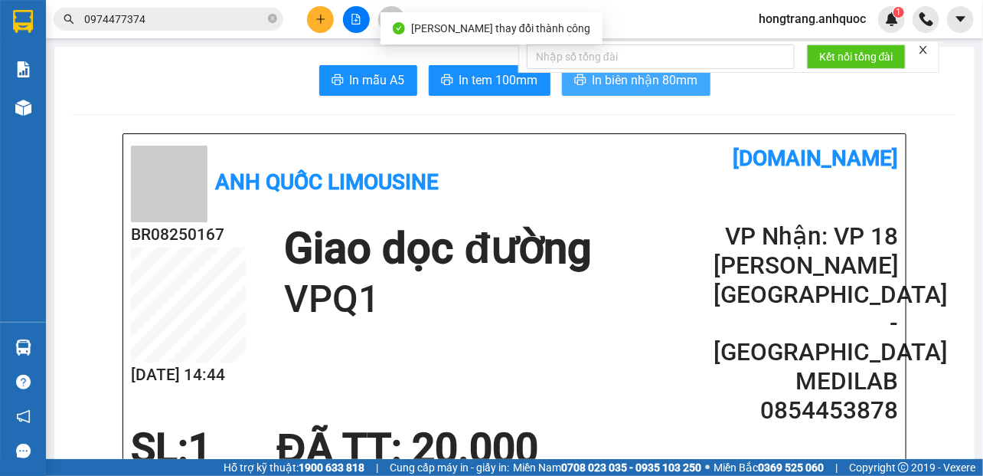
click at [606, 90] on span "In biên nhận 80mm" at bounding box center [646, 79] width 106 height 19
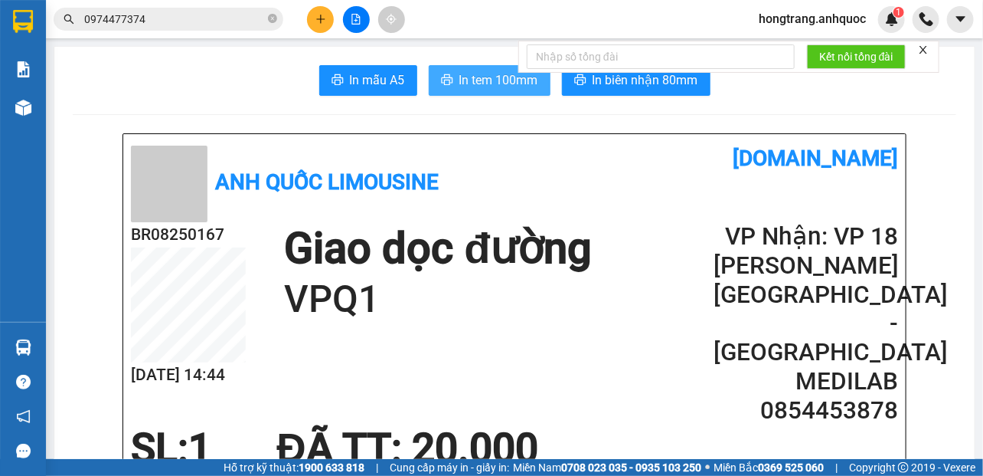
click at [492, 83] on span "In tem 100mm" at bounding box center [498, 79] width 79 height 19
click at [323, 11] on button at bounding box center [320, 19] width 27 height 27
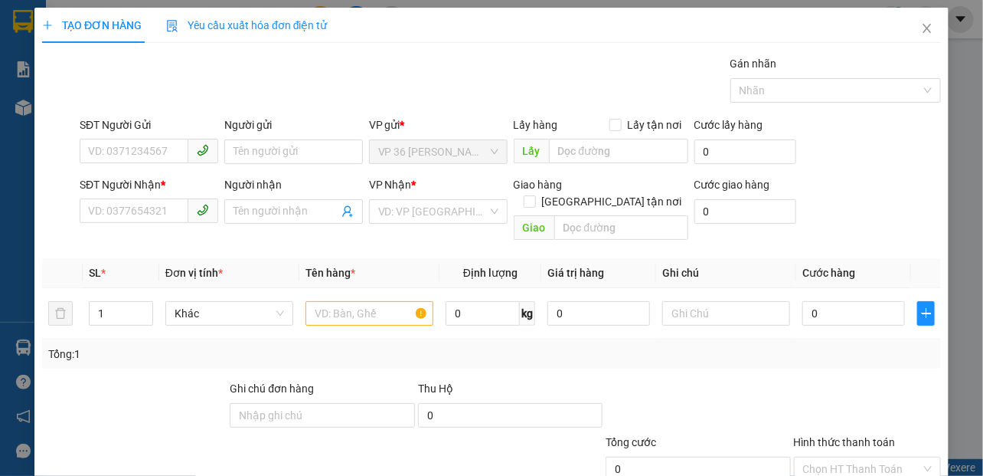
click at [104, 107] on div "Gán nhãn Nhãn" at bounding box center [511, 82] width 868 height 54
click at [130, 147] on input "SĐT Người Gửi" at bounding box center [134, 151] width 109 height 25
paste input "0343427277"
type input "0343427277"
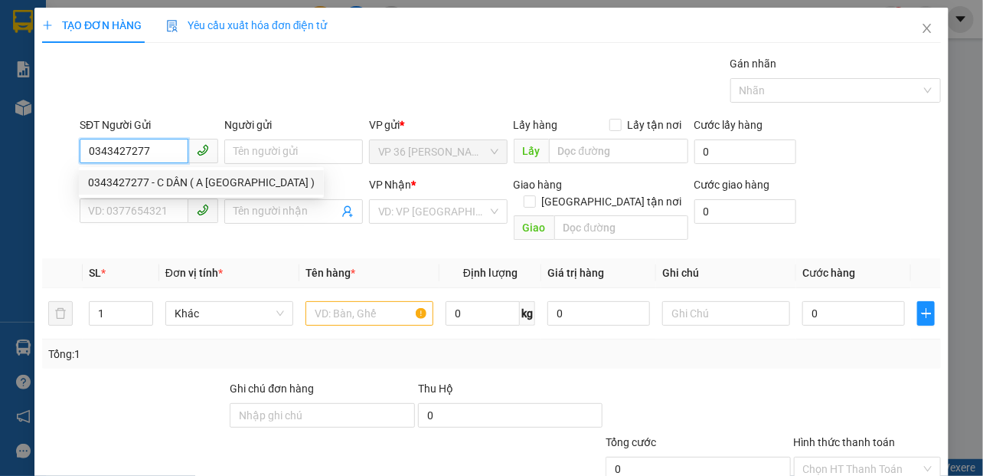
click at [169, 183] on div "0343427277 - C DÂN ( A [GEOGRAPHIC_DATA] )" at bounding box center [201, 182] width 227 height 17
type input "C DÂN ( A [GEOGRAPHIC_DATA] )"
type input "0979377937"
type input "CHÂU ( C DÂN)"
type input "VPSG"
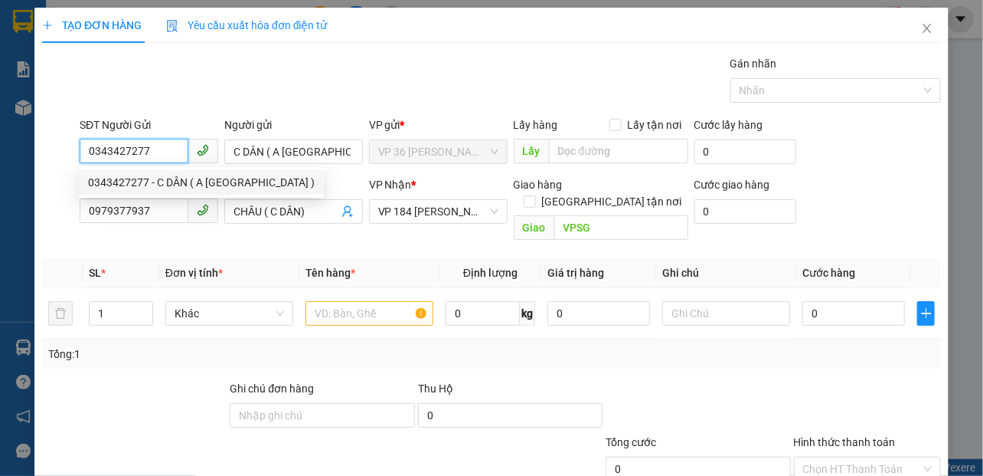
type input "150.000"
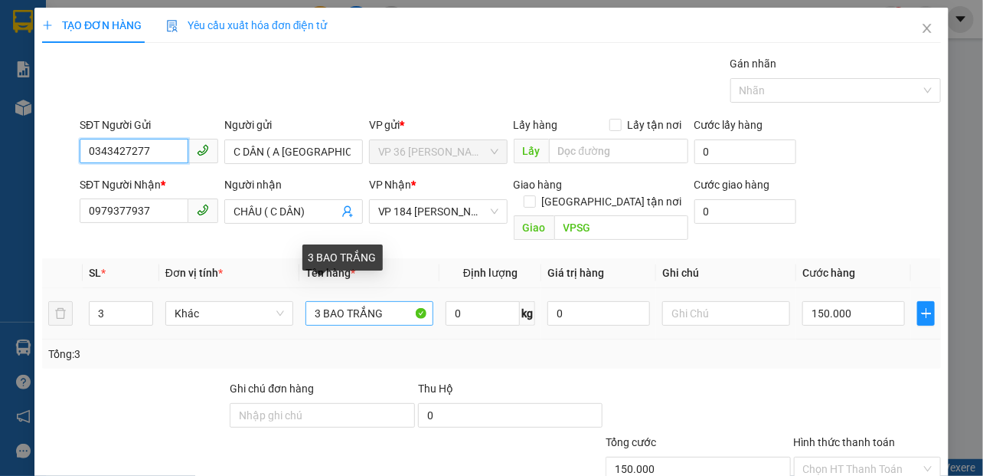
type input "0343427277"
click at [352, 301] on input "3 BAO TRẮNG" at bounding box center [370, 313] width 128 height 25
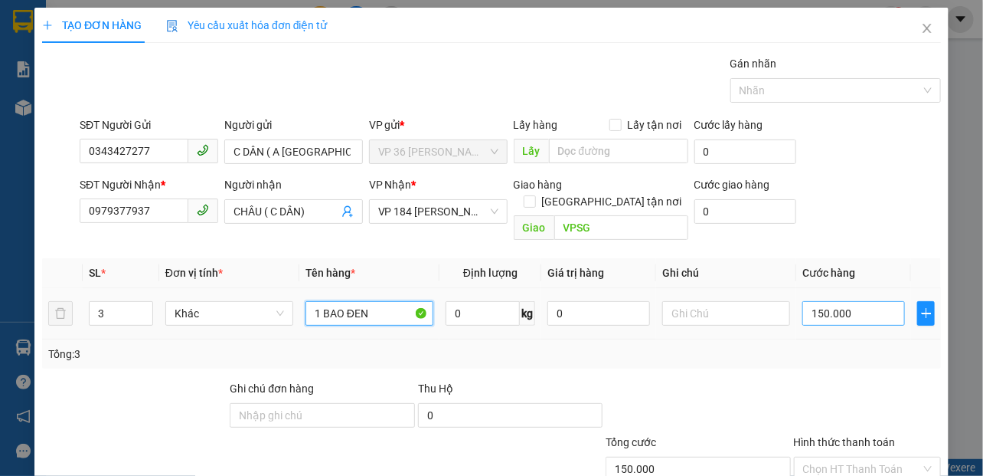
type input "1 BAO ĐEN"
click at [820, 301] on input "150.000" at bounding box center [854, 313] width 103 height 25
type input "7"
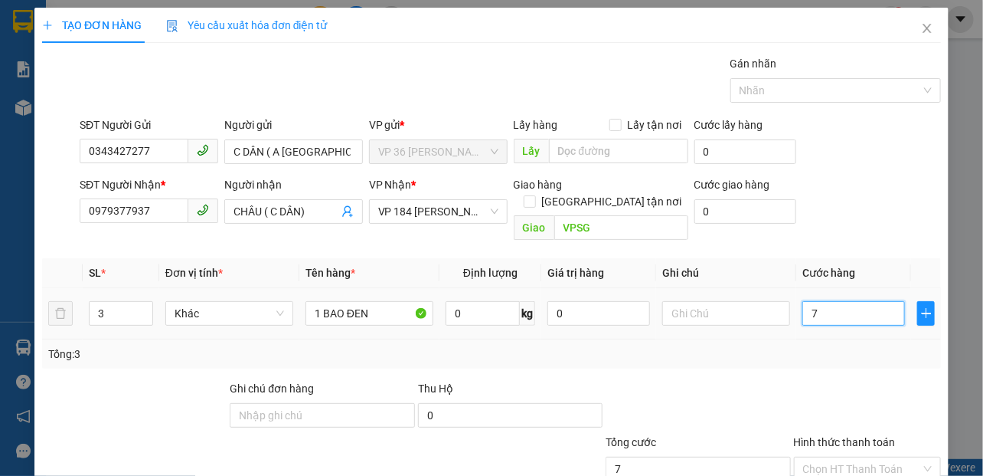
type input "70"
type input "700"
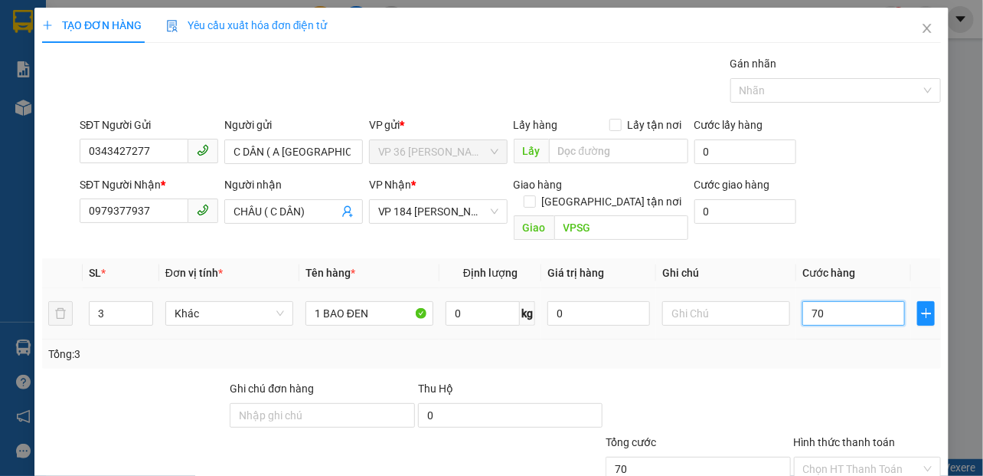
type input "700"
type input "7.000"
type input "70.000"
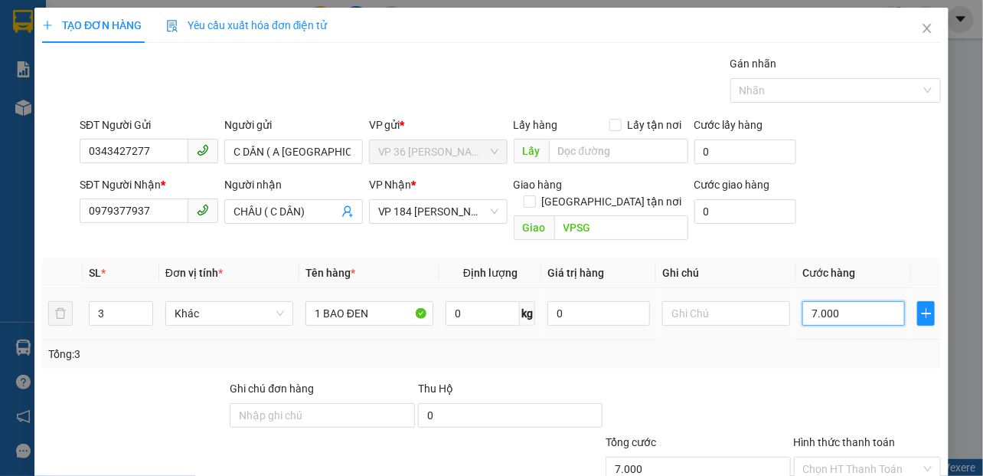
type input "70.000"
click at [793, 380] on div at bounding box center [868, 407] width 150 height 54
click at [843, 457] on input "Hình thức thanh toán" at bounding box center [862, 468] width 118 height 23
click at [823, 473] on div "Tại văn phòng" at bounding box center [856, 481] width 127 height 17
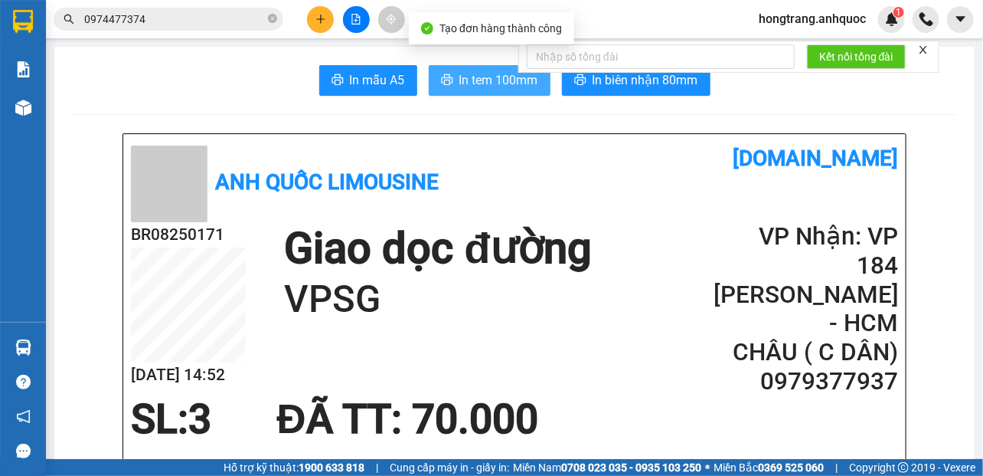
click at [489, 84] on span "In tem 100mm" at bounding box center [498, 79] width 79 height 19
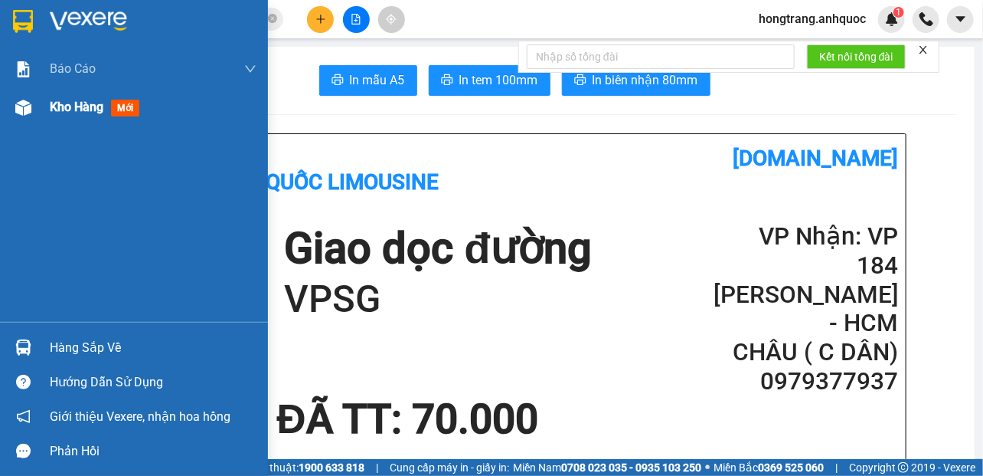
click at [25, 102] on img at bounding box center [23, 108] width 16 height 16
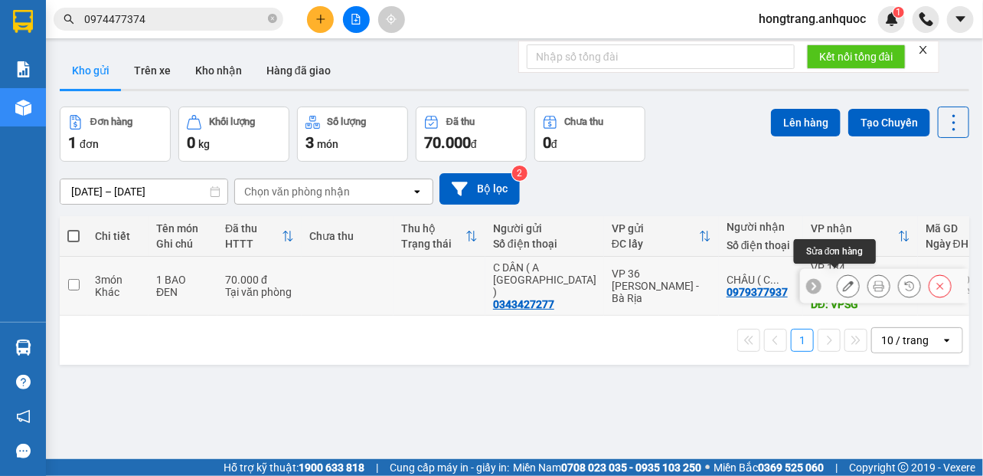
click at [843, 281] on icon at bounding box center [848, 285] width 11 height 11
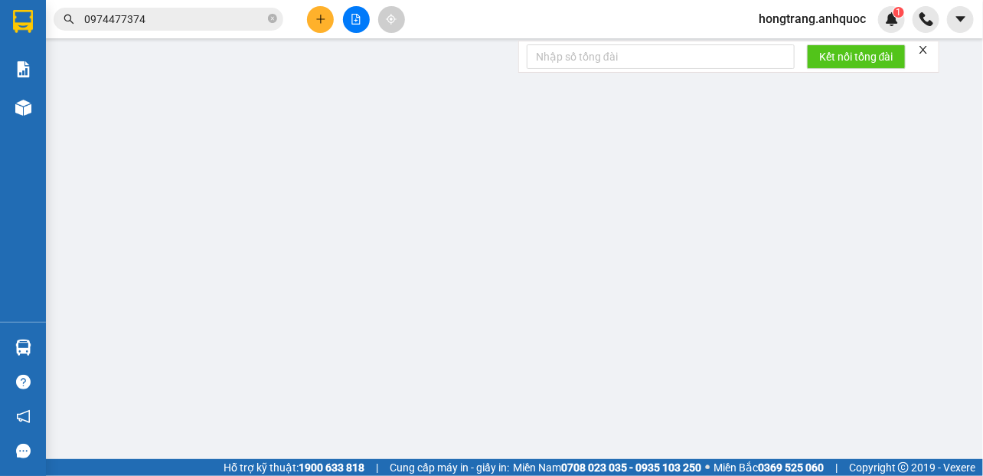
type input "0343427277"
type input "C DÂN ( A [GEOGRAPHIC_DATA] )"
type input "0979377937"
type input "CHÂU ( C DÂN)"
type input "VPSG"
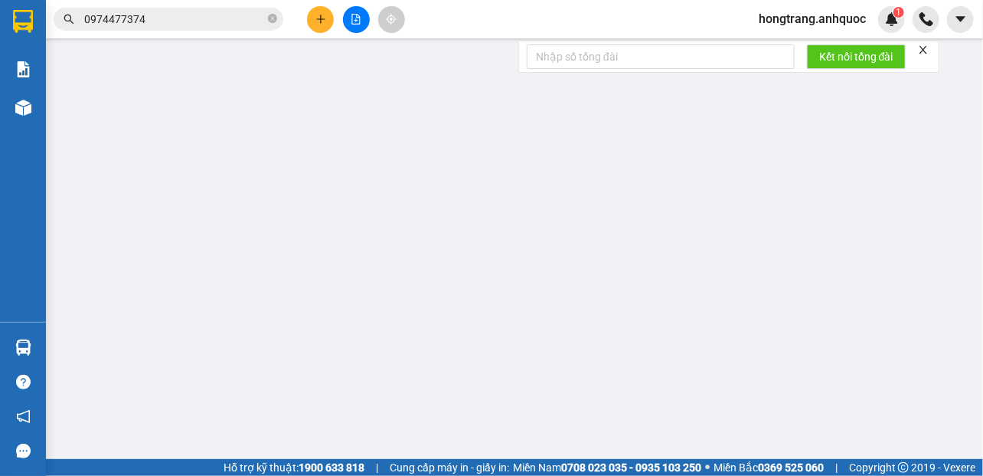
type input "70.000"
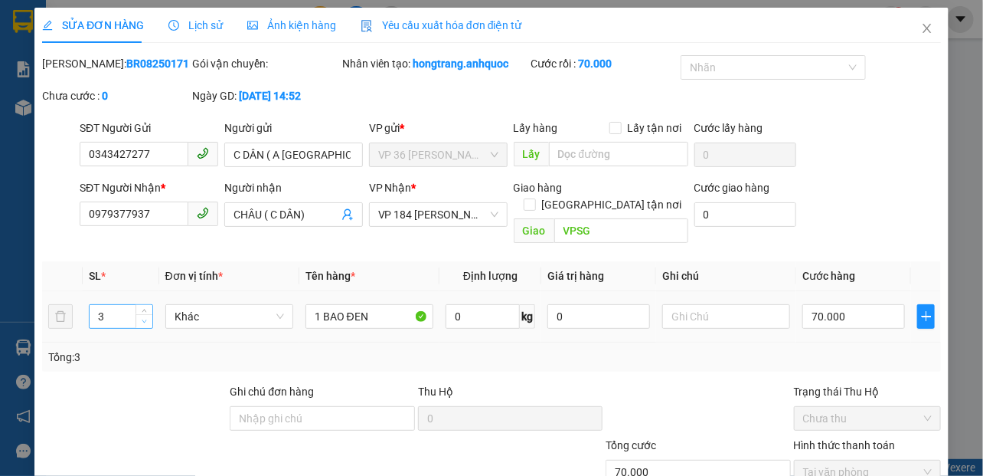
click at [140, 317] on span "down" at bounding box center [144, 321] width 9 height 9
type input "1"
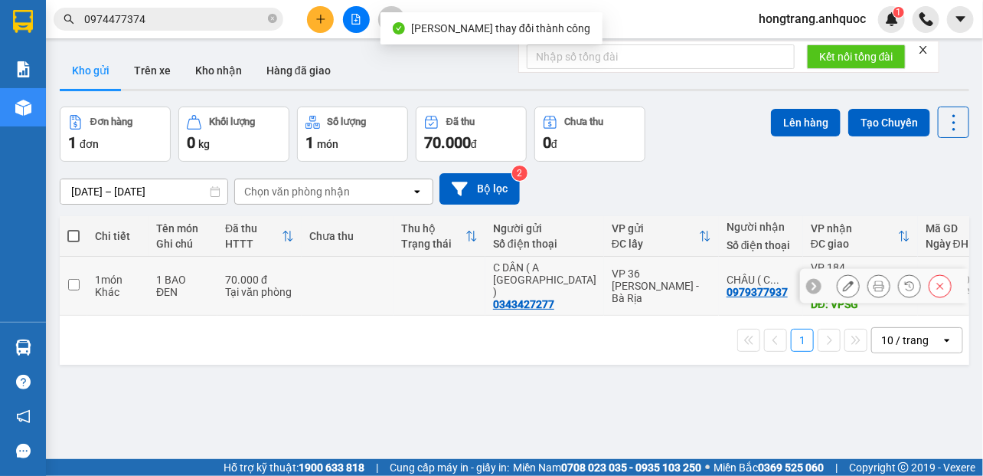
click at [84, 281] on td at bounding box center [74, 286] width 28 height 59
checkbox input "true"
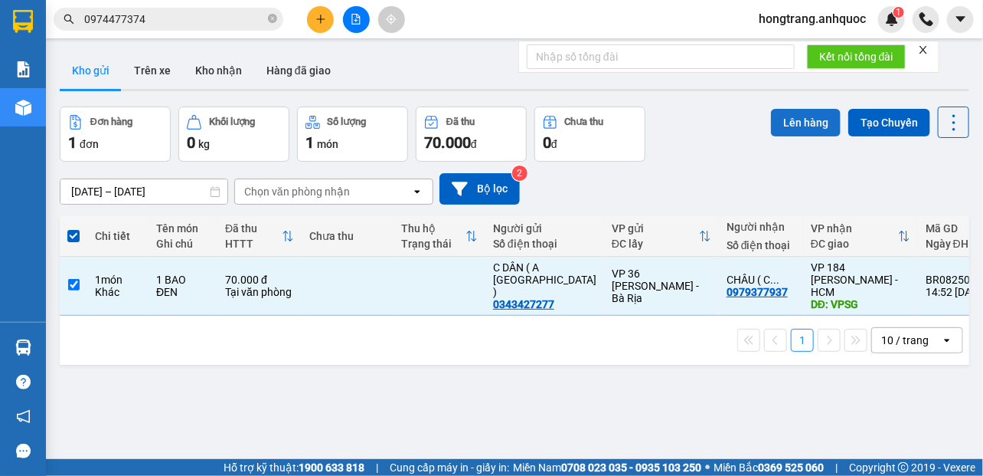
click at [780, 132] on button "Lên hàng" at bounding box center [806, 123] width 70 height 28
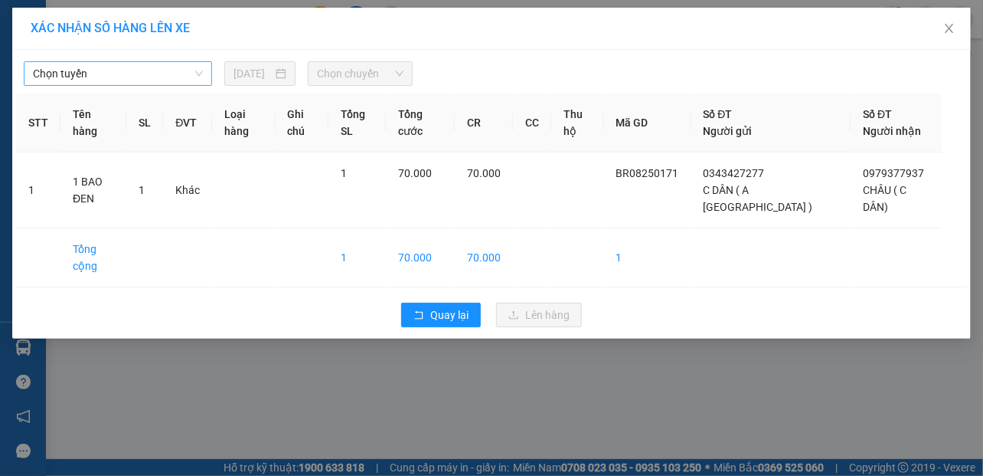
click at [86, 72] on span "Chọn tuyến" at bounding box center [118, 73] width 170 height 23
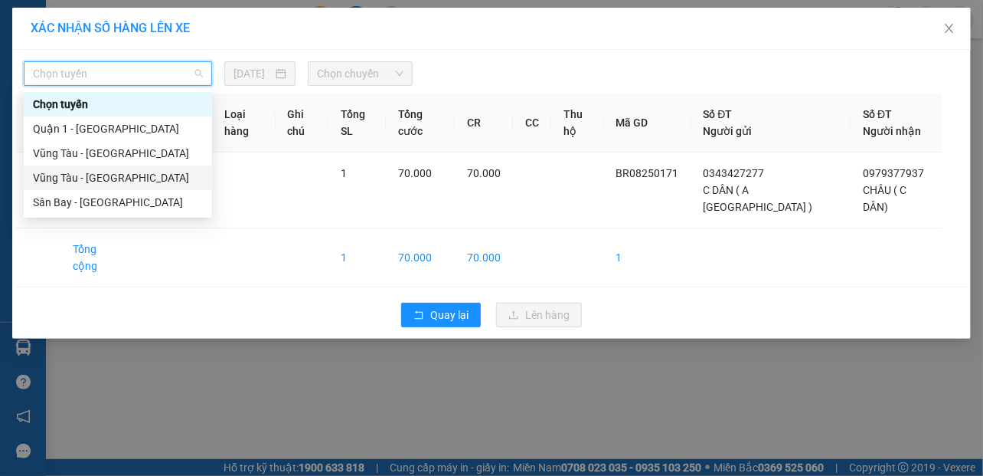
click at [63, 178] on div "Vũng Tàu - [GEOGRAPHIC_DATA]" at bounding box center [118, 177] width 170 height 17
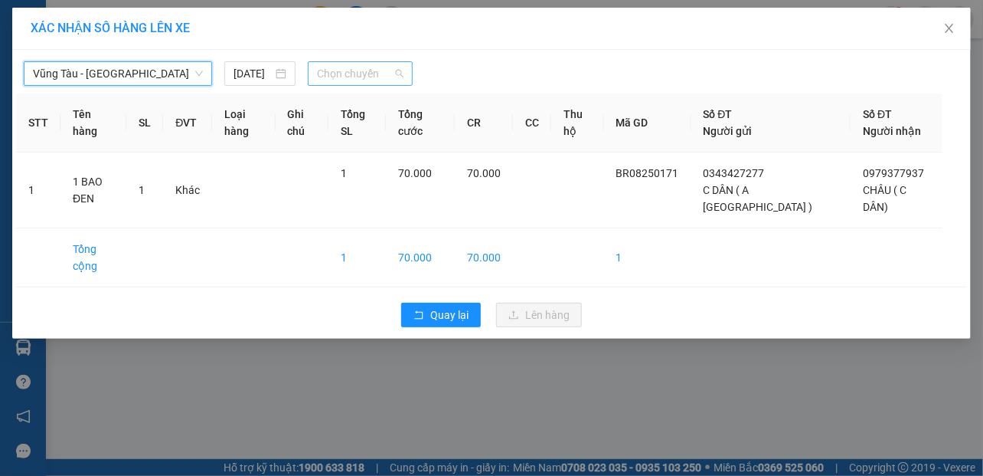
click at [345, 75] on span "Chọn chuyến" at bounding box center [360, 73] width 87 height 23
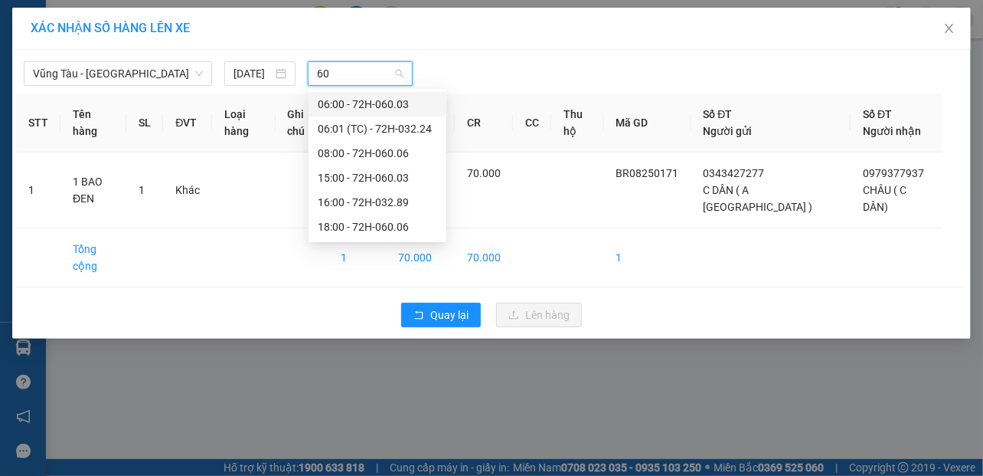
type input "600"
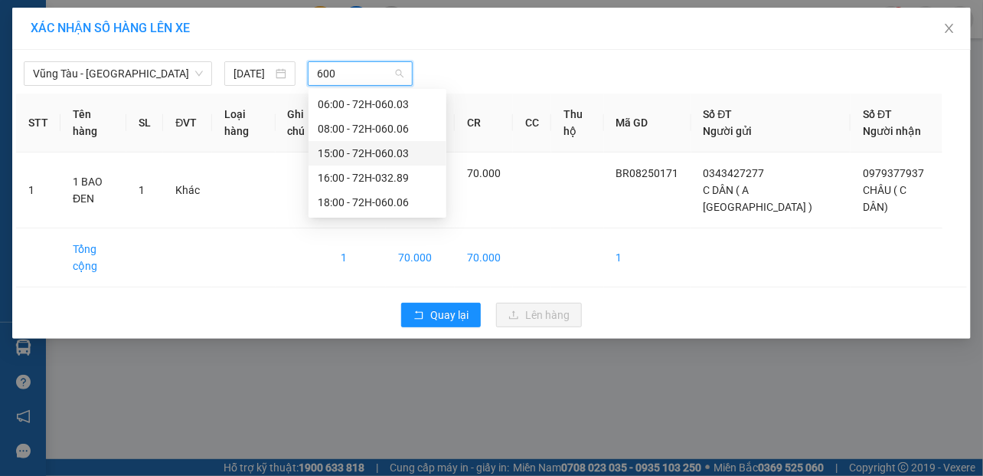
click at [345, 152] on div "15:00 - 72H-060.03" at bounding box center [377, 153] width 119 height 17
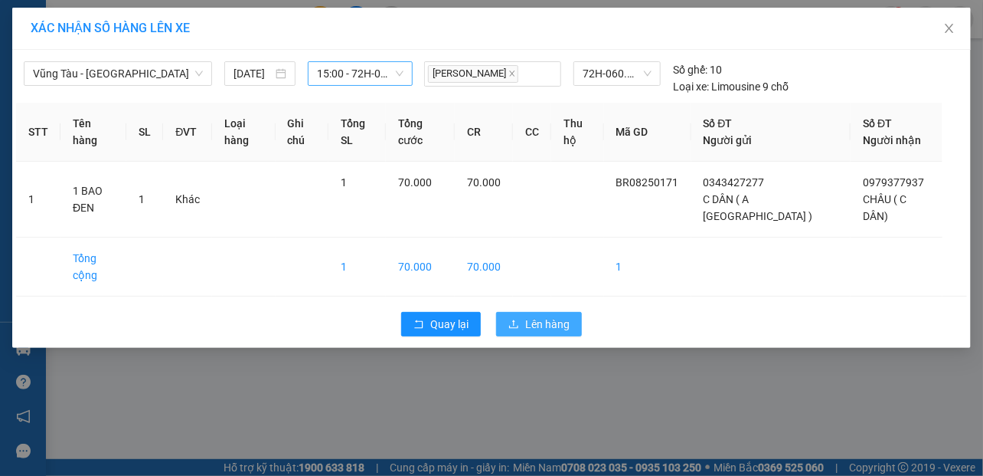
click at [518, 319] on icon "upload" at bounding box center [513, 323] width 9 height 8
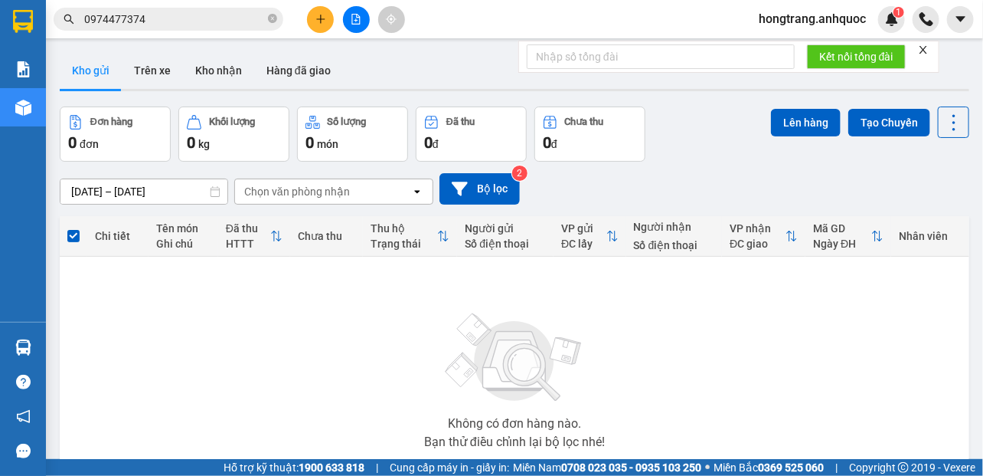
click at [104, 302] on div "Không có đơn hàng nào. Bạn thử điều chỉnh lại bộ lọc nhé!" at bounding box center [514, 376] width 894 height 230
click at [132, 16] on input "0974477374" at bounding box center [174, 19] width 181 height 17
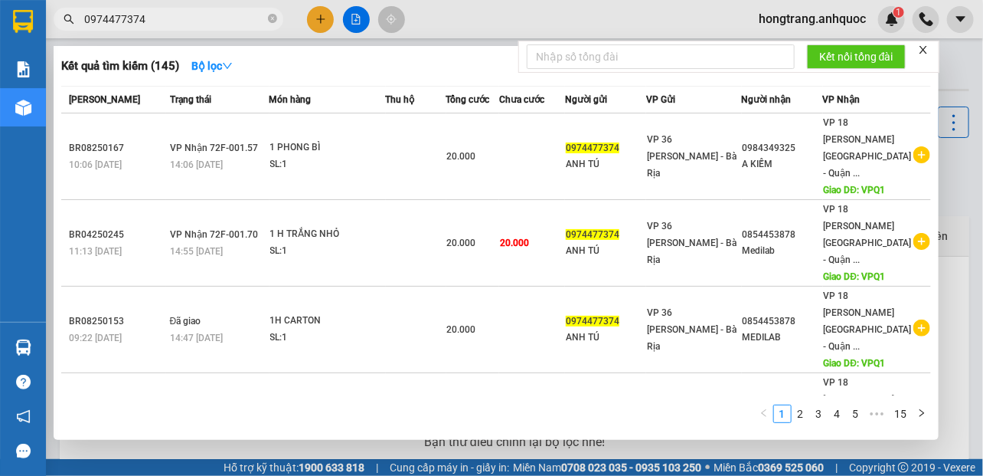
click at [132, 15] on input "0974477374" at bounding box center [174, 19] width 181 height 17
paste input "343427277"
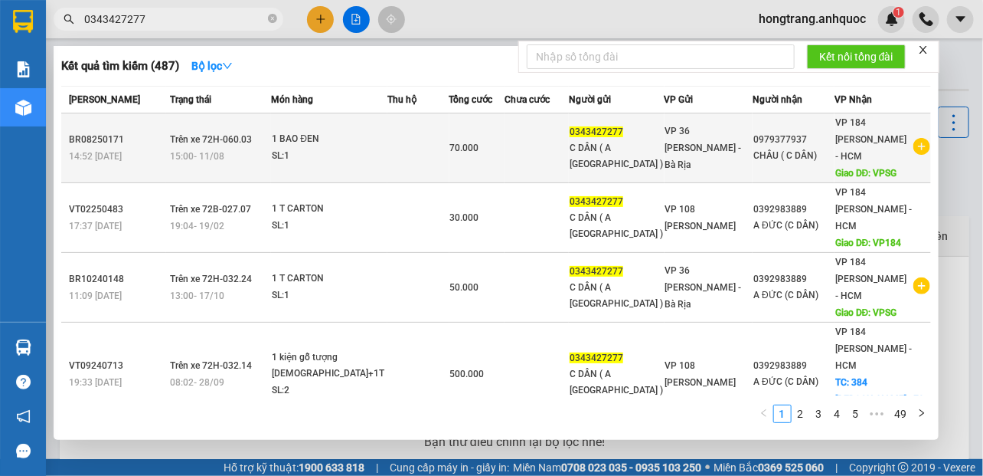
type input "0343427277"
click at [302, 148] on div "SL: 1" at bounding box center [329, 156] width 115 height 17
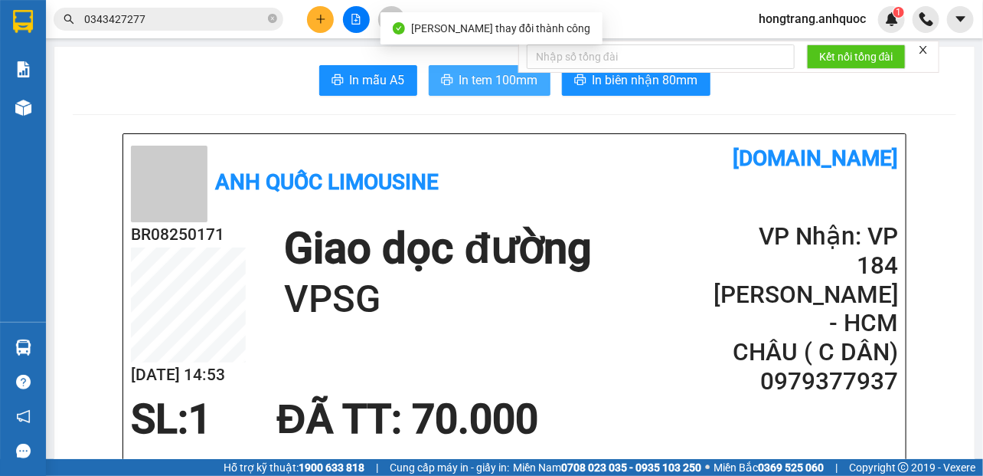
click at [483, 85] on span "In tem 100mm" at bounding box center [498, 79] width 79 height 19
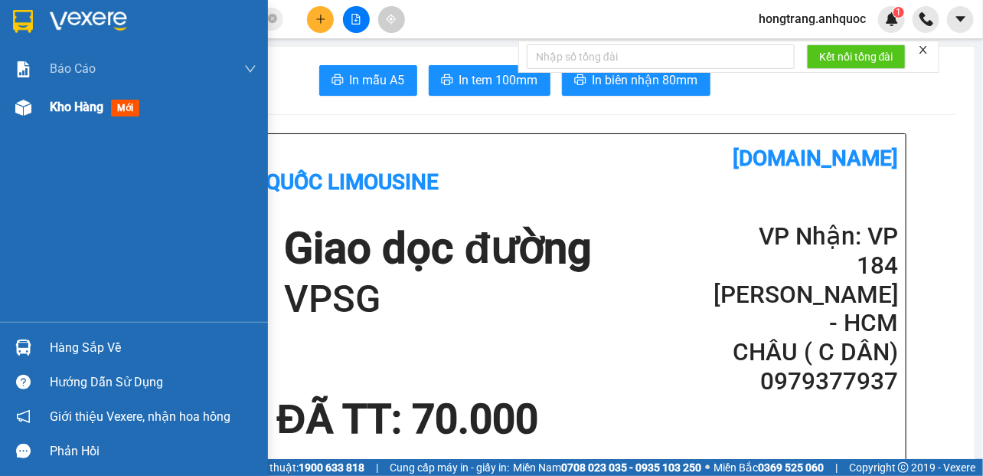
click at [28, 108] on img at bounding box center [23, 108] width 16 height 16
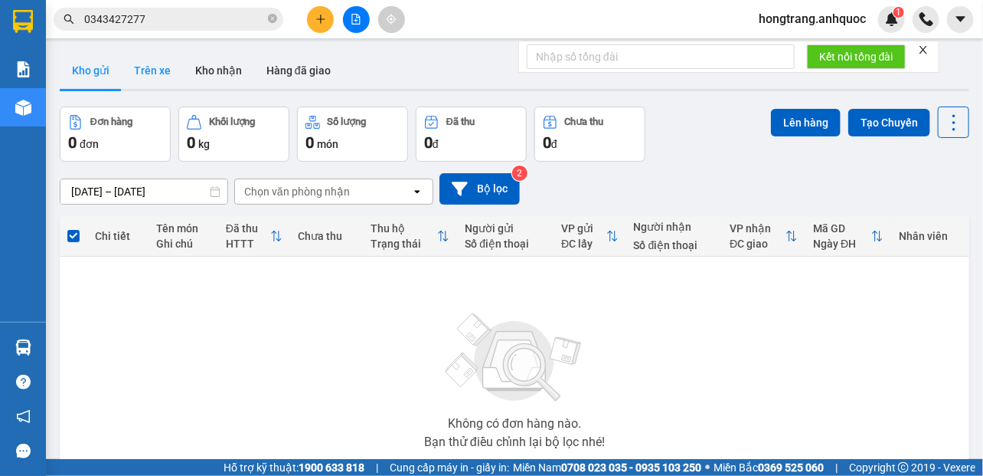
click at [158, 72] on button "Trên xe" at bounding box center [152, 70] width 61 height 37
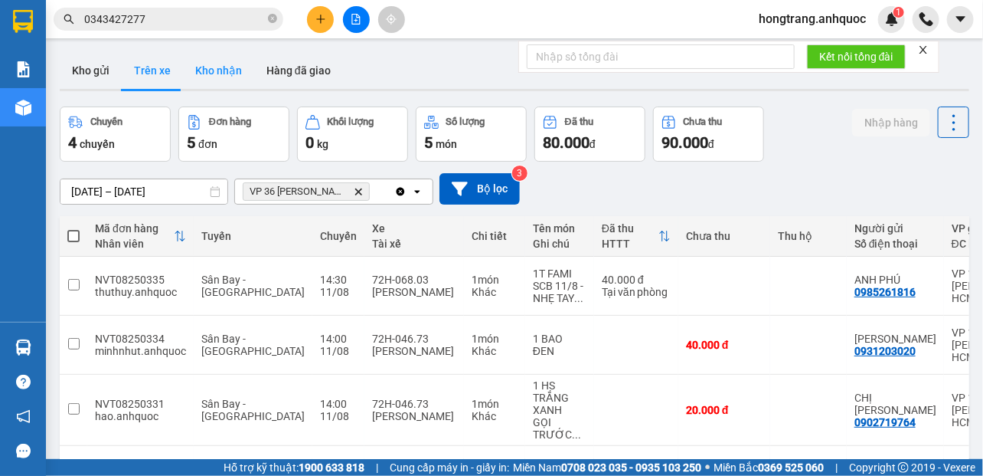
click at [216, 67] on button "Kho nhận" at bounding box center [218, 70] width 71 height 37
type input "[DATE] – [DATE]"
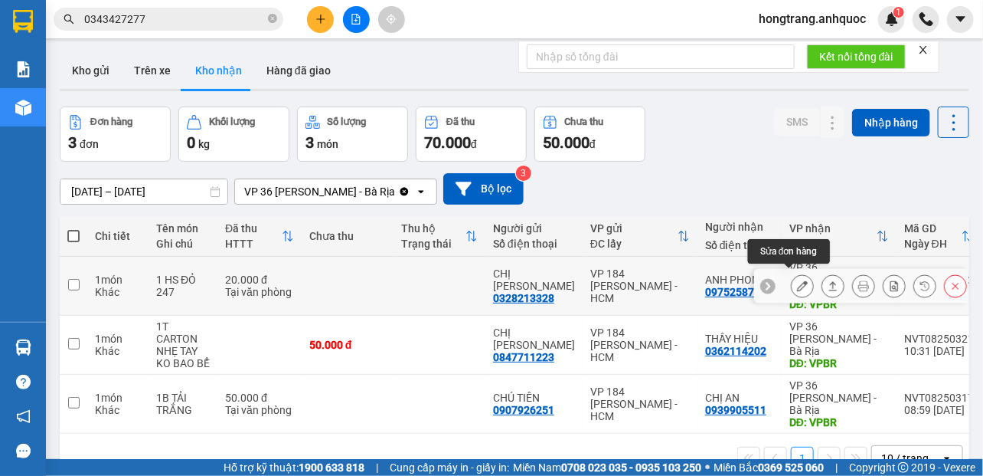
click at [797, 282] on icon at bounding box center [802, 285] width 11 height 11
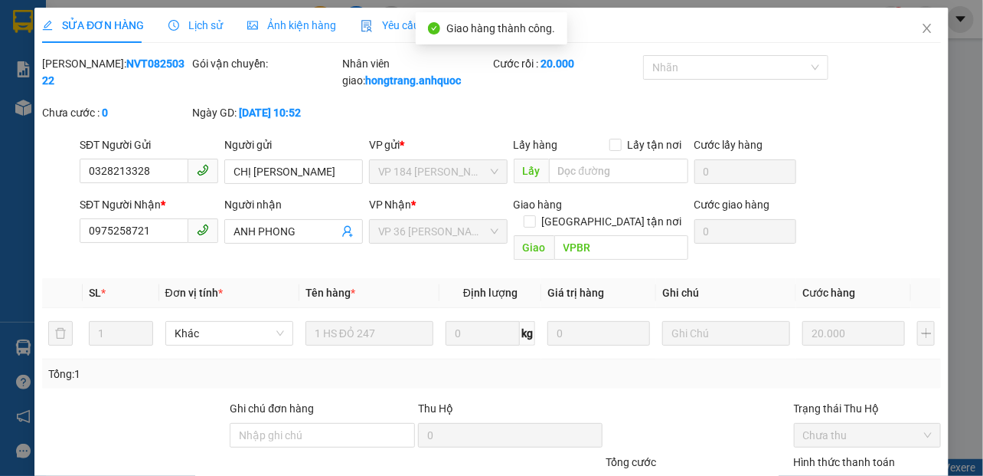
click at [943, 283] on div "SỬA ĐƠN HÀNG Lịch sử Ảnh kiện hàng Yêu cầu xuất hóa đơn điện tử Total Paid Fee …" at bounding box center [491, 238] width 983 height 476
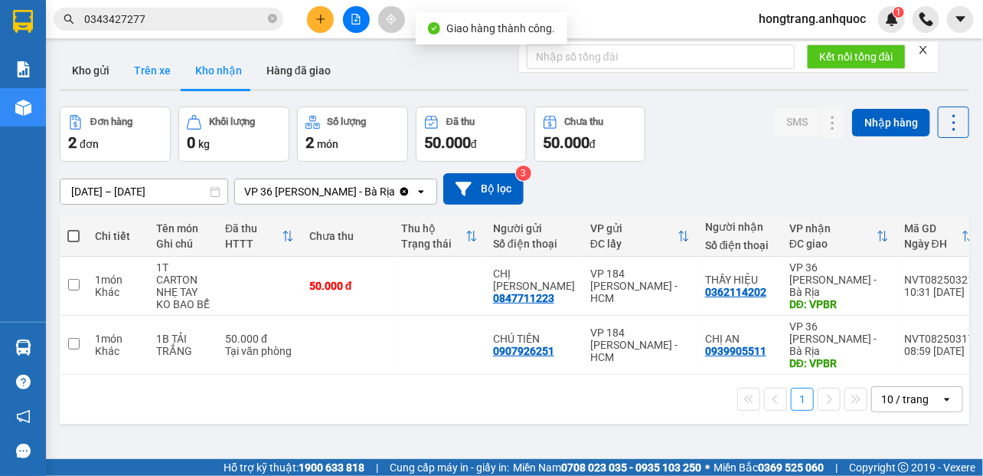
click at [164, 75] on button "Trên xe" at bounding box center [152, 70] width 61 height 37
type input "[DATE] – [DATE]"
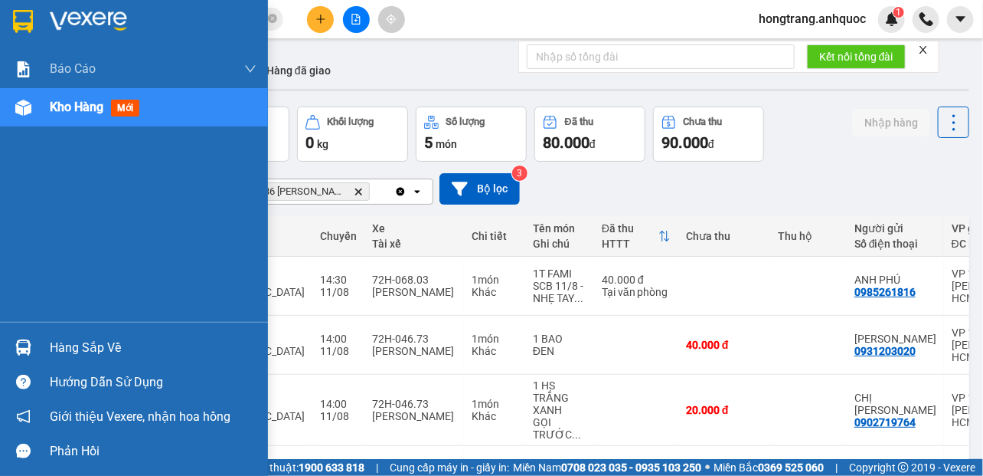
click at [6, 215] on div "Báo cáo Báo cáo dòng tiền (nhân viên) Doanh số tạo đơn theo VP gửi (nhà xe) Doa…" at bounding box center [134, 186] width 268 height 272
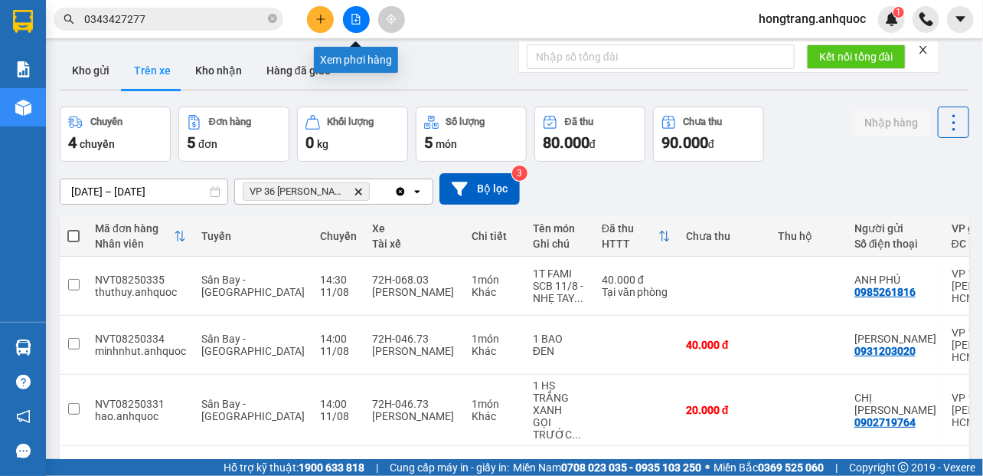
click at [362, 17] on button at bounding box center [356, 19] width 27 height 27
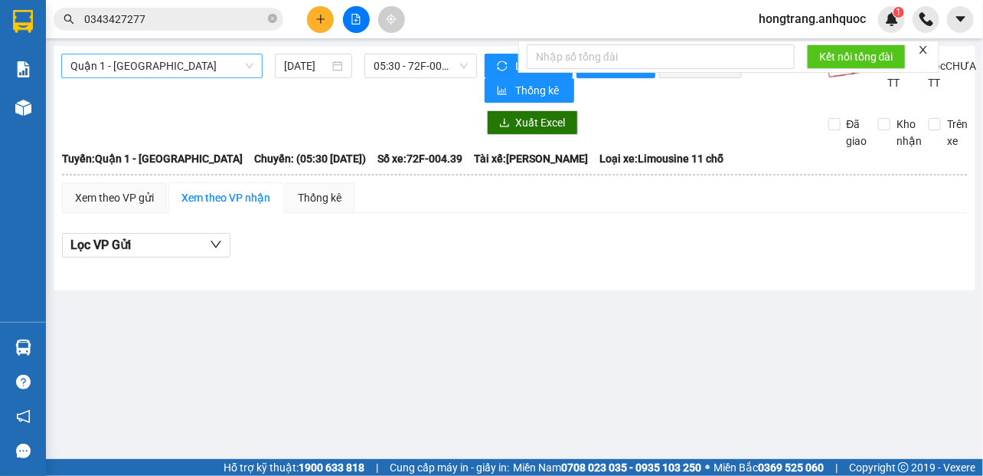
click at [152, 65] on span "Quận 1 - [GEOGRAPHIC_DATA]" at bounding box center [161, 65] width 183 height 23
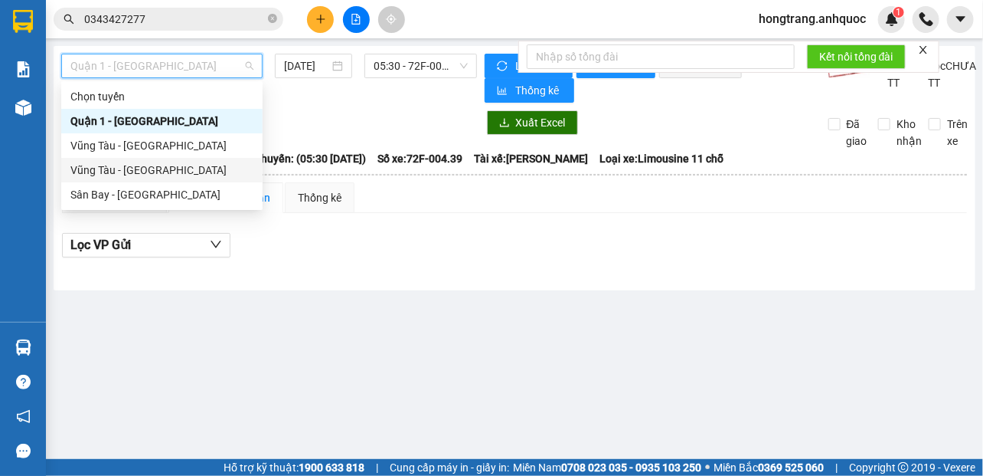
click at [115, 169] on div "Vũng Tàu - [GEOGRAPHIC_DATA]" at bounding box center [161, 170] width 183 height 17
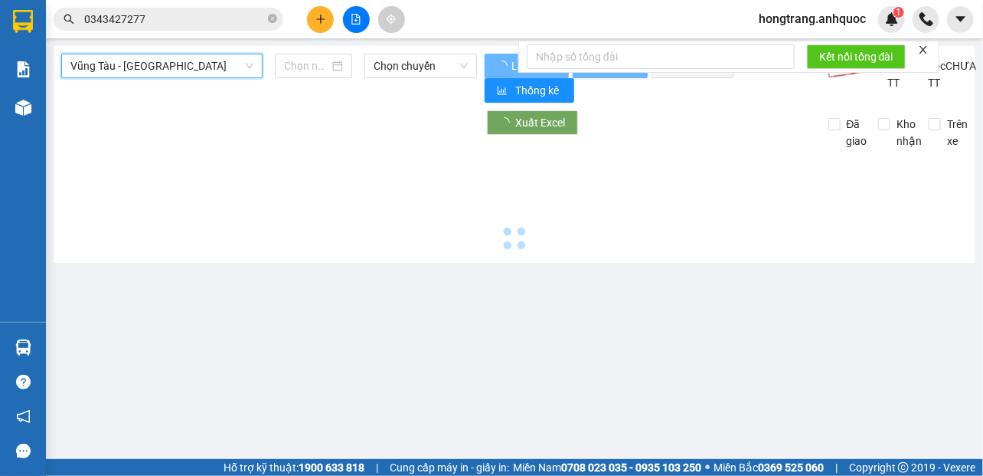
type input "[DATE]"
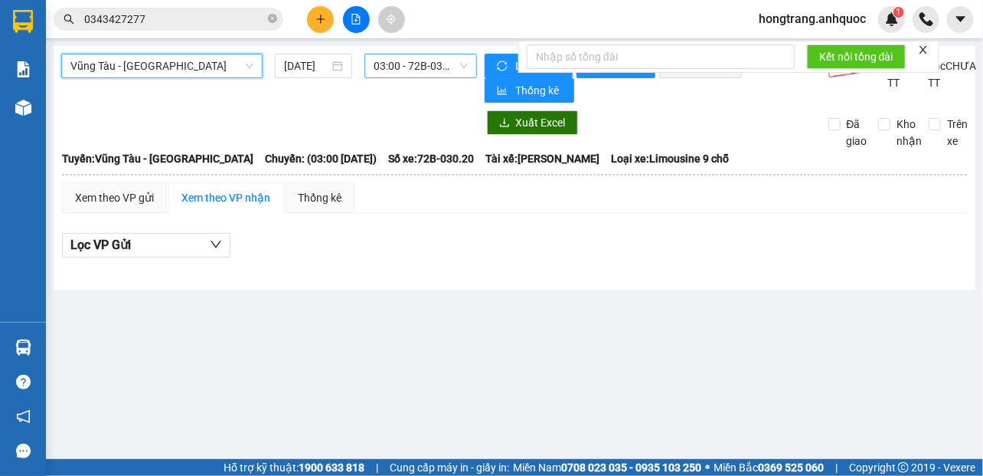
click at [417, 63] on span "03:00 - 72B-030.20" at bounding box center [421, 65] width 94 height 23
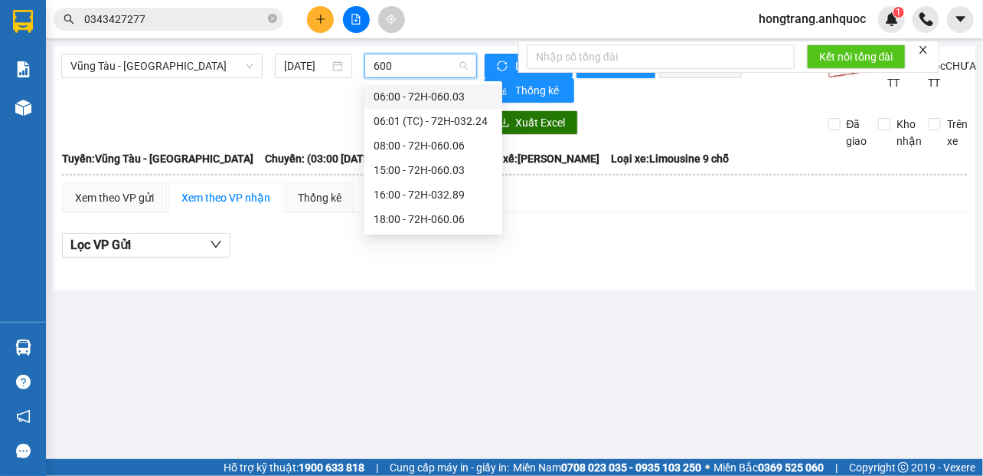
type input "6003"
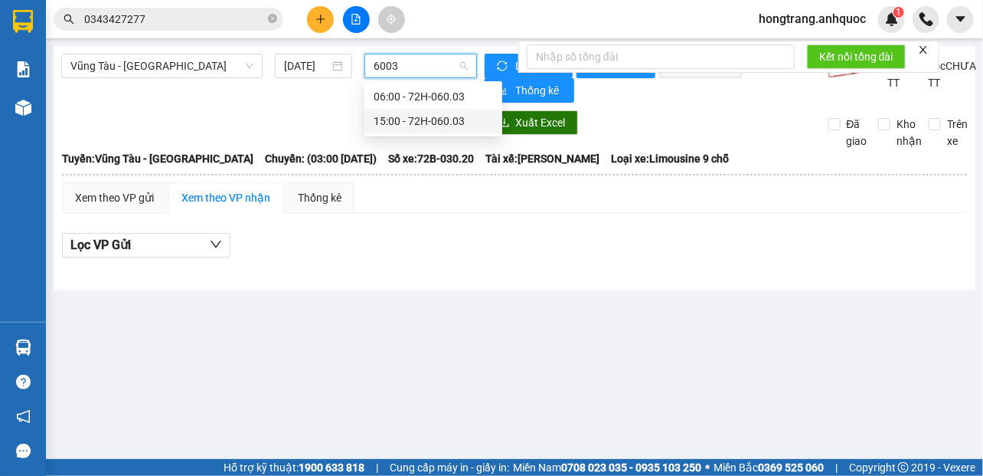
click at [391, 116] on div "15:00 - 72H-060.03" at bounding box center [433, 121] width 119 height 17
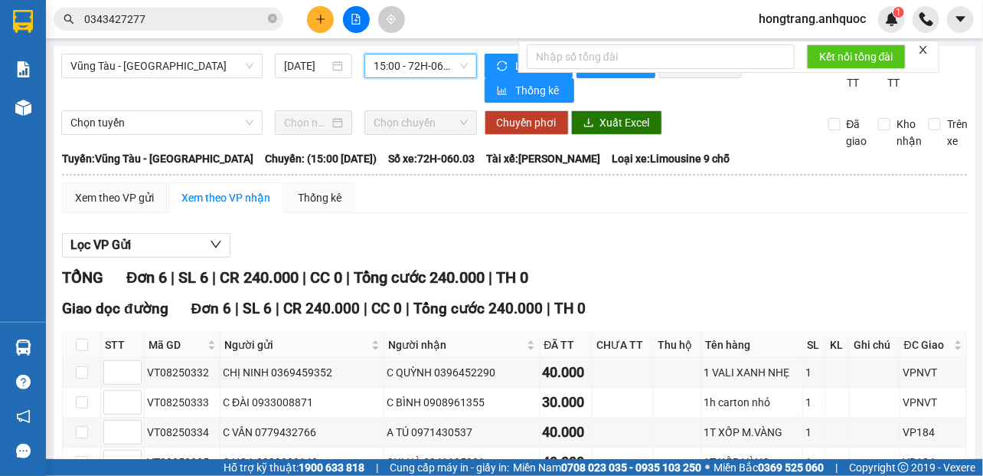
click at [131, 254] on span "Lọc VP Gửi" at bounding box center [100, 244] width 60 height 19
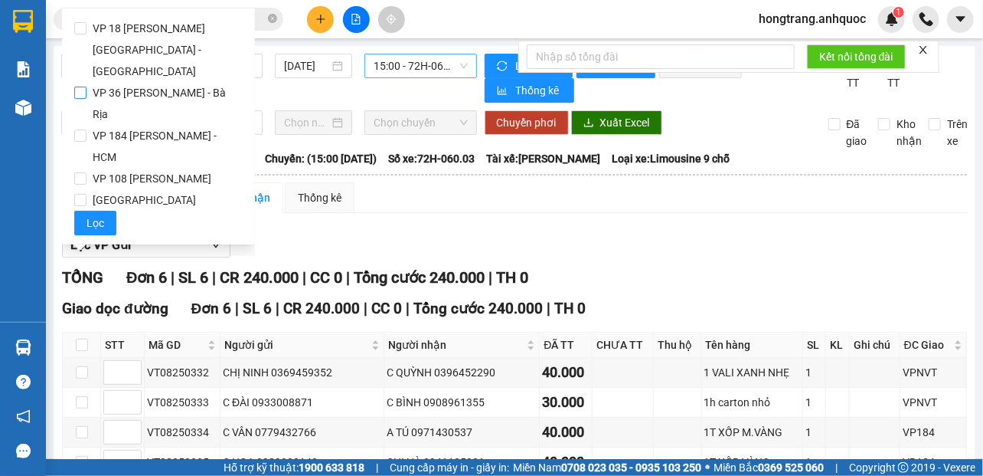
click at [114, 82] on span "VP 36 [PERSON_NAME] - Bà Rịa" at bounding box center [165, 103] width 156 height 43
click at [87, 87] on input "VP 36 [PERSON_NAME] - Bà Rịa" at bounding box center [80, 93] width 12 height 12
click at [98, 214] on span "Lọc" at bounding box center [96, 222] width 18 height 17
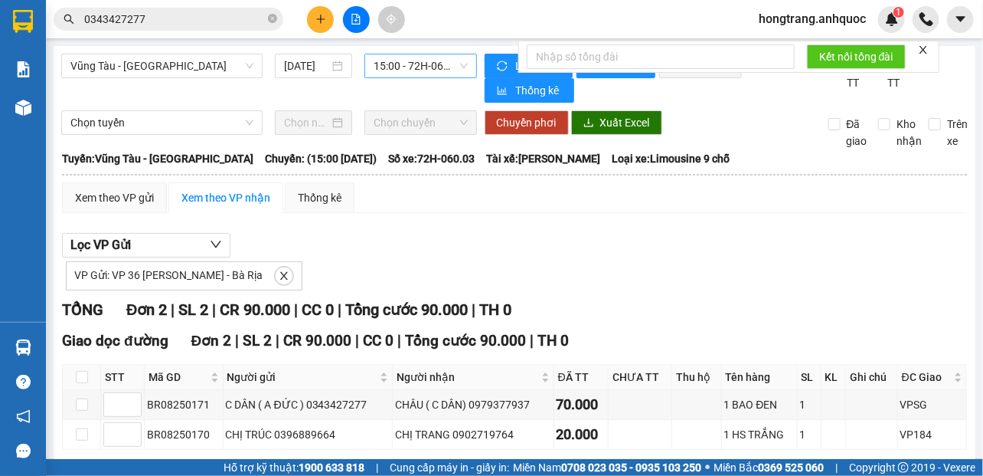
click at [466, 461] on button "In DS" at bounding box center [499, 473] width 66 height 25
click at [279, 270] on icon "close" at bounding box center [284, 275] width 11 height 11
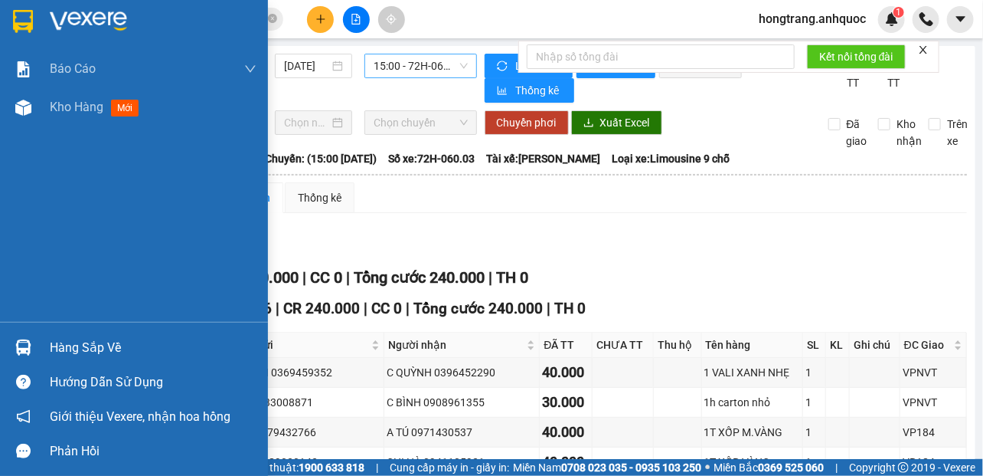
drag, startPoint x: 6, startPoint y: 227, endPoint x: 129, endPoint y: 7, distance: 252.0
click at [8, 224] on div "Báo cáo Báo cáo dòng tiền (nhân viên) Doanh số tạo đơn theo VP gửi (nhà xe) Doa…" at bounding box center [134, 186] width 268 height 272
click at [11, 103] on div at bounding box center [23, 107] width 27 height 27
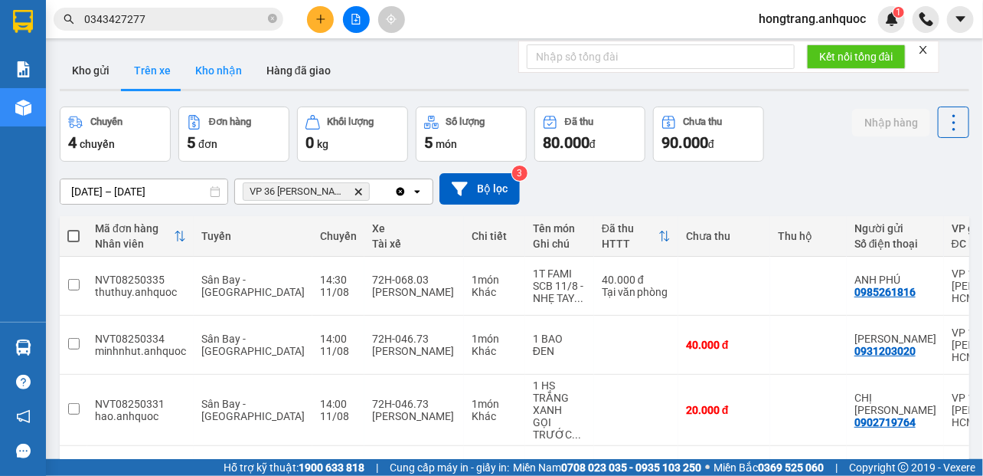
click at [215, 74] on button "Kho nhận" at bounding box center [218, 70] width 71 height 37
type input "[DATE] – [DATE]"
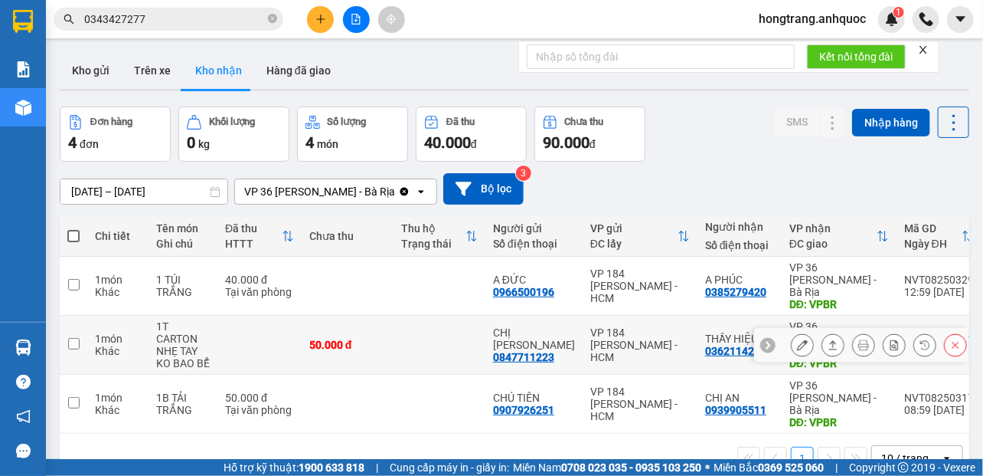
click at [797, 339] on icon at bounding box center [802, 344] width 11 height 11
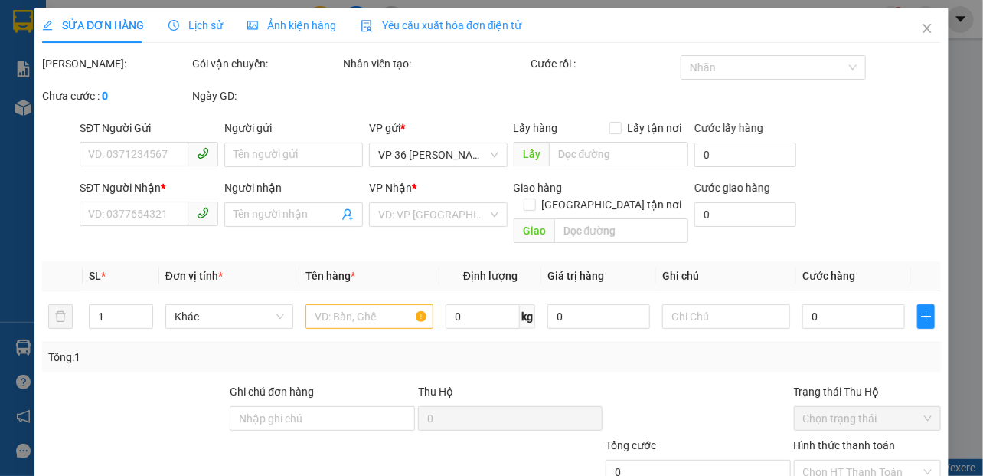
type input "0847711223"
type input "CHỊ [PERSON_NAME]"
type input "0362114202"
type input "THẦY HIỆU"
type input "VPBR"
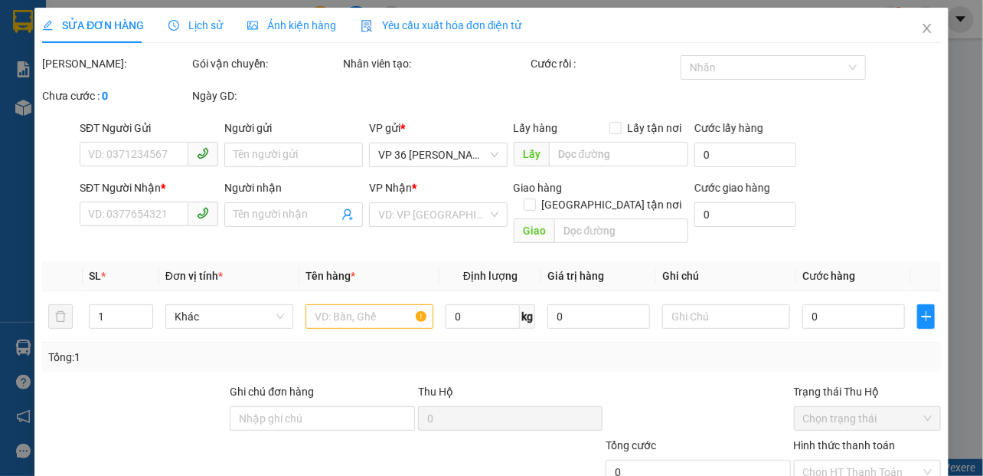
type input "50.000"
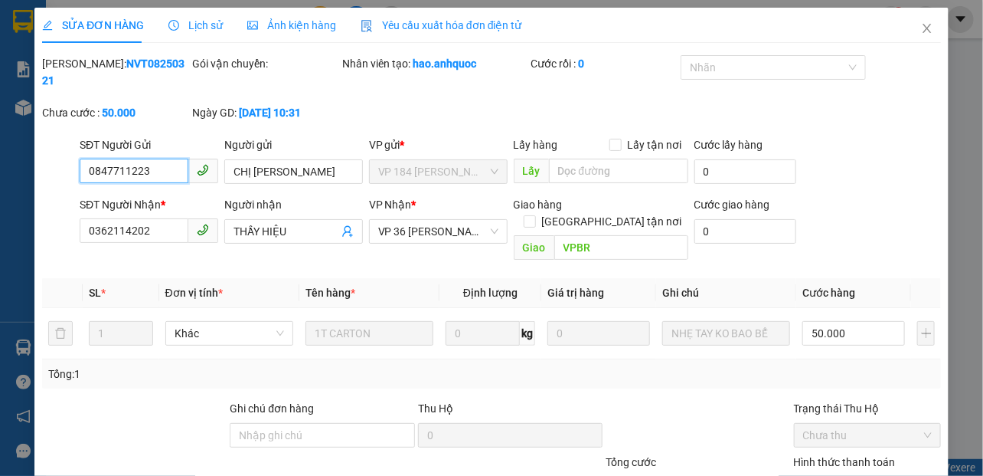
type input "0"
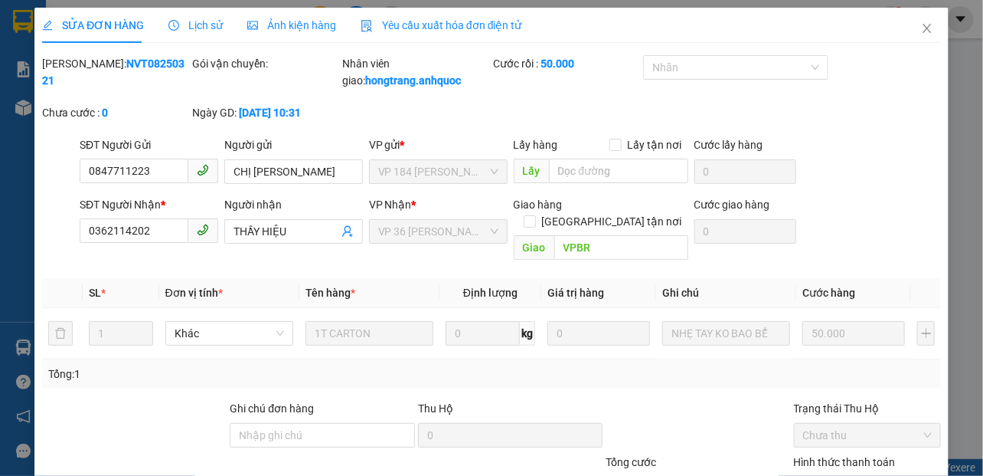
click at [130, 365] on div "Tổng: 1" at bounding box center [214, 373] width 332 height 17
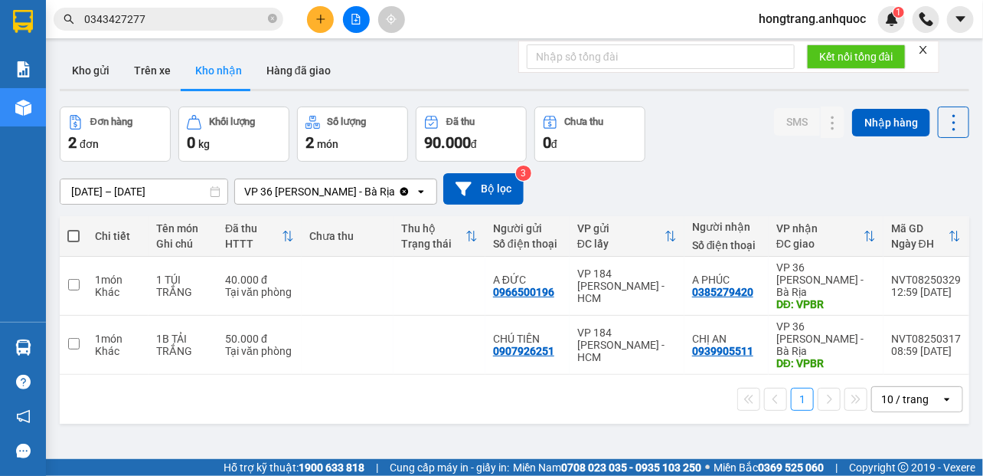
click at [322, 18] on icon "plus" at bounding box center [321, 19] width 11 height 11
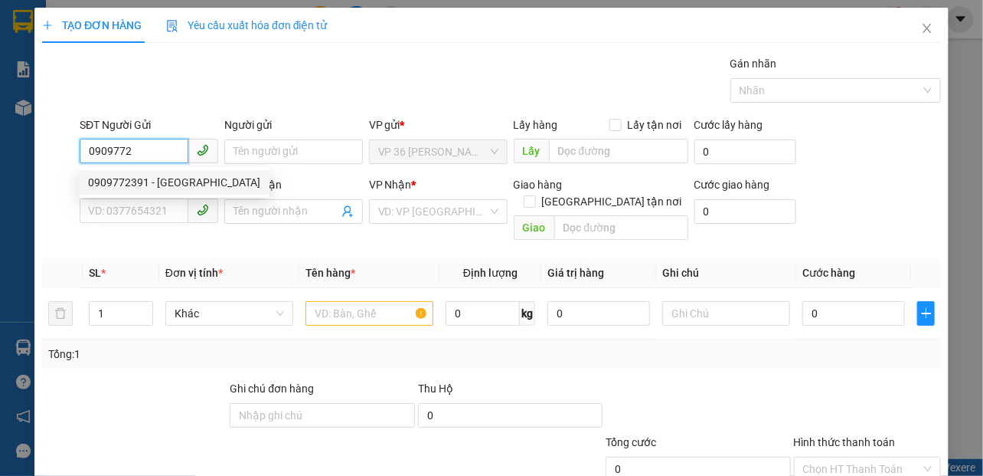
click at [190, 180] on div "0909772391 - [GEOGRAPHIC_DATA]" at bounding box center [174, 182] width 172 height 17
type input "0909772391"
type input "ANH PHƯỚC"
type input "0903746821"
type input "CHỊ THỦY"
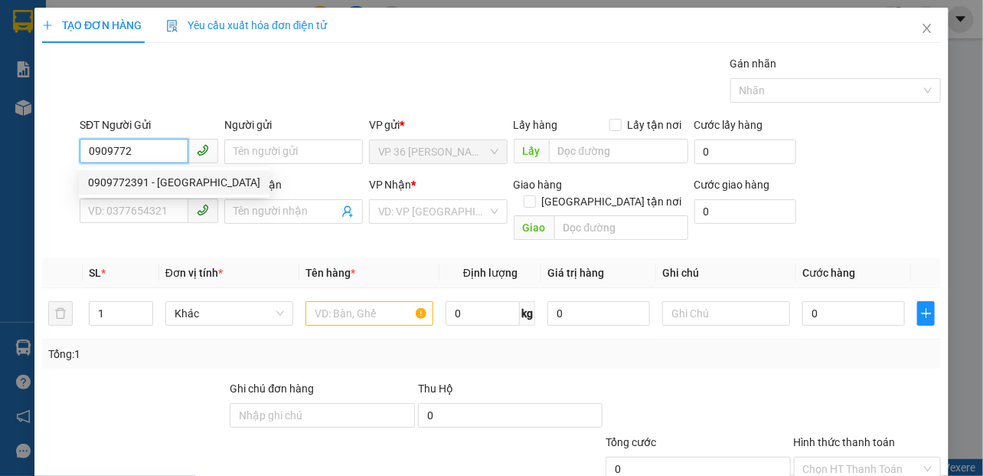
type input "VPSG"
type input "40.000"
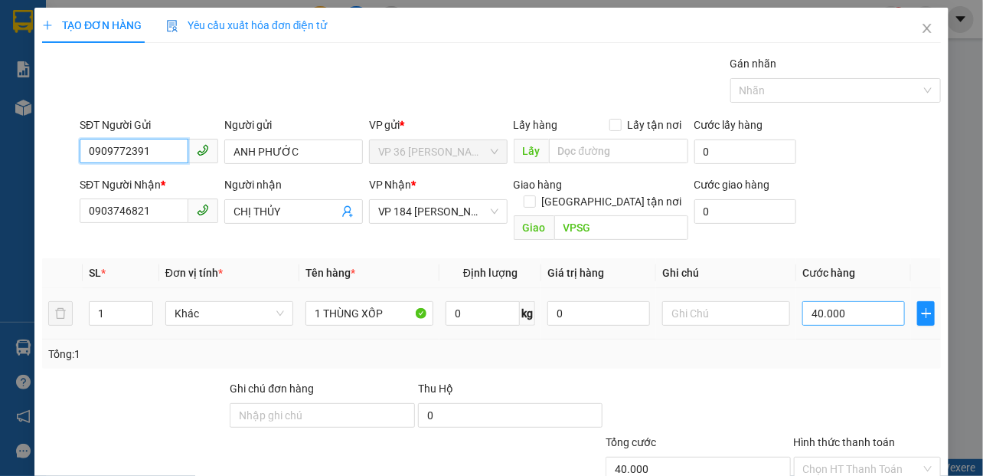
type input "0909772391"
click at [845, 301] on input "40.000" at bounding box center [854, 313] width 103 height 25
type input "2"
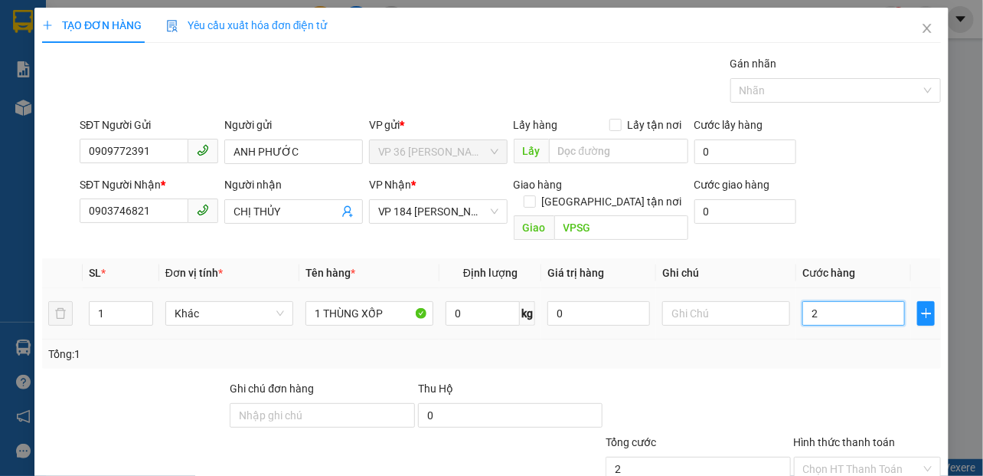
type input "20"
type input "200"
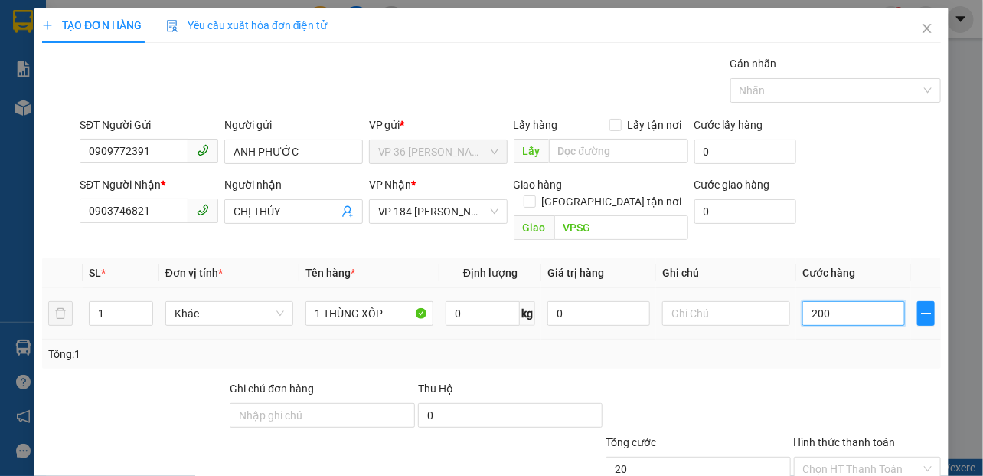
type input "200"
type input "2.000"
type input "20.000"
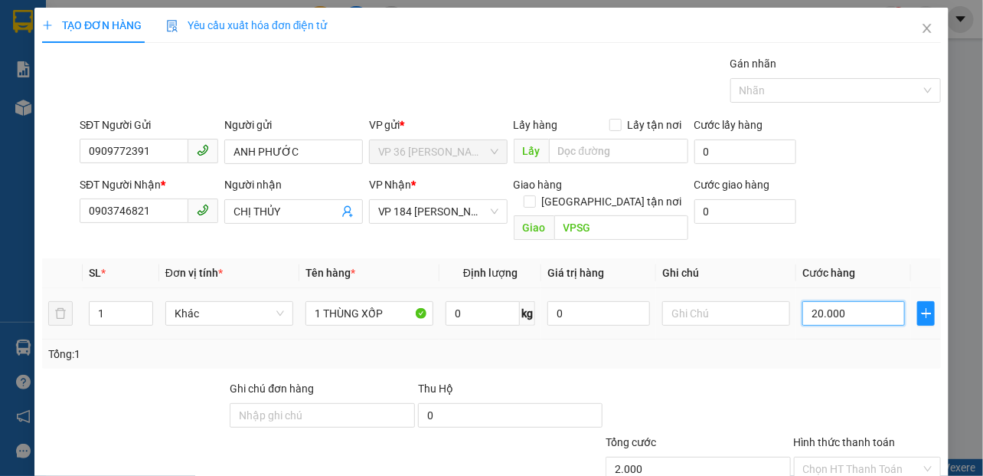
type input "20.000"
click at [267, 65] on div "Gán nhãn Nhãn" at bounding box center [511, 82] width 868 height 54
click at [821, 457] on input "Hình thức thanh toán" at bounding box center [862, 468] width 118 height 23
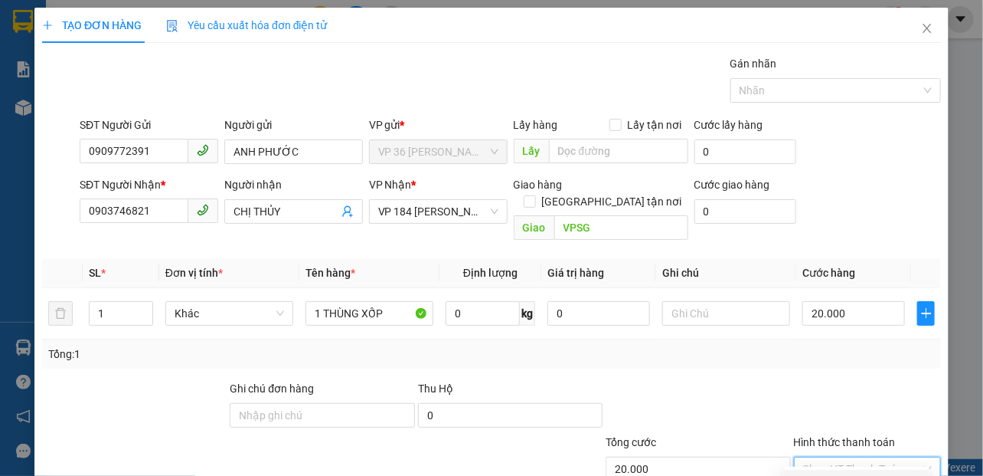
click at [811, 473] on div "Tại văn phòng" at bounding box center [856, 481] width 127 height 17
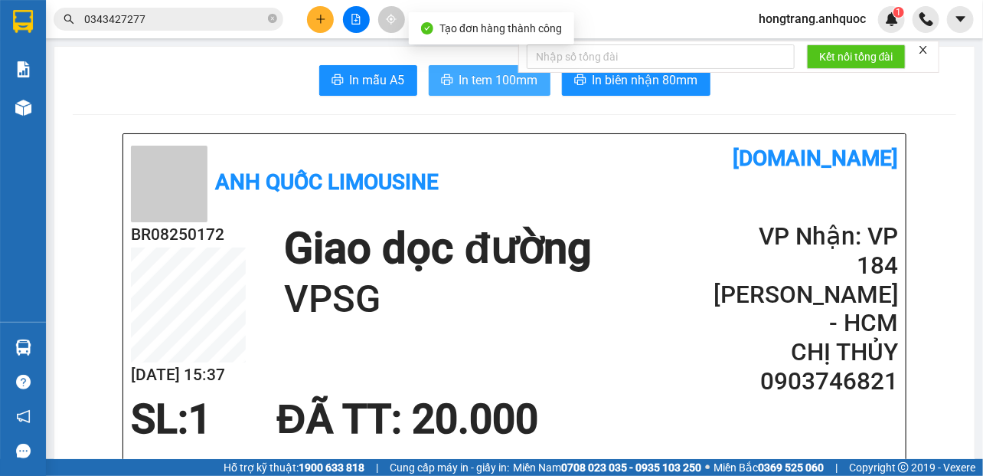
click at [486, 80] on span "In tem 100mm" at bounding box center [498, 79] width 79 height 19
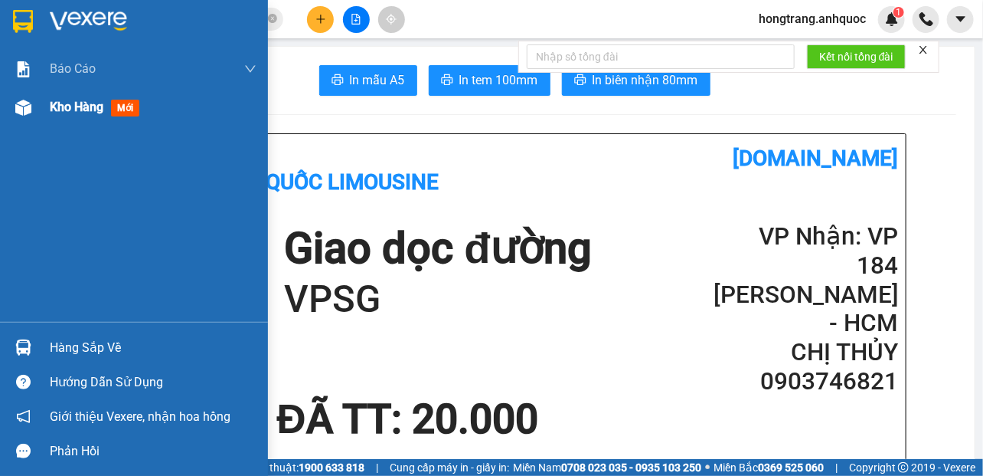
click at [37, 113] on div "Kho hàng mới" at bounding box center [134, 107] width 268 height 38
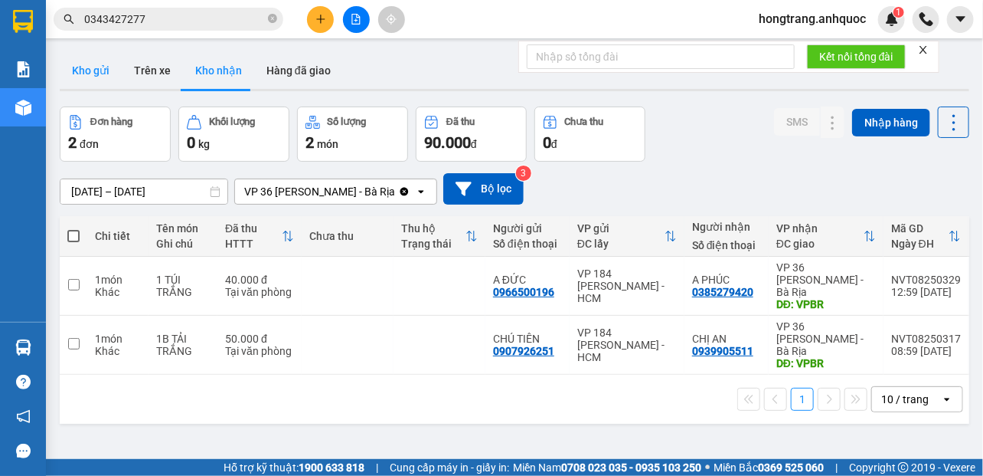
click at [100, 65] on button "Kho gửi" at bounding box center [91, 70] width 62 height 37
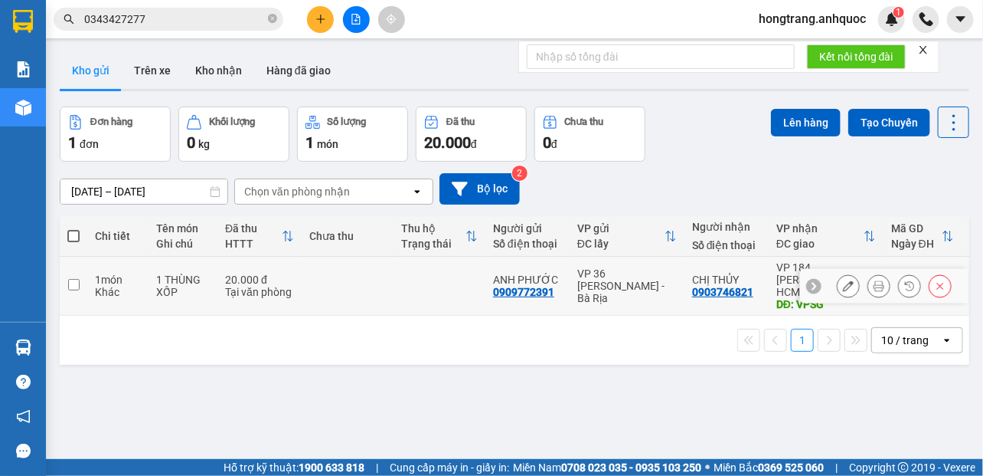
click at [117, 288] on div "Khác" at bounding box center [118, 292] width 46 height 12
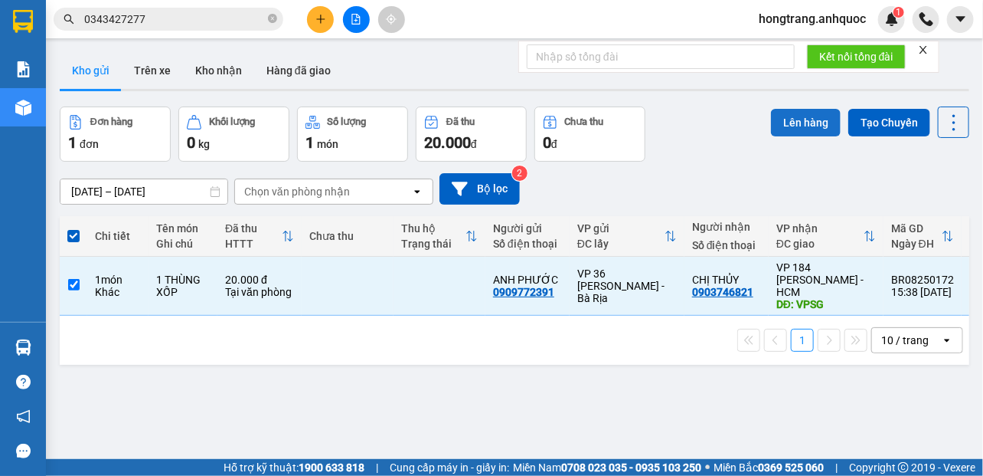
click at [789, 116] on button "Lên hàng" at bounding box center [806, 123] width 70 height 28
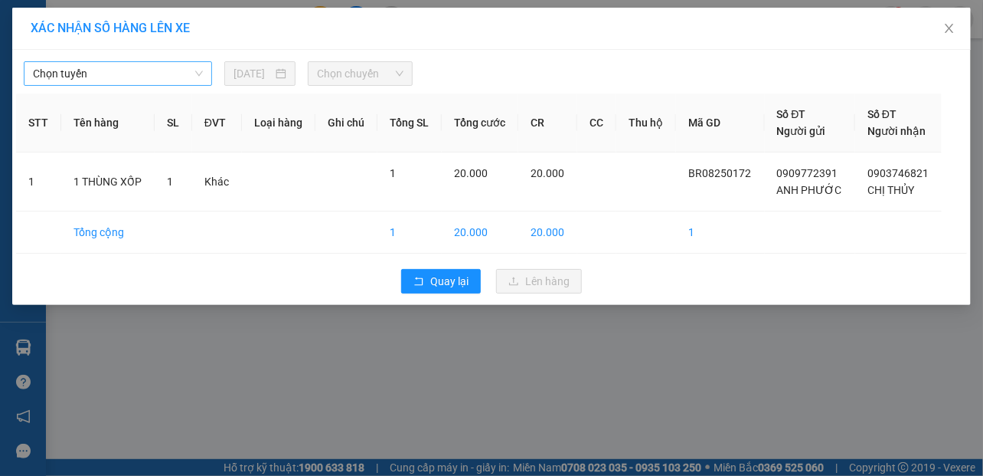
click at [118, 74] on span "Chọn tuyến" at bounding box center [118, 73] width 170 height 23
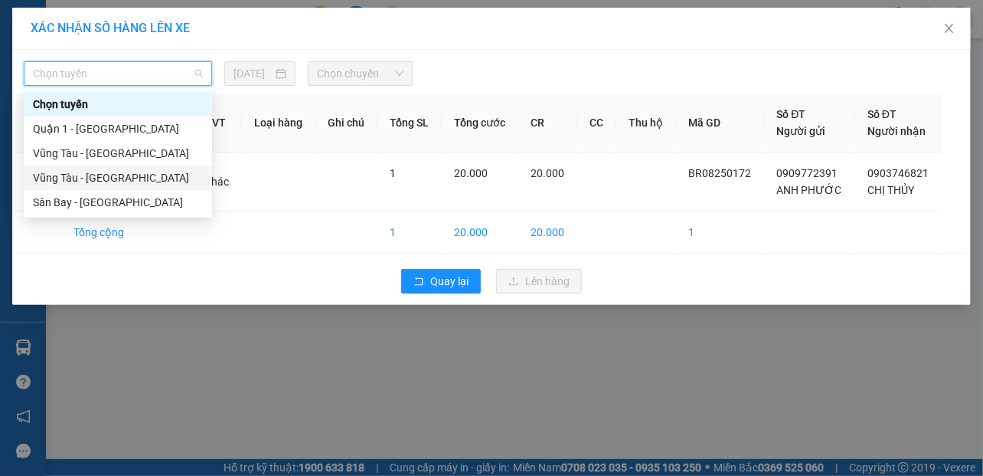
click at [61, 177] on div "Vũng Tàu - [GEOGRAPHIC_DATA]" at bounding box center [118, 177] width 170 height 17
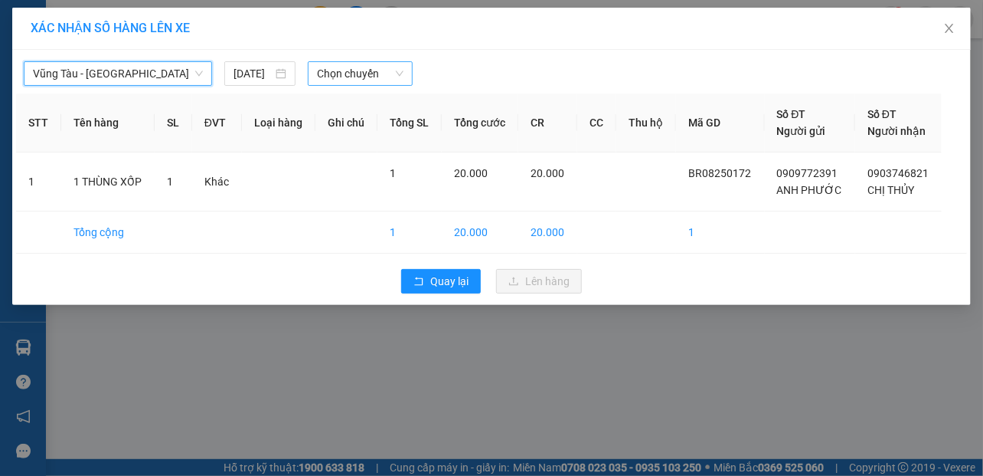
click at [369, 73] on span "Chọn chuyến" at bounding box center [360, 73] width 87 height 23
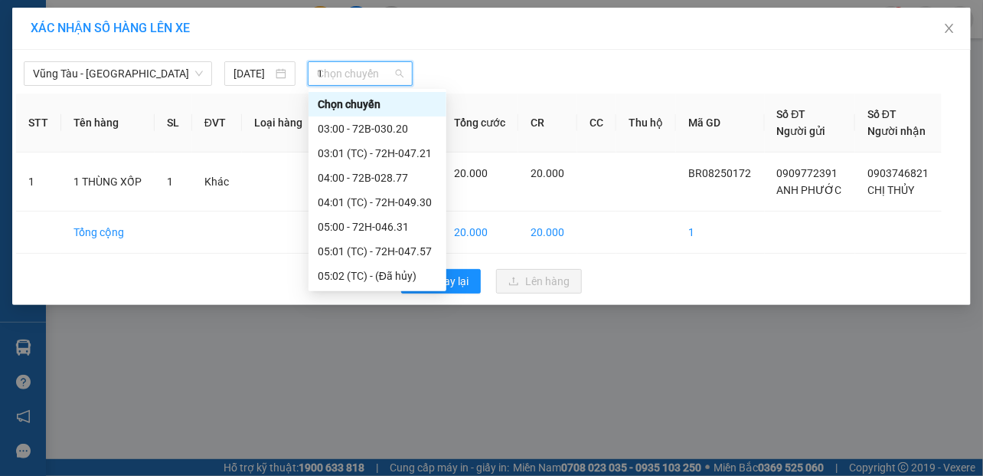
type input "16"
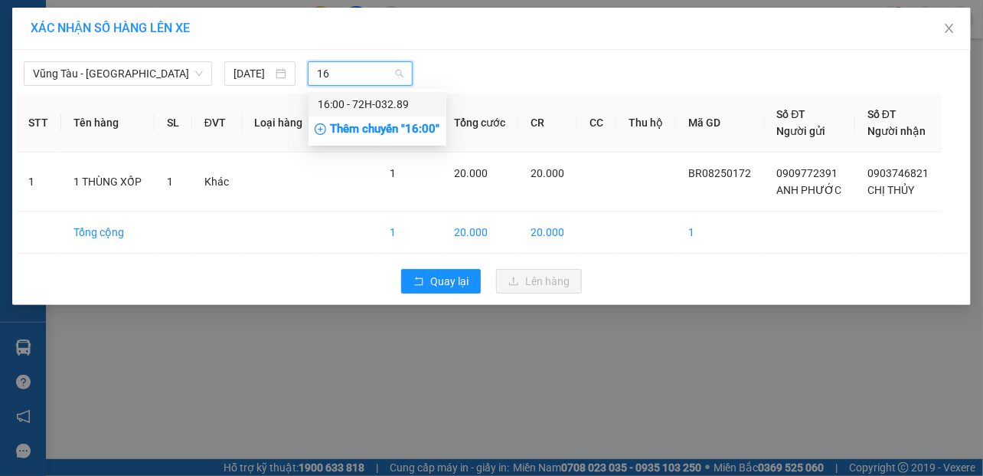
click at [352, 103] on div "16:00 - 72H-032.89" at bounding box center [377, 104] width 119 height 17
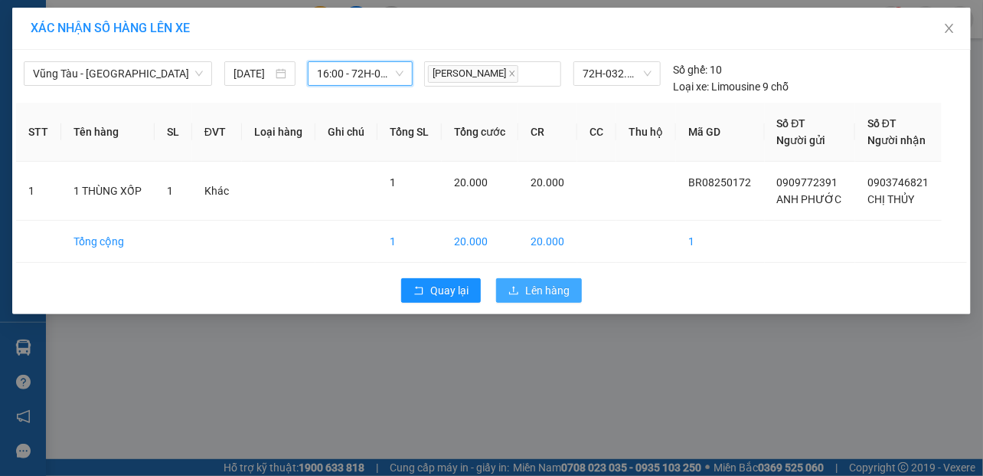
click at [518, 289] on icon "upload" at bounding box center [513, 290] width 11 height 11
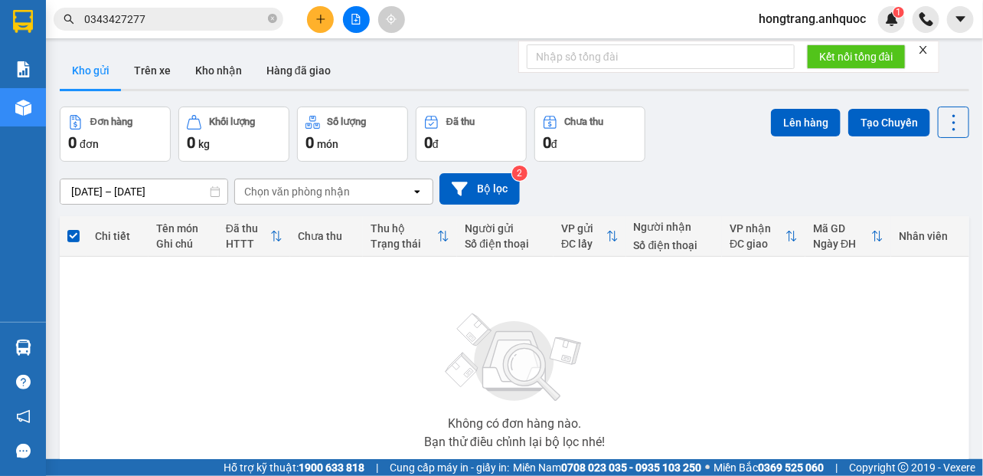
drag, startPoint x: 56, startPoint y: 350, endPoint x: 173, endPoint y: 326, distance: 119.5
click at [56, 350] on div "ver 1.8.137 Kho gửi Trên xe Kho nhận Hàng đã giao Đơn hàng 0 đơn Khối lượng 0 k…" at bounding box center [515, 298] width 922 height 505
click at [348, 25] on button at bounding box center [356, 19] width 27 height 27
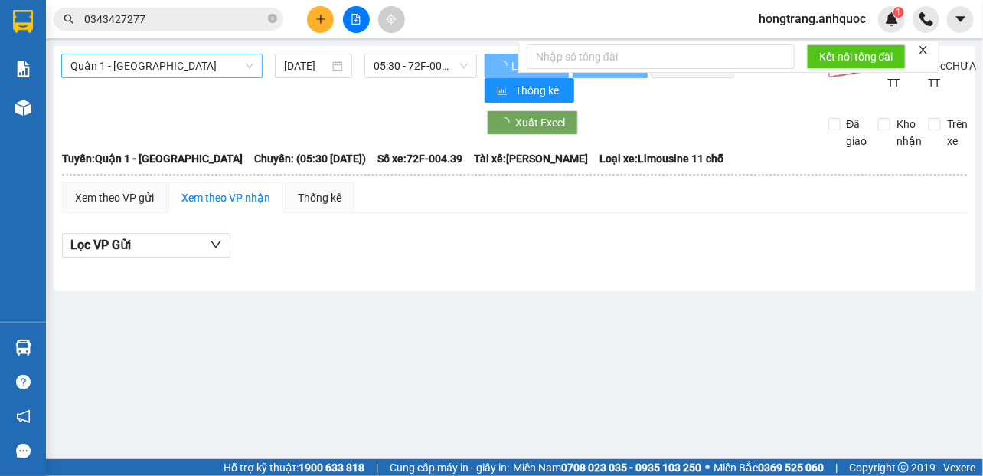
click at [110, 64] on span "Quận 1 - [GEOGRAPHIC_DATA]" at bounding box center [161, 65] width 183 height 23
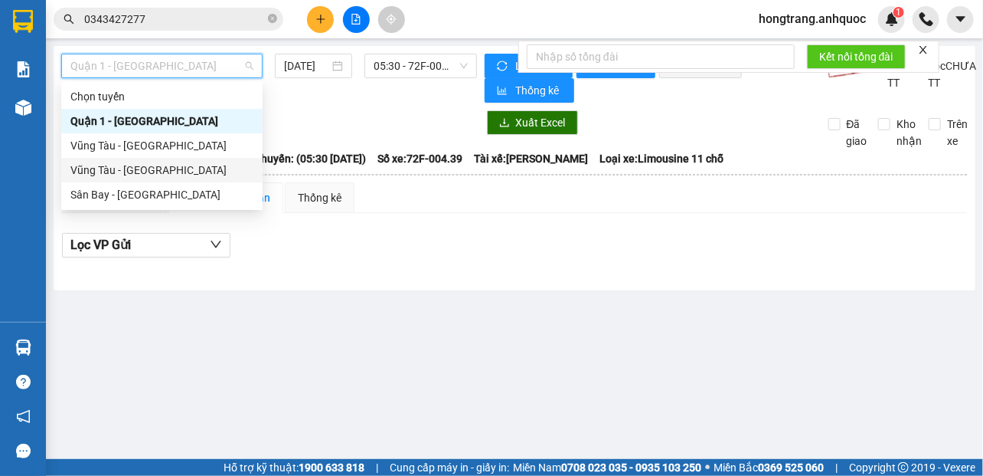
click at [110, 174] on div "Vũng Tàu - [GEOGRAPHIC_DATA]" at bounding box center [161, 170] width 183 height 17
type input "[DATE]"
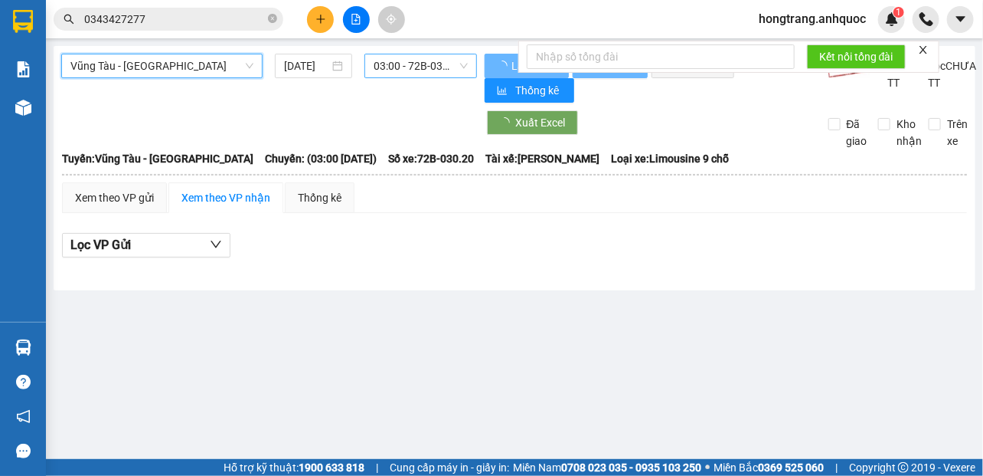
click at [404, 64] on span "03:00 - 72B-030.20" at bounding box center [421, 65] width 94 height 23
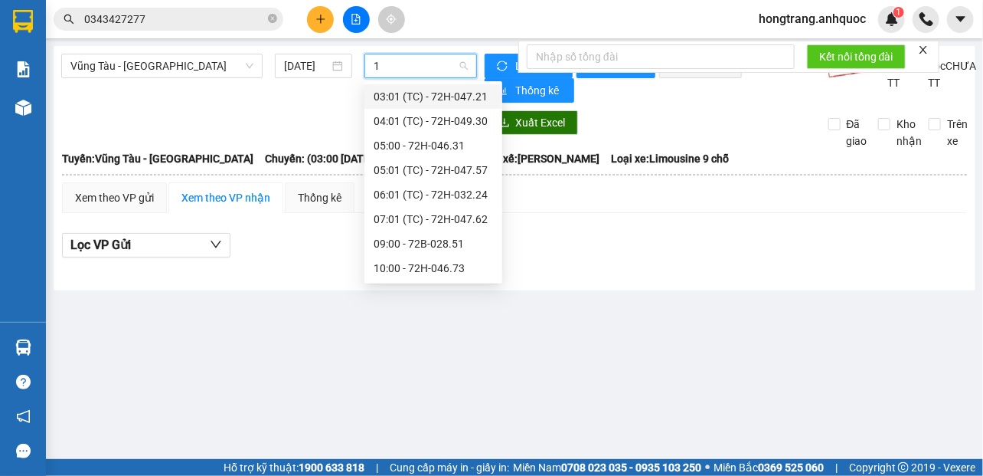
type input "16"
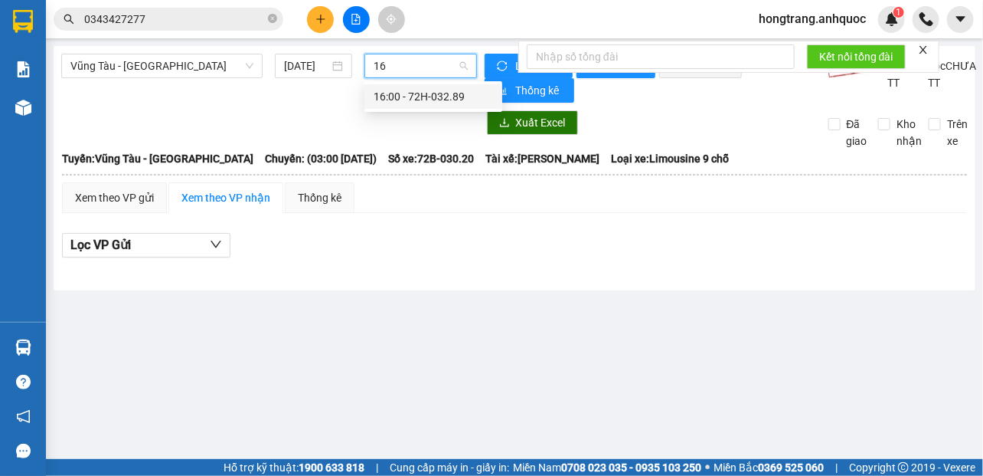
click at [403, 89] on div "16:00 - 72H-032.89" at bounding box center [433, 96] width 119 height 17
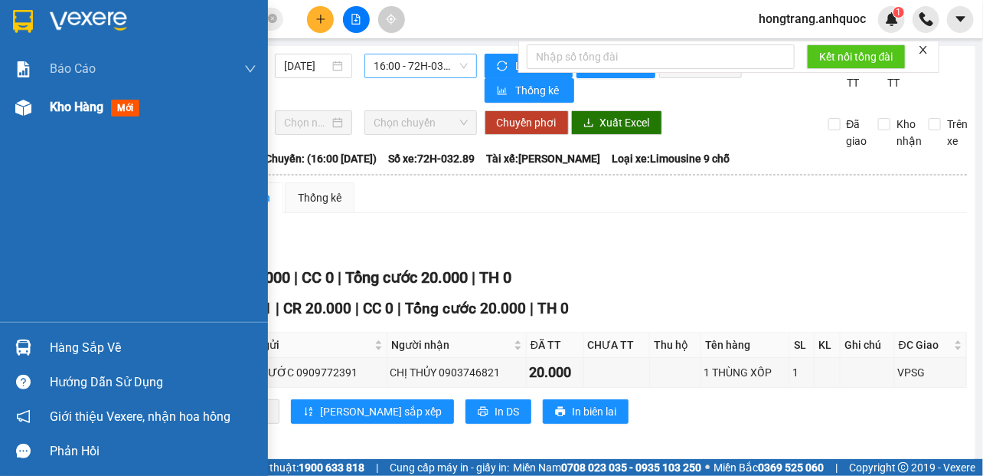
click at [26, 113] on img at bounding box center [23, 108] width 16 height 16
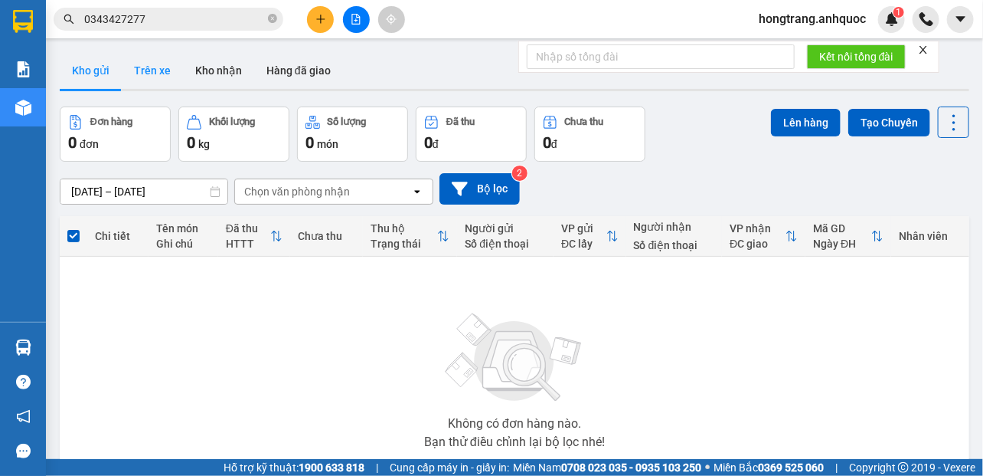
click at [152, 74] on button "Trên xe" at bounding box center [152, 70] width 61 height 37
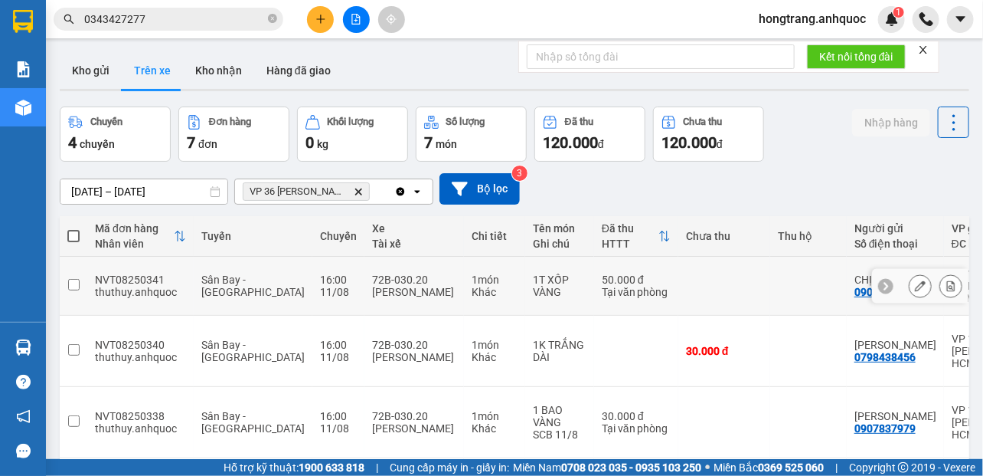
click at [947, 280] on icon at bounding box center [951, 285] width 8 height 11
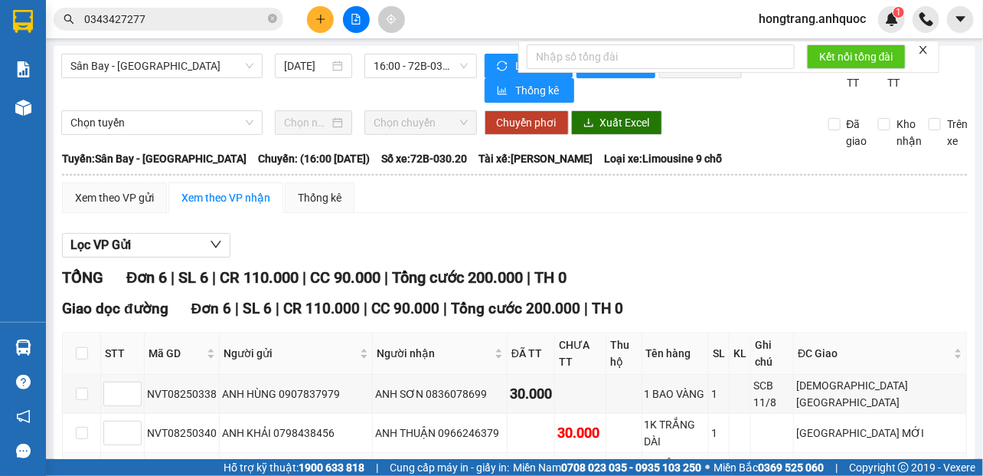
drag, startPoint x: 147, startPoint y: 276, endPoint x: 723, endPoint y: 280, distance: 575.9
click at [723, 453] on tr "NVT08250341 CHỊ THỦY 0903746821 ANH PHƯỚC 0909772391 50.000 1T XỐP VÀNG 1 VPBR" at bounding box center [515, 472] width 904 height 39
click at [312, 15] on button at bounding box center [320, 19] width 27 height 27
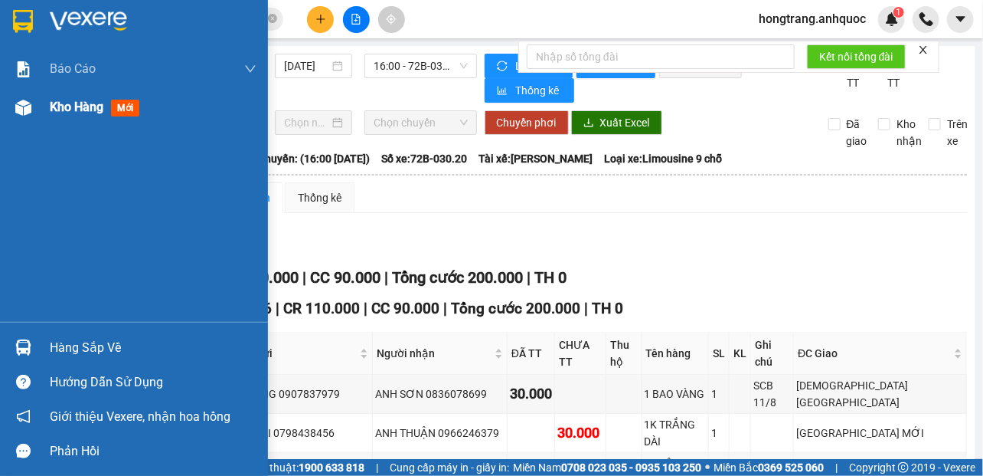
click at [30, 107] on img at bounding box center [23, 108] width 16 height 16
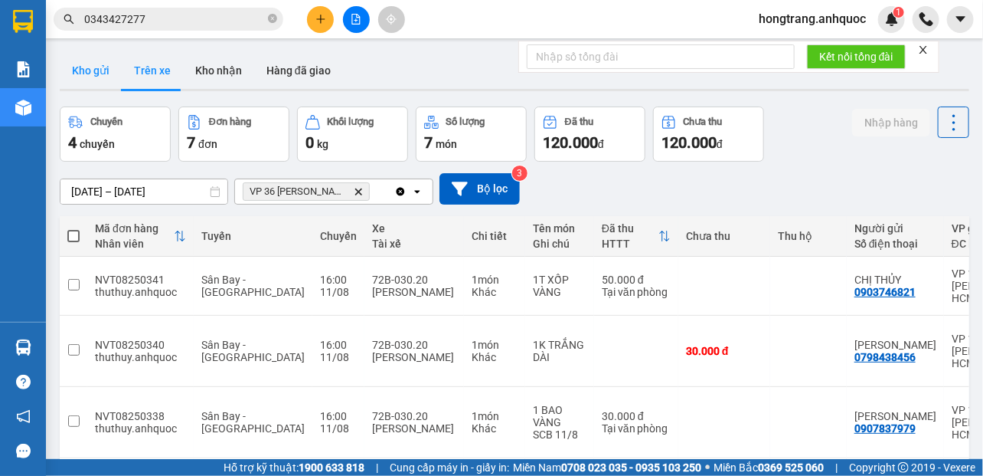
click at [98, 70] on button "Kho gửi" at bounding box center [91, 70] width 62 height 37
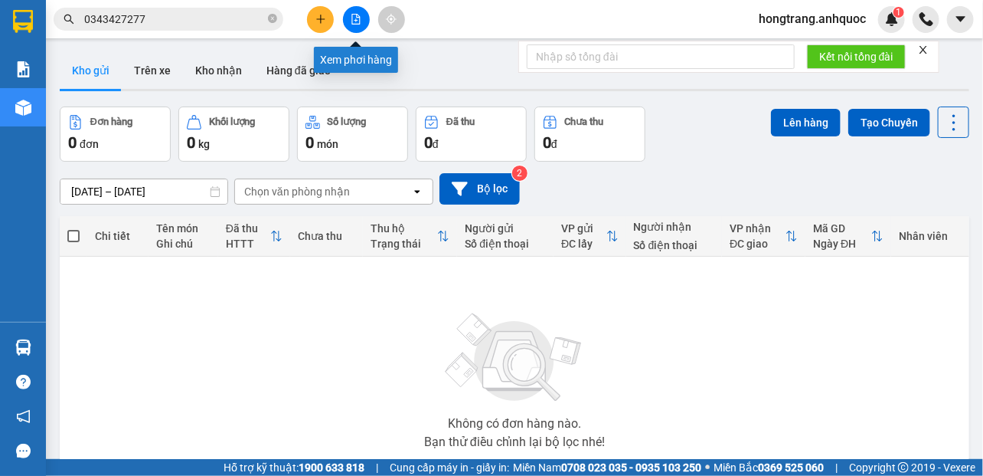
click at [354, 18] on icon "file-add" at bounding box center [356, 19] width 11 height 11
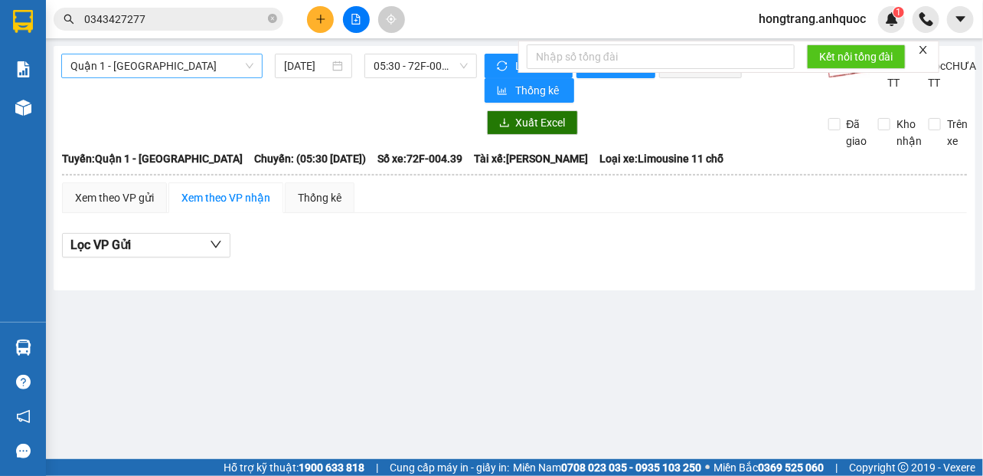
click at [134, 69] on span "Quận 1 - [GEOGRAPHIC_DATA]" at bounding box center [161, 65] width 183 height 23
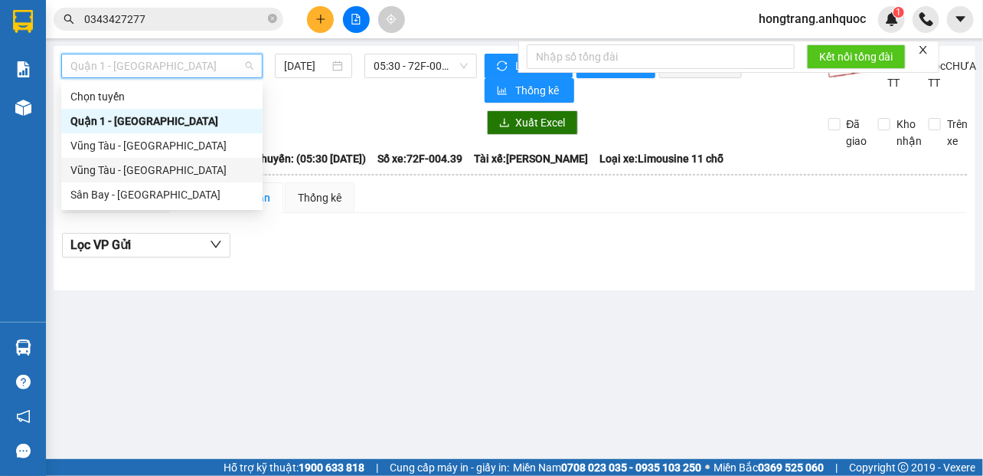
click at [92, 170] on div "Vũng Tàu - [GEOGRAPHIC_DATA]" at bounding box center [161, 170] width 183 height 17
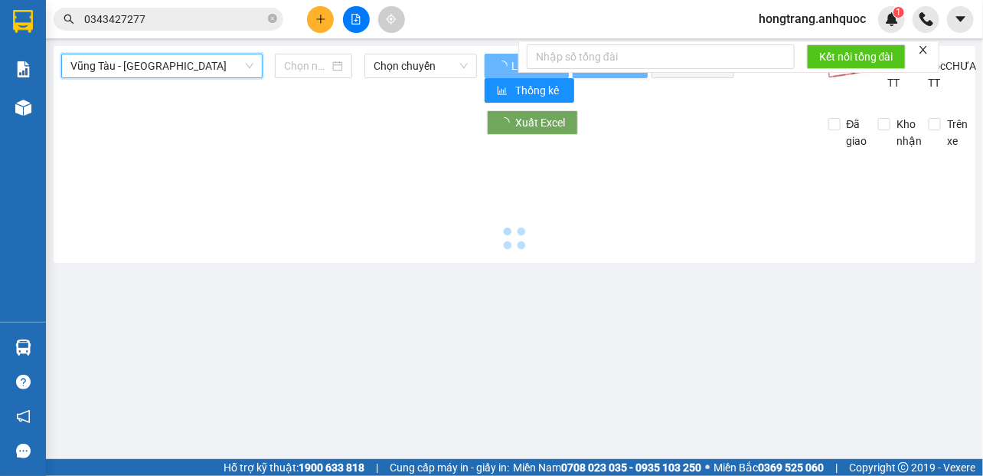
type input "[DATE]"
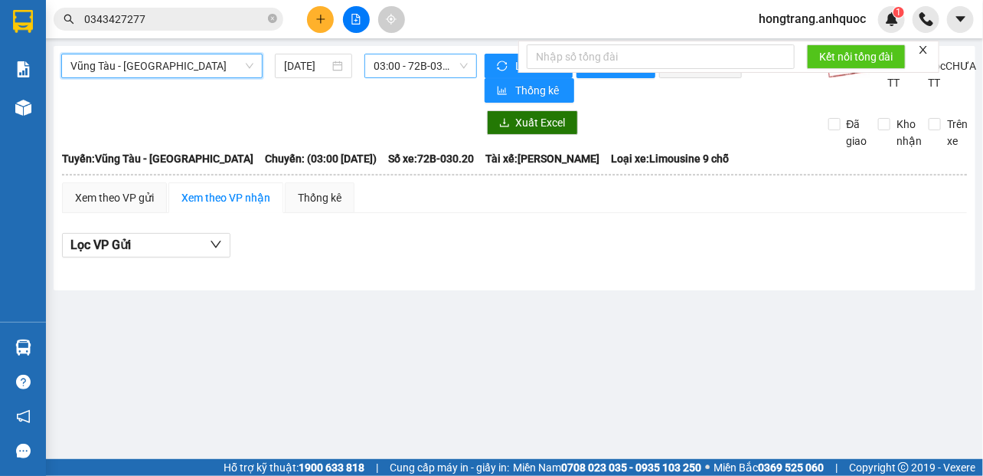
click at [397, 57] on span "03:00 - 72B-030.20" at bounding box center [421, 65] width 94 height 23
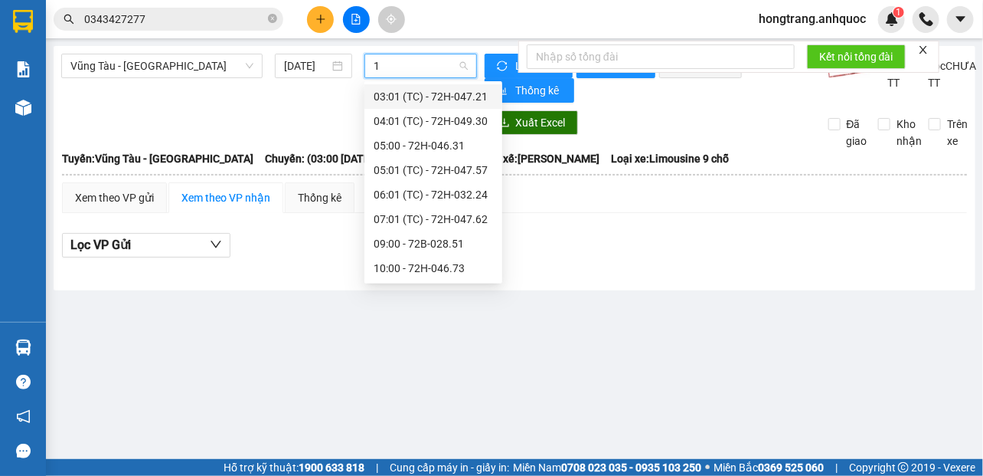
type input "16"
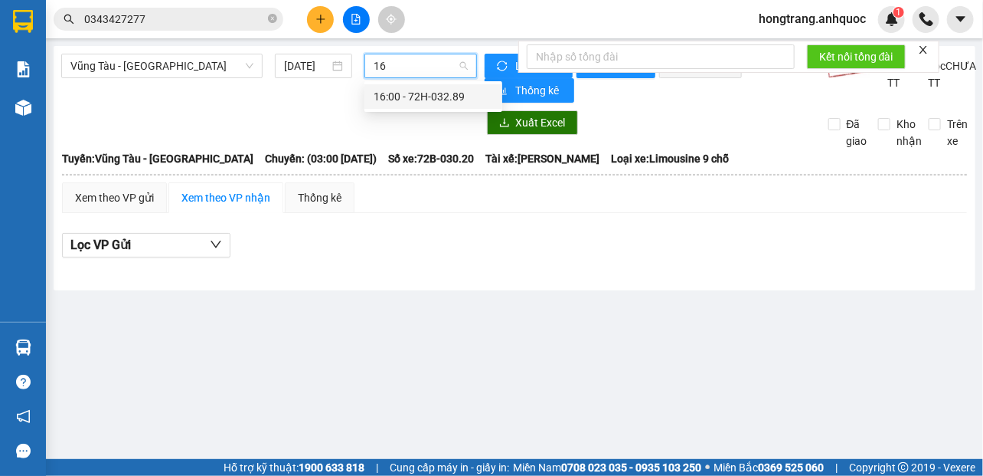
click at [387, 96] on div "16:00 - 72H-032.89" at bounding box center [433, 96] width 119 height 17
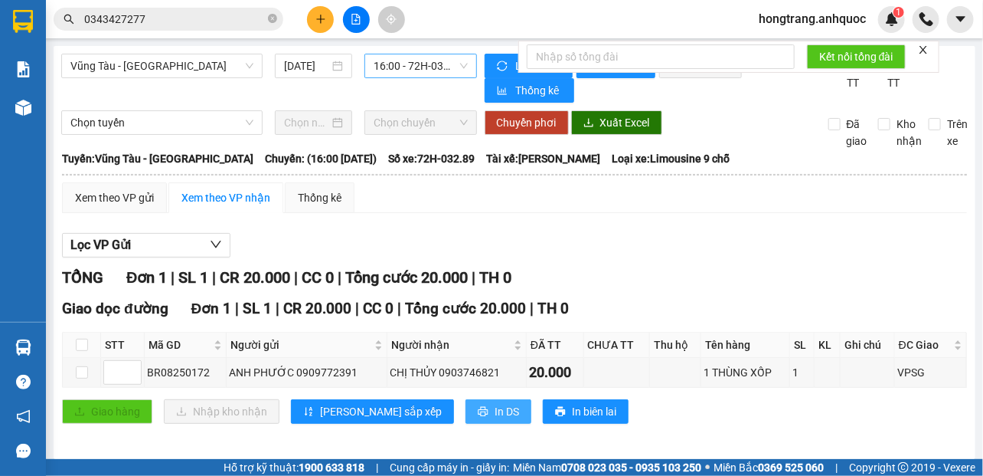
click at [495, 403] on span "In DS" at bounding box center [507, 411] width 25 height 17
click at [286, 213] on div "Xem theo VP gửi Xem theo VP nhận Thống kê Lọc VP Gửi TỔNG Đơn 1 | SL 1 | CR 20…" at bounding box center [514, 312] width 905 height 260
